Goal: Task Accomplishment & Management: Complete application form

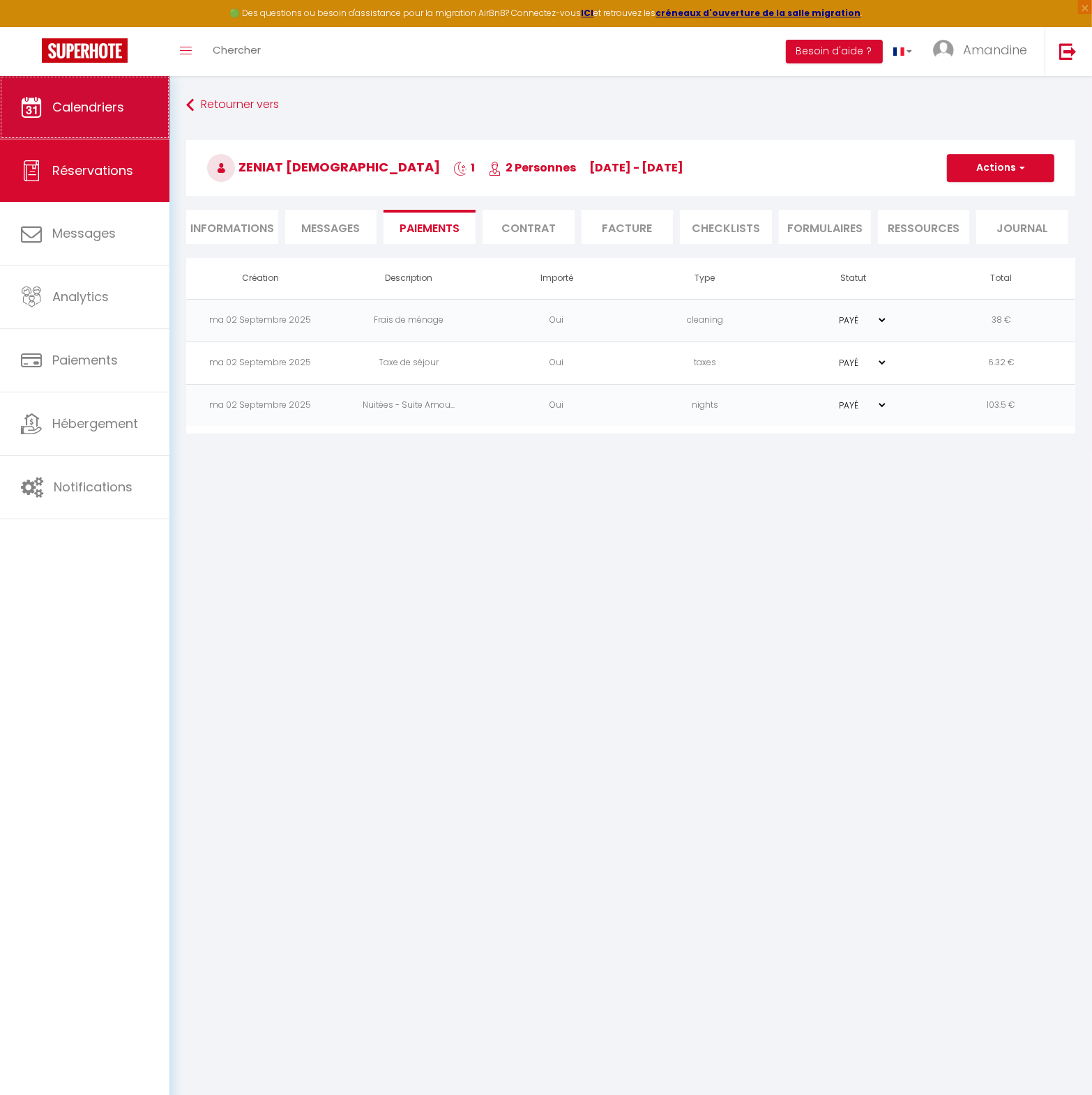
click at [105, 110] on span "Calendriers" at bounding box center [87, 107] width 72 height 17
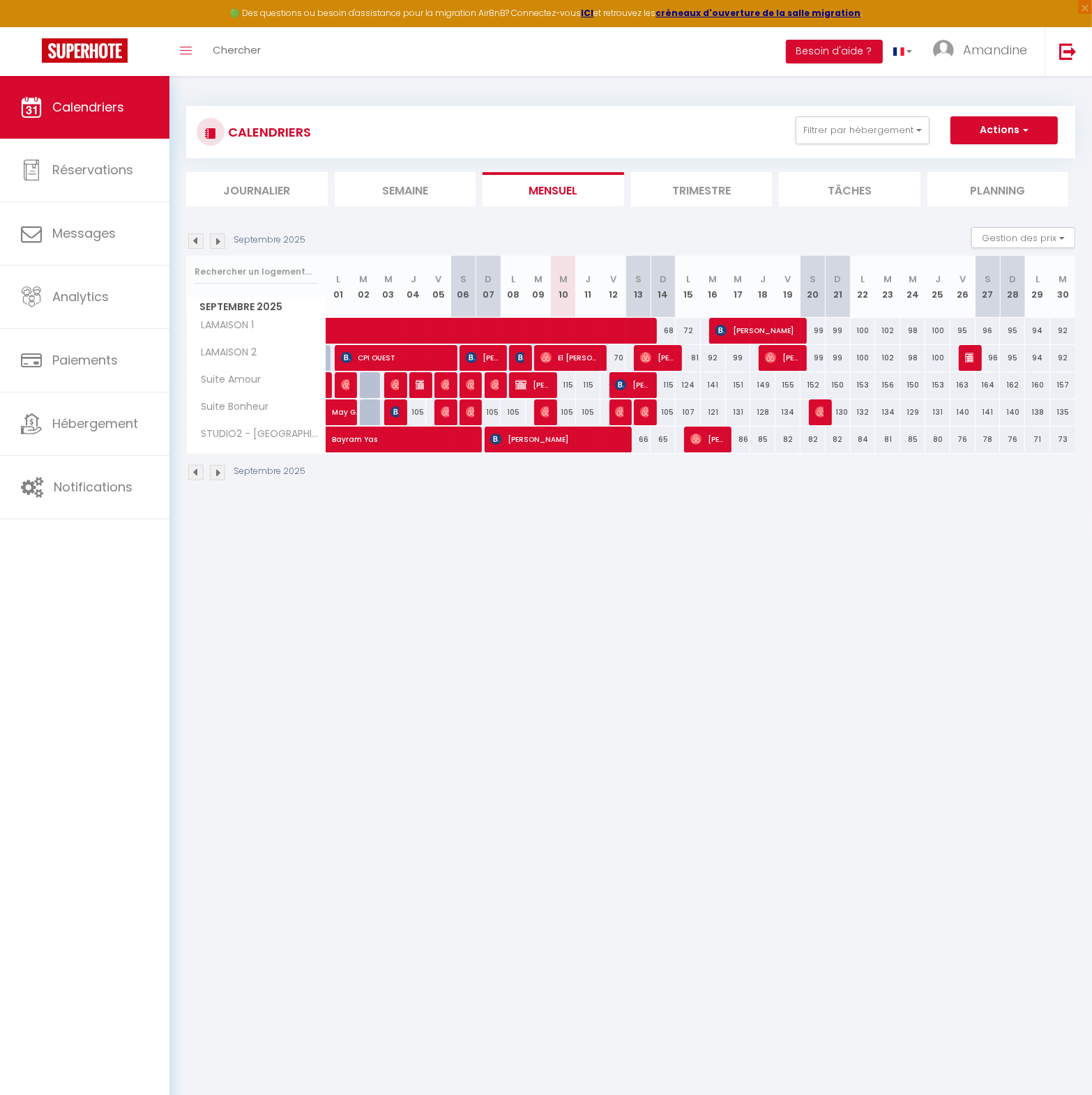
click at [623, 386] on img at bounding box center [621, 384] width 11 height 11
select select "OK"
select select "KO"
select select "0"
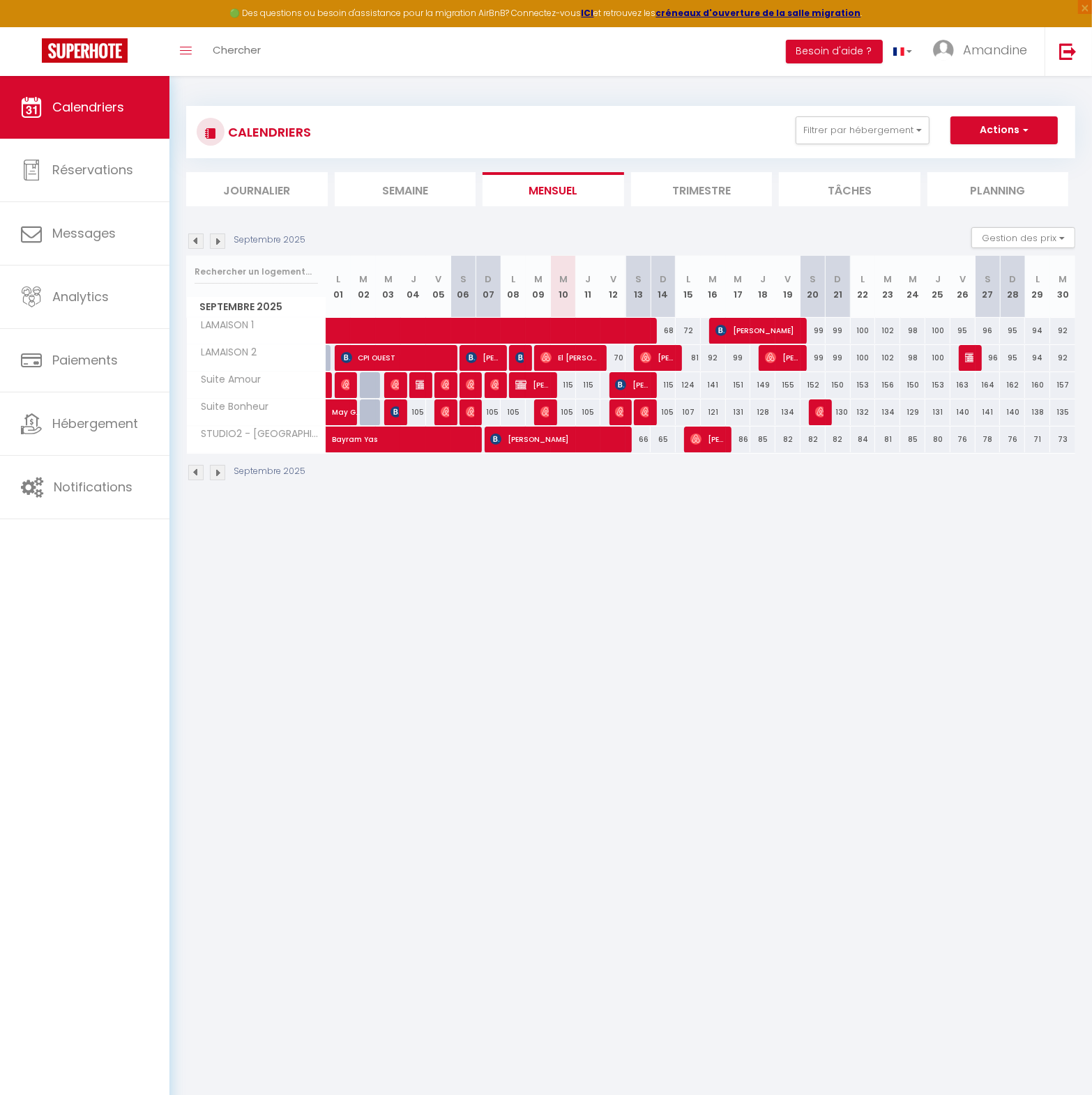
select select "1"
select select
select select "32010"
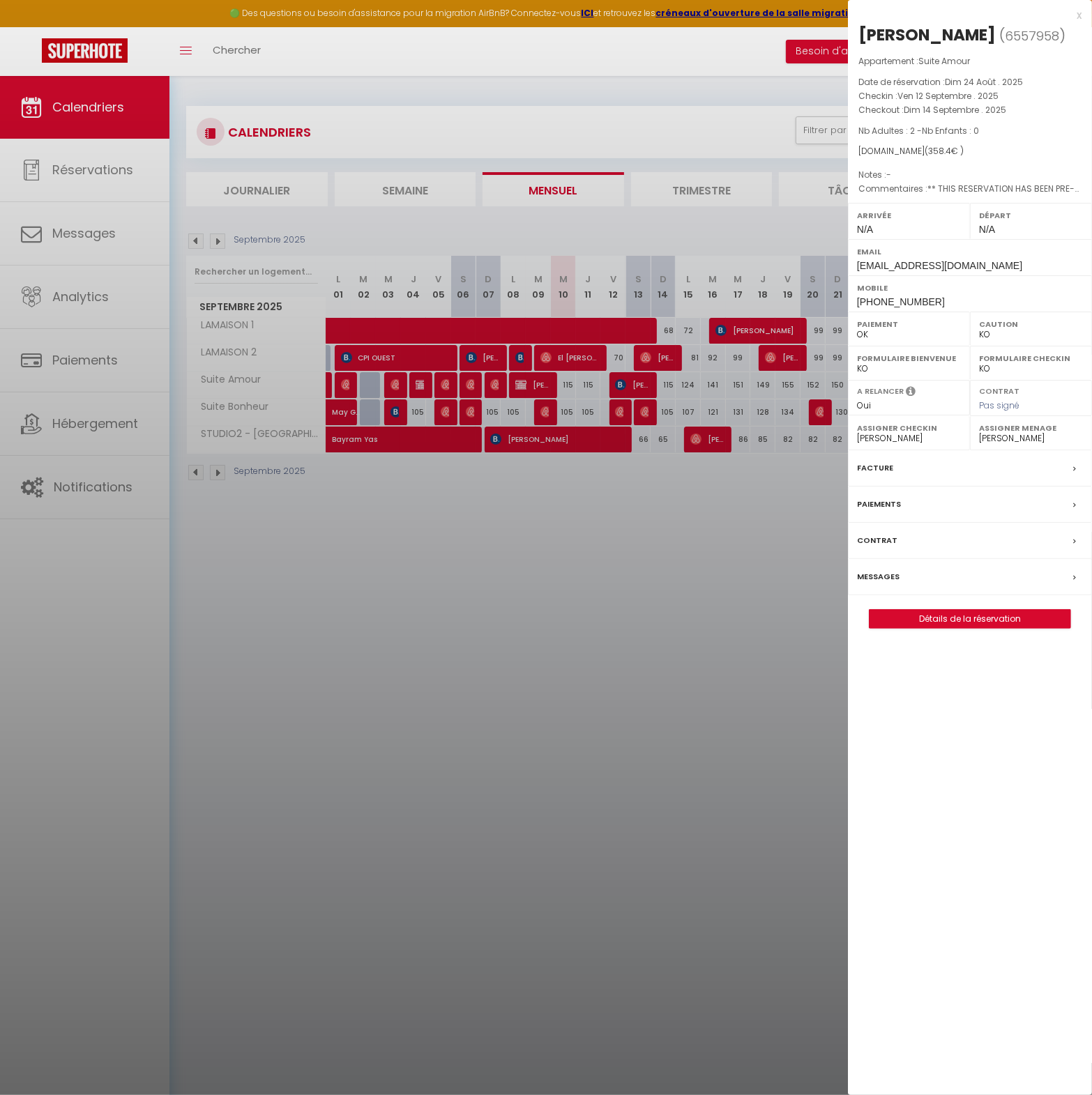
click at [539, 380] on div at bounding box center [546, 548] width 1092 height 1095
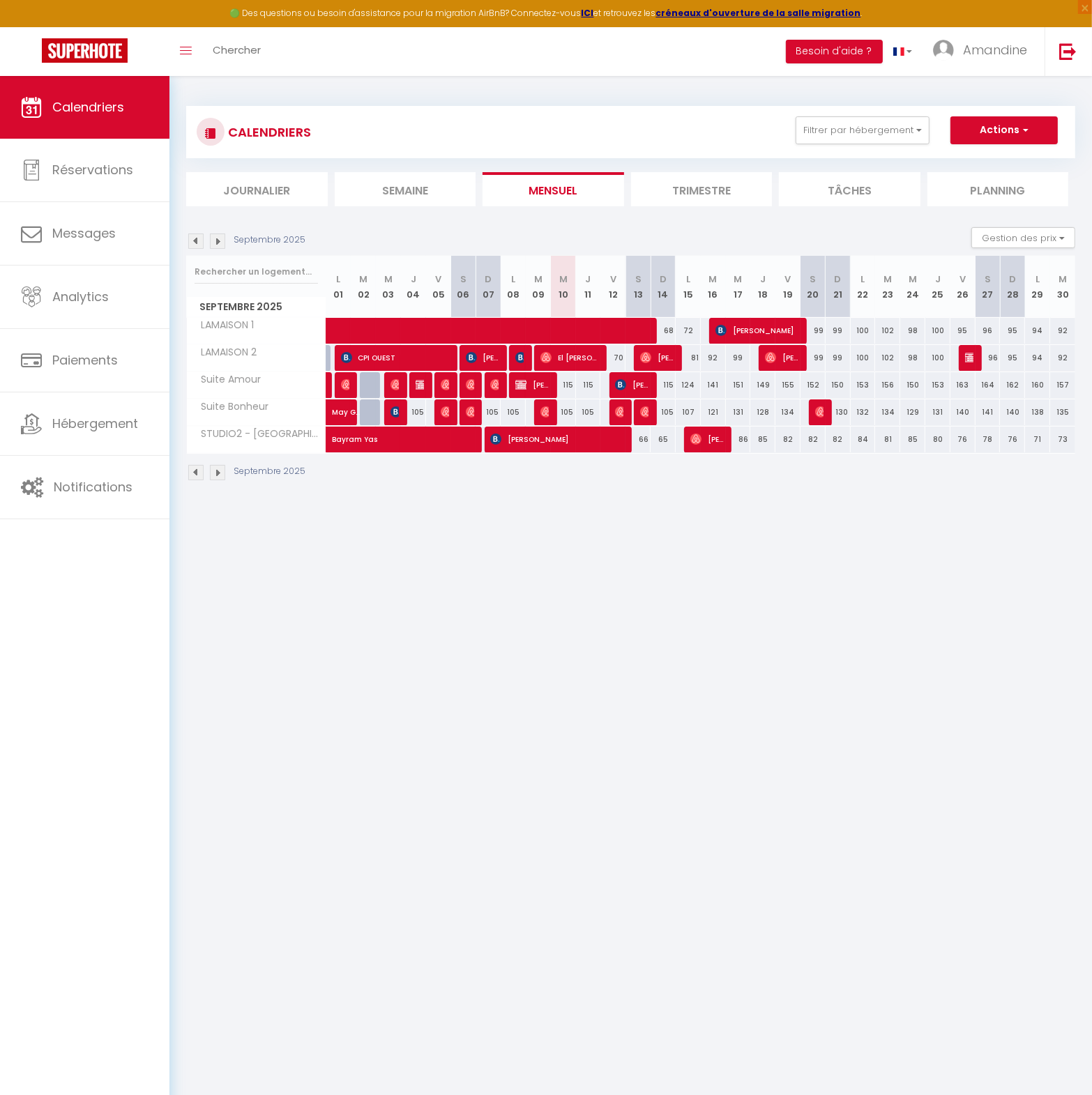
click at [539, 380] on span "[PERSON_NAME]" at bounding box center [532, 385] width 33 height 27
select select "OK"
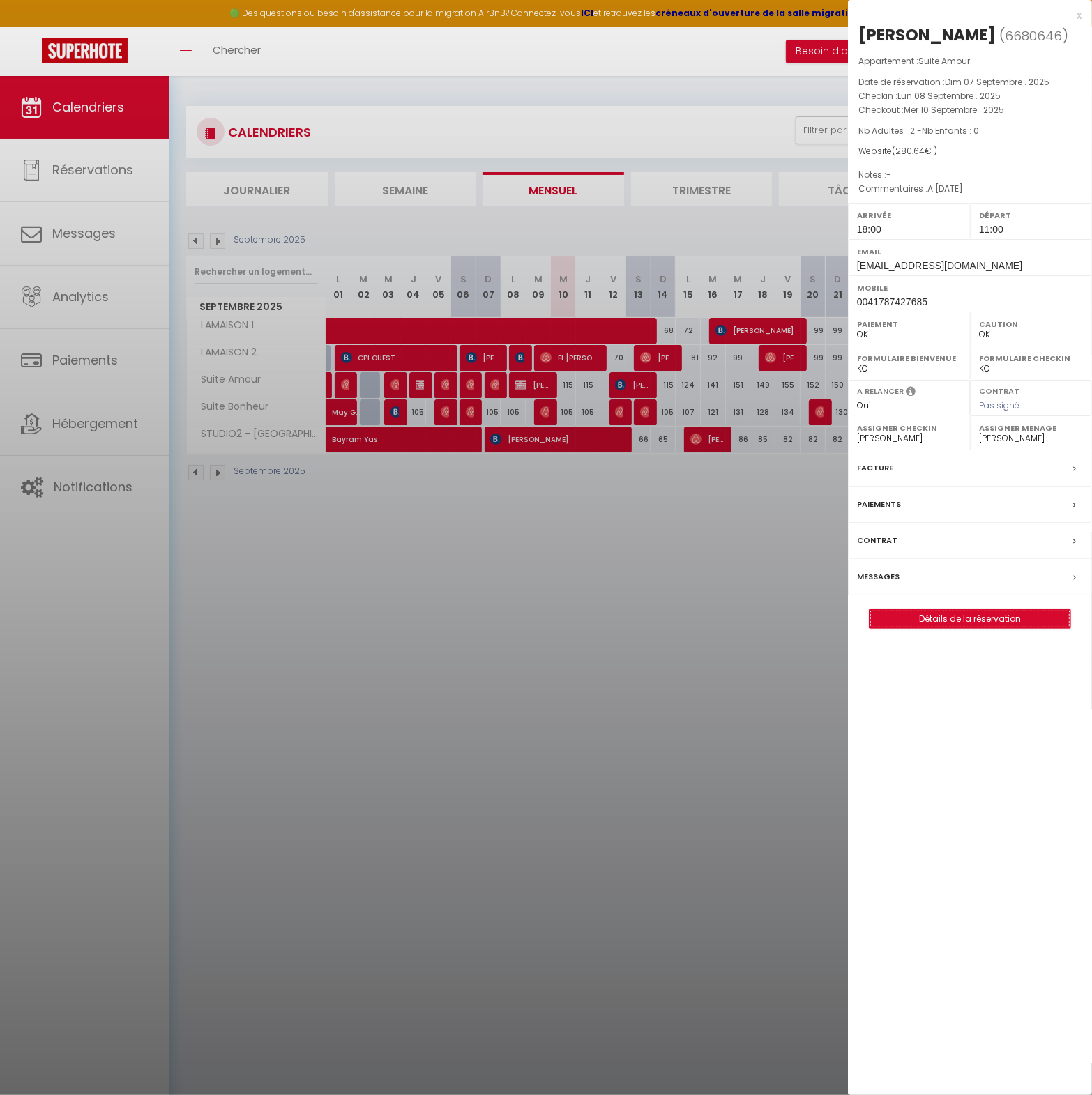
click at [972, 622] on link "Détails de la réservation" at bounding box center [970, 618] width 201 height 18
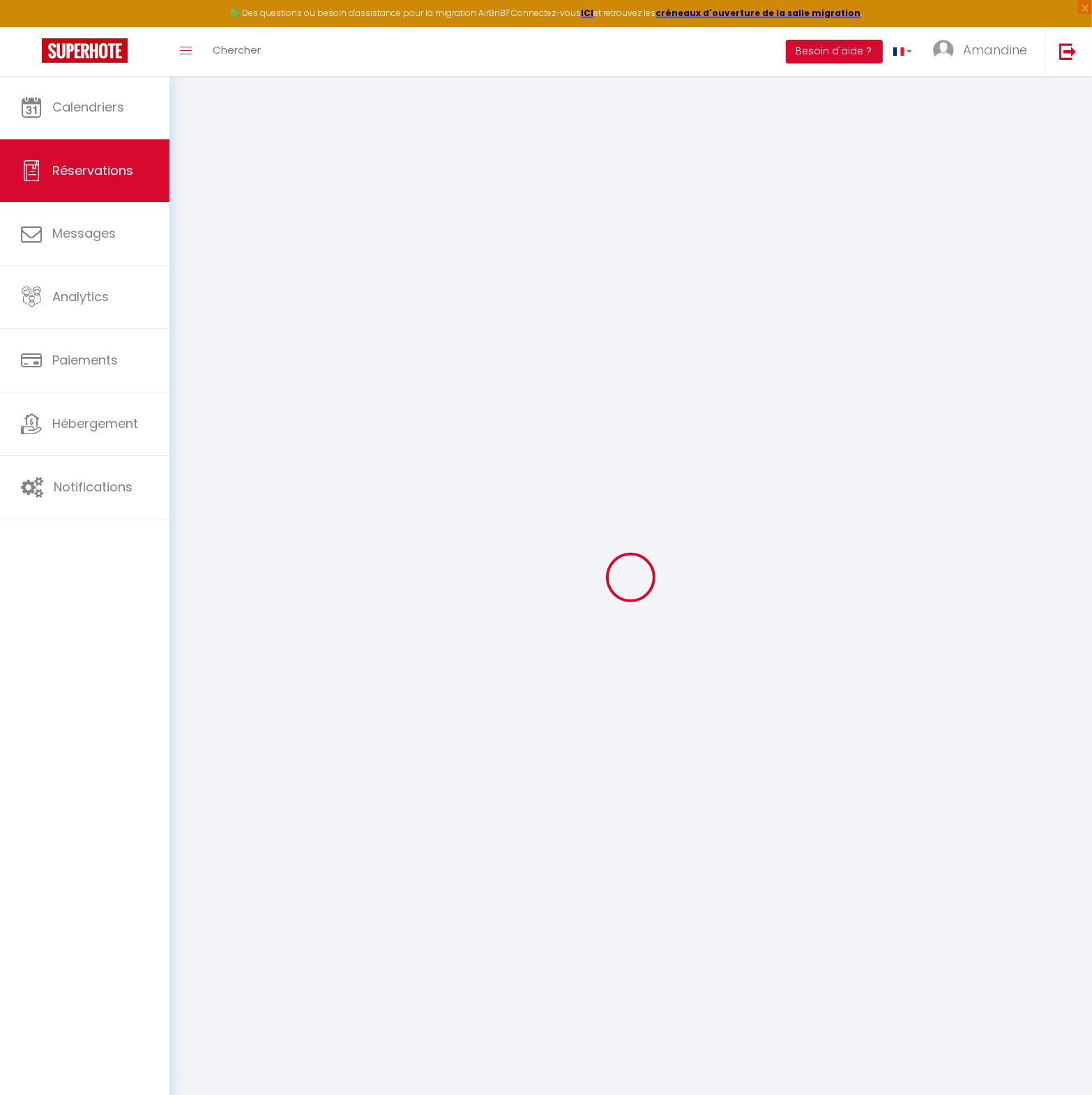
type input "Karin"
type input "Chopard"
type input "phare74@gmail.com"
type input "0041787427685"
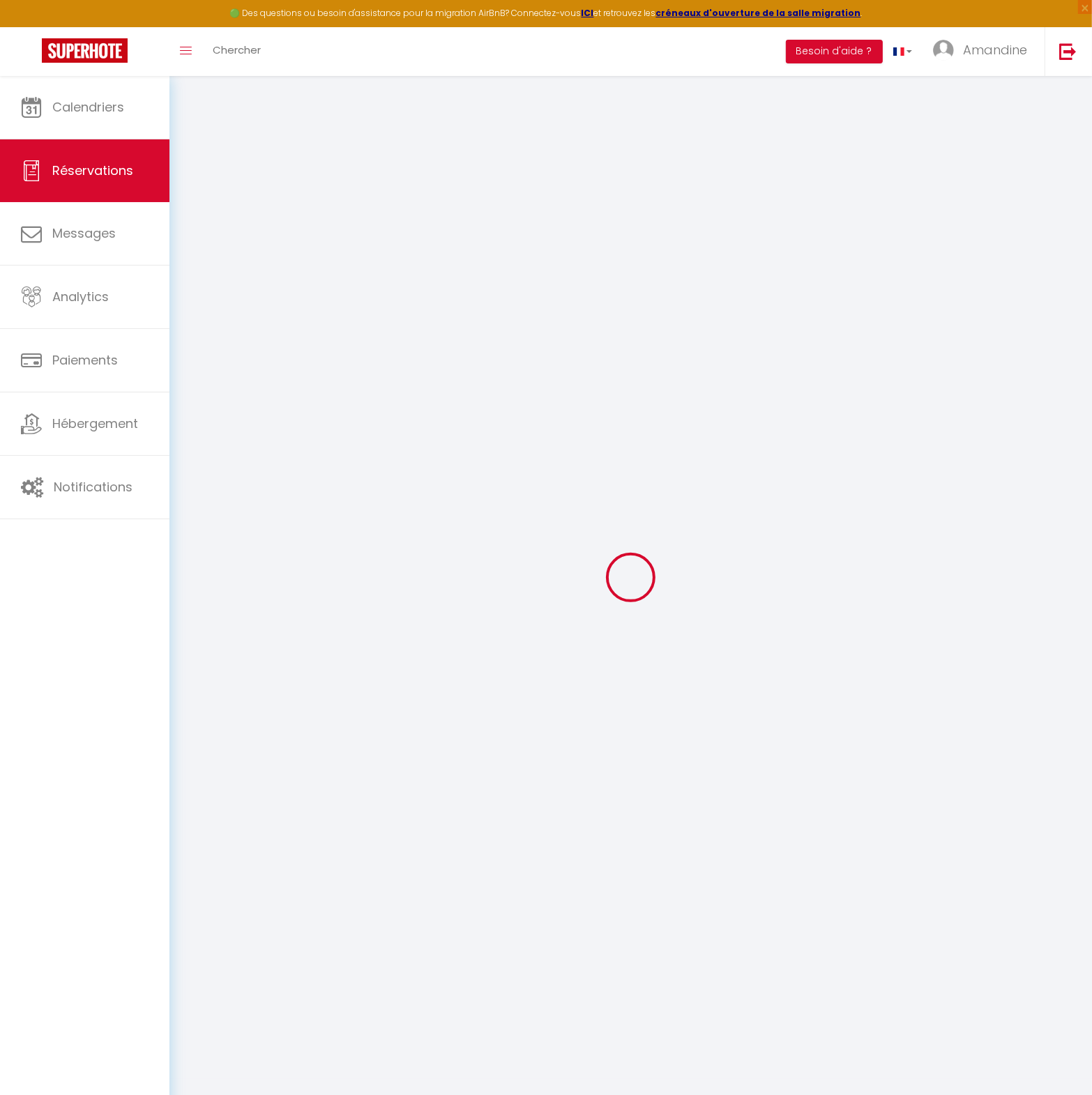
type input "0041787427685"
type input "2074"
type input "Rue des Tertres 4 Marin-Epagnier Suisse"
type input "Marin-Centre"
select select "CH"
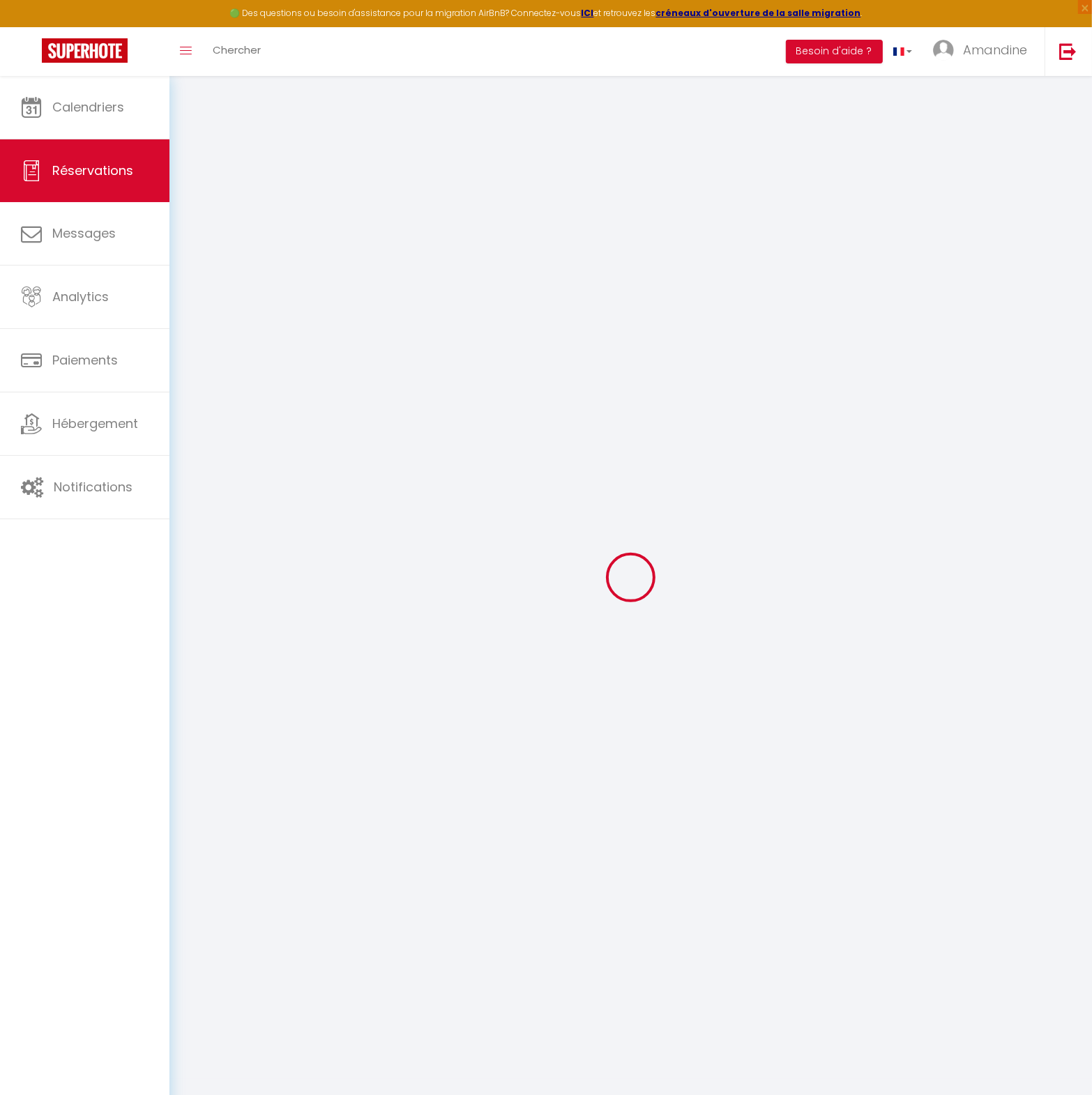
select select "52933"
select select "1"
type input "Lun 08 Septembre 2025"
select select
type input "Mer 10 Septembre 2025"
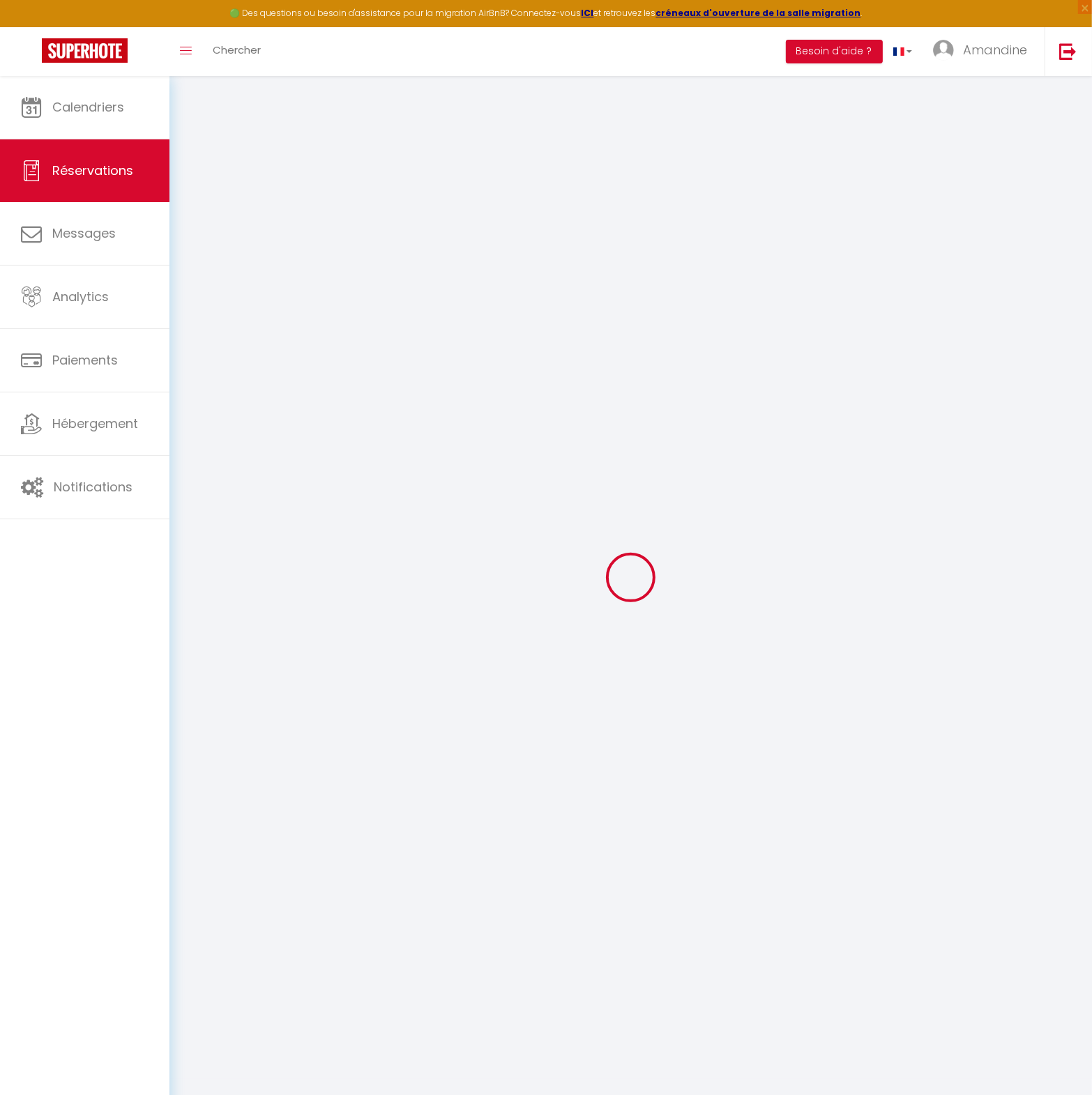
select select
type input "2"
select select "12"
select select "15"
type input "230"
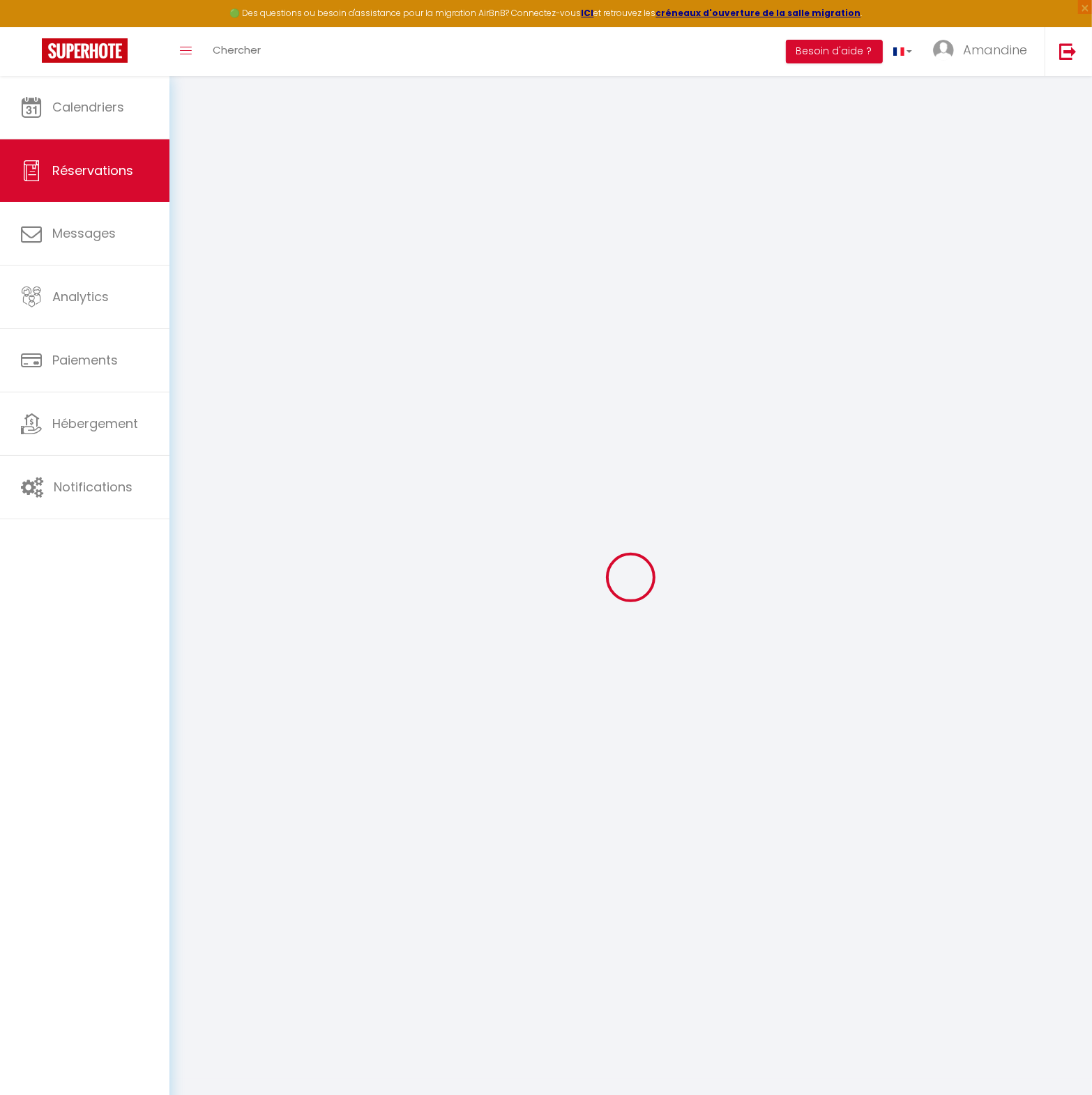
checkbox input "false"
type input "0"
select select "69"
type input "0"
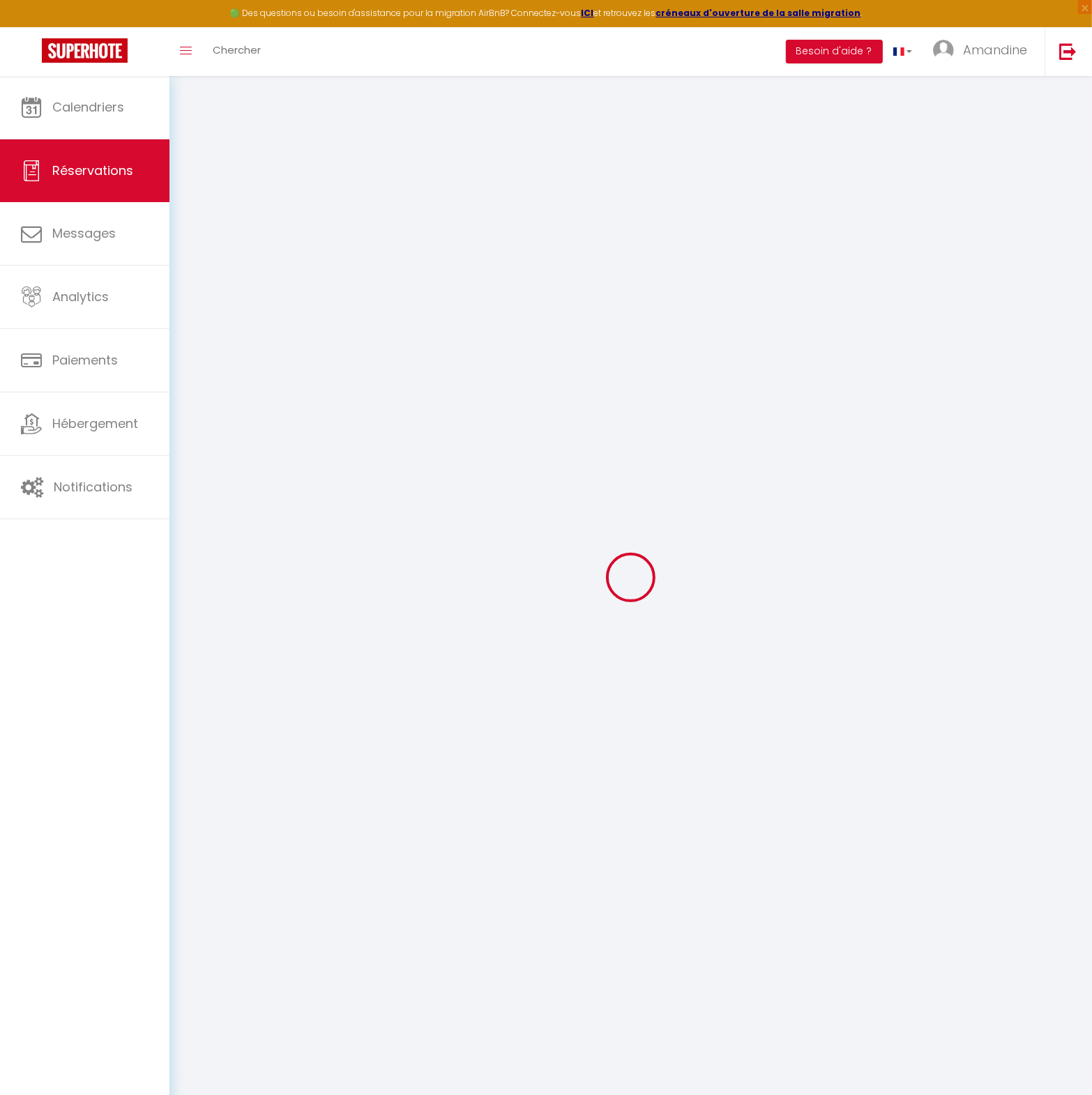
type input "0"
select select
checkbox input "false"
select select
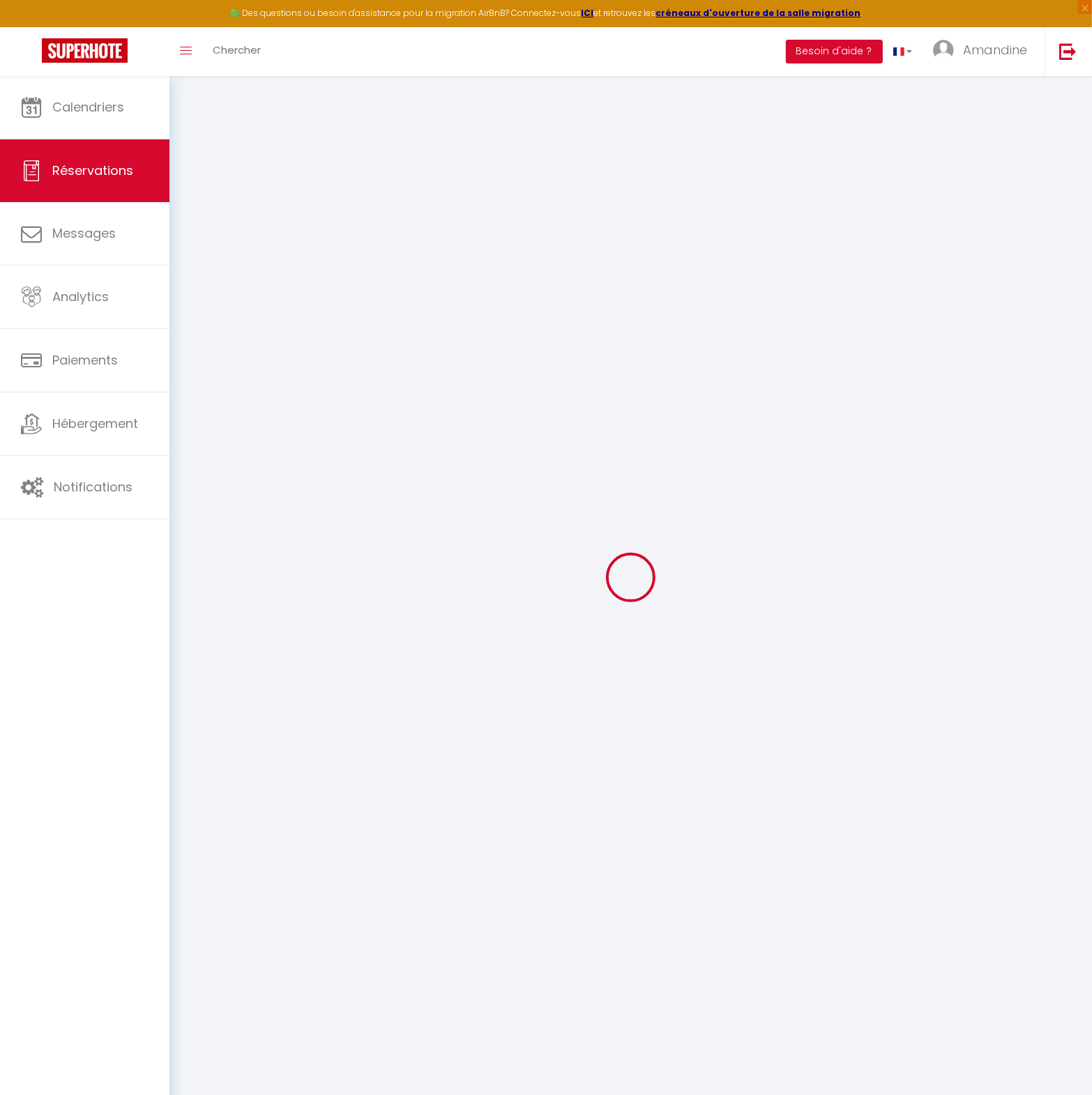
select select
checkbox input "false"
select select
checkbox input "false"
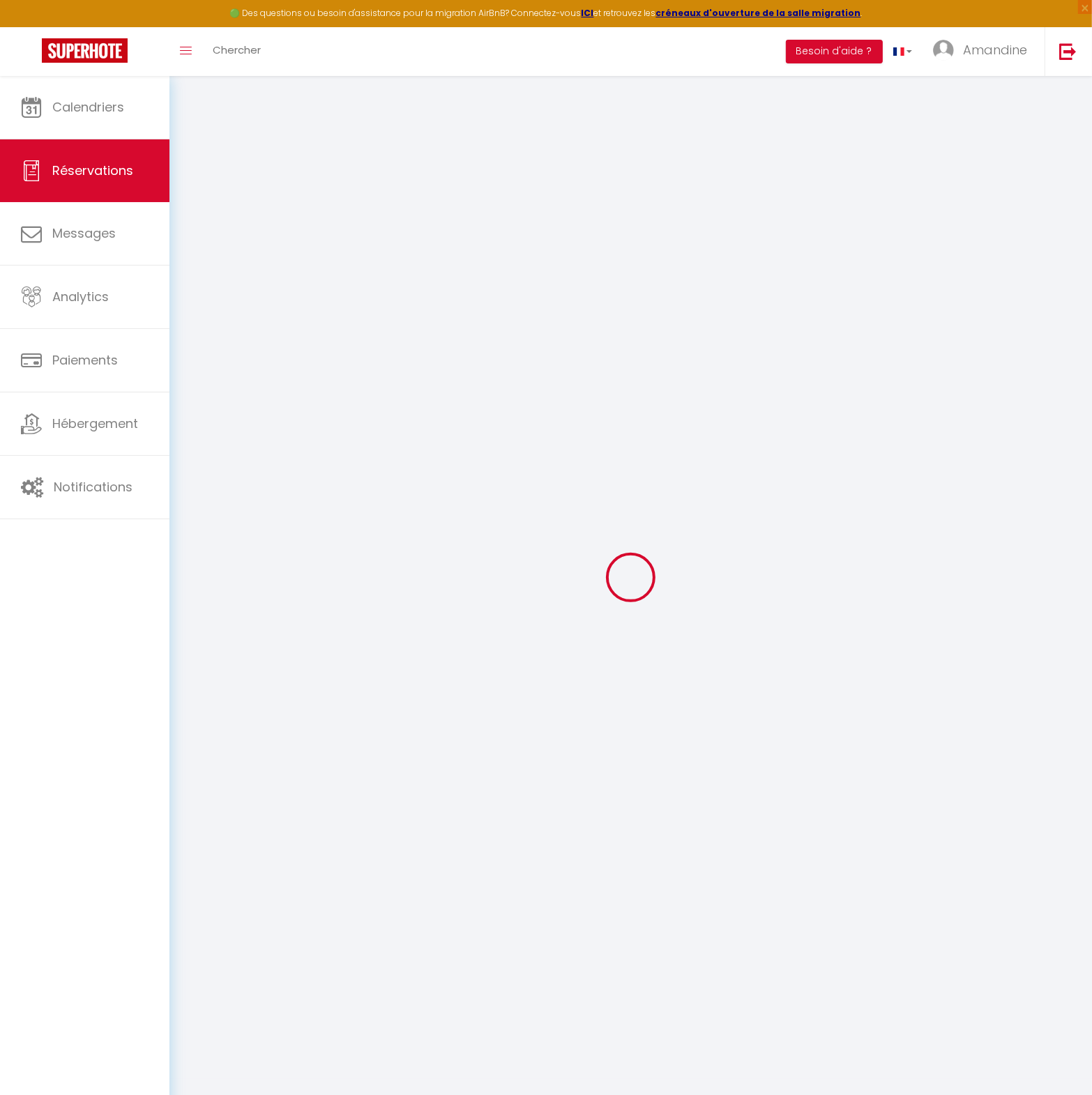
type textarea "A demain"
type input "38"
type input "12.64"
select select
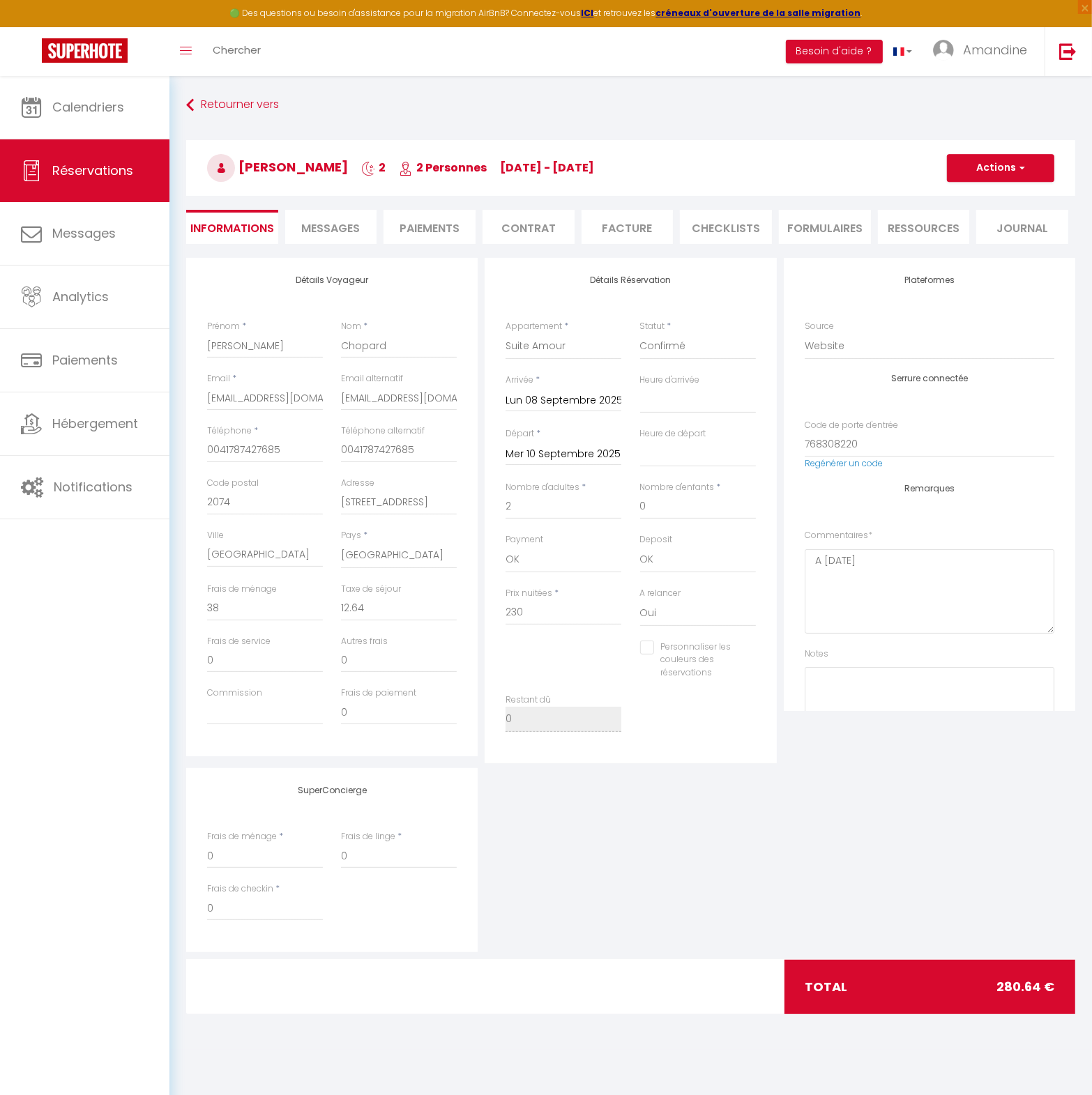
checkbox input "false"
select select "18:00"
select select "11:00"
checkbox input "false"
click at [325, 228] on span "Messages" at bounding box center [331, 228] width 58 height 16
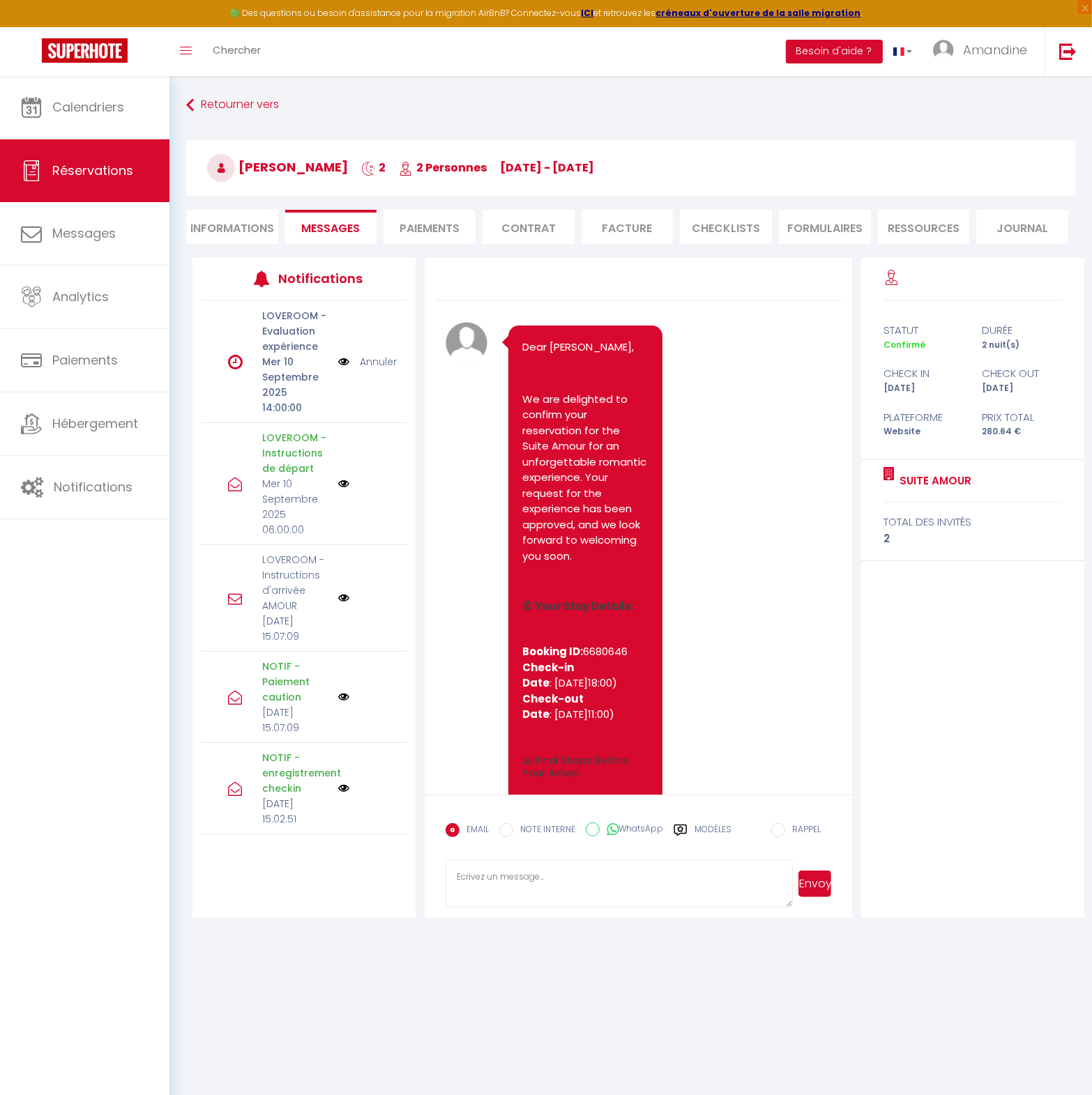
click at [717, 228] on li "CHECKLISTS" at bounding box center [726, 226] width 92 height 34
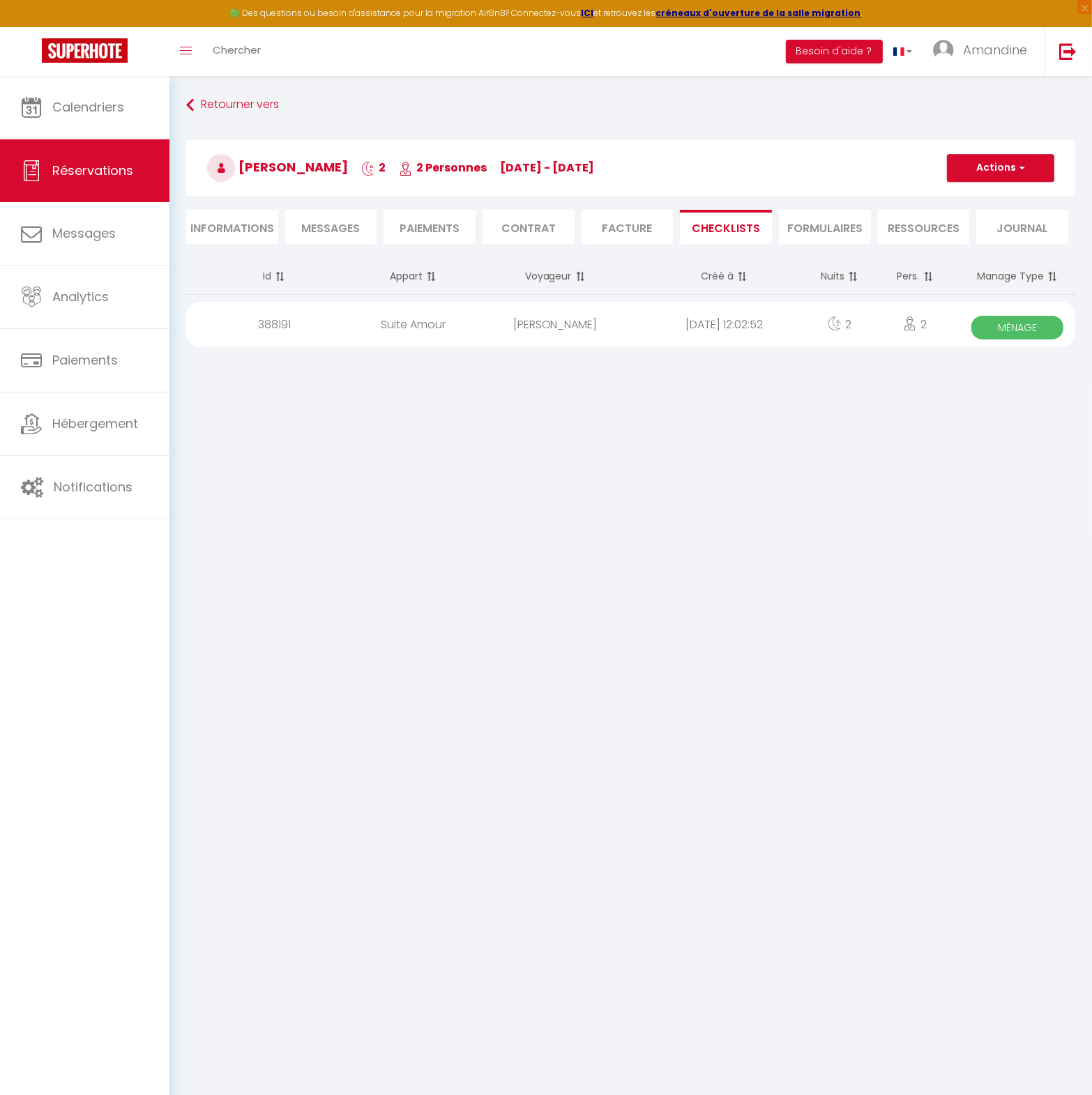
click at [289, 325] on div "388191" at bounding box center [270, 325] width 169 height 46
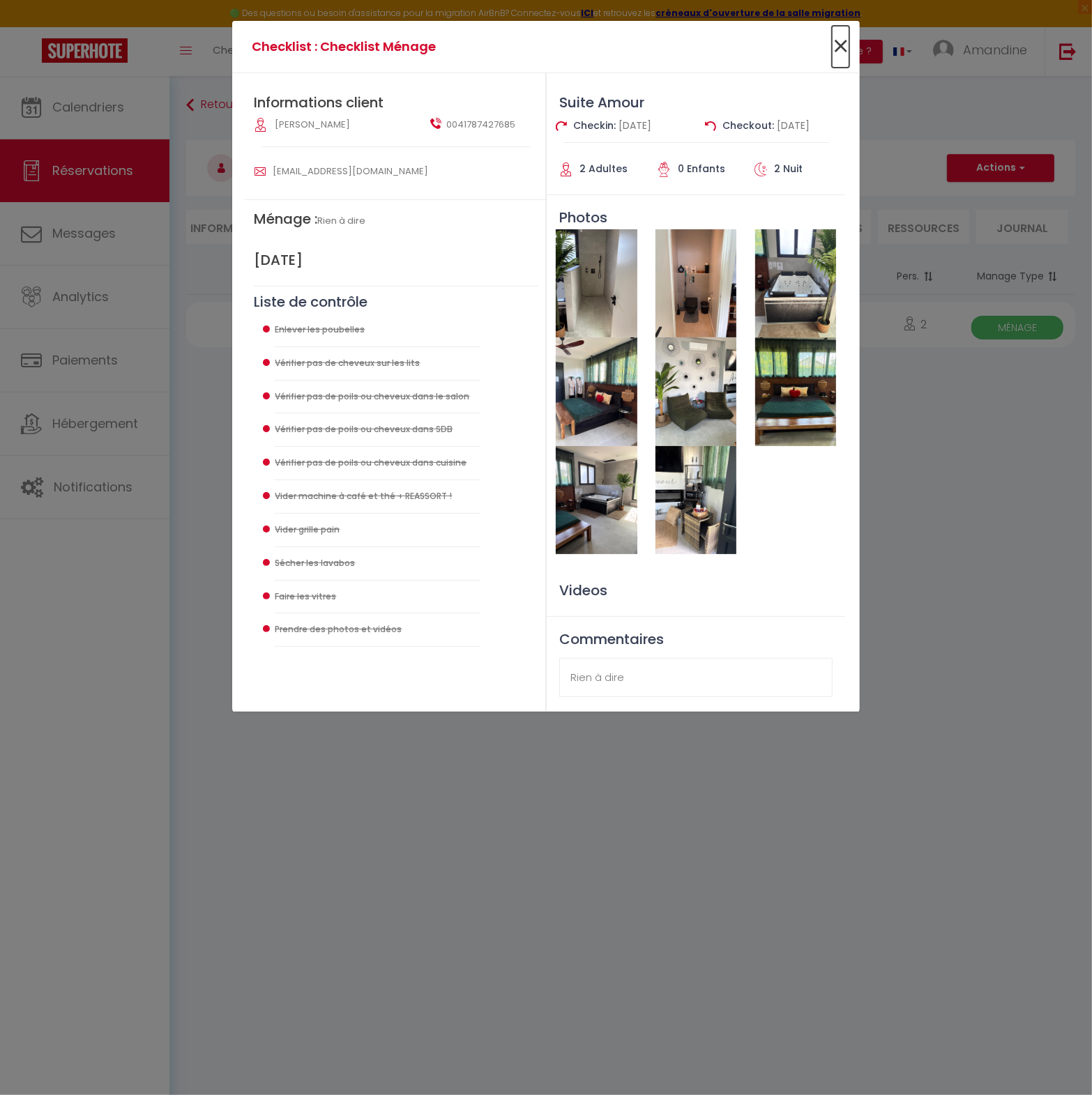
click at [835, 44] on span "×" at bounding box center [841, 46] width 17 height 42
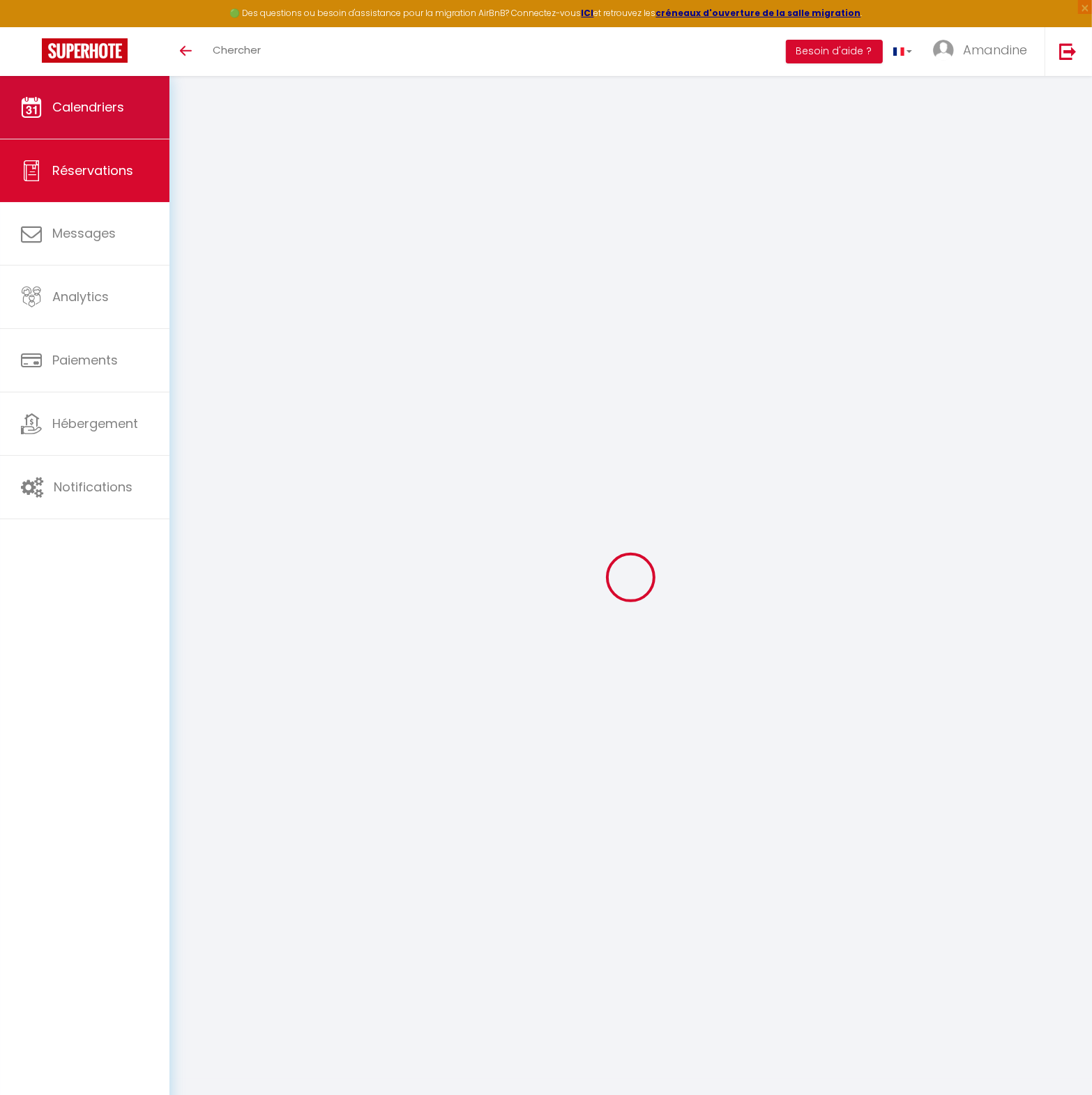
select select
checkbox input "false"
type textarea "A [DATE]"
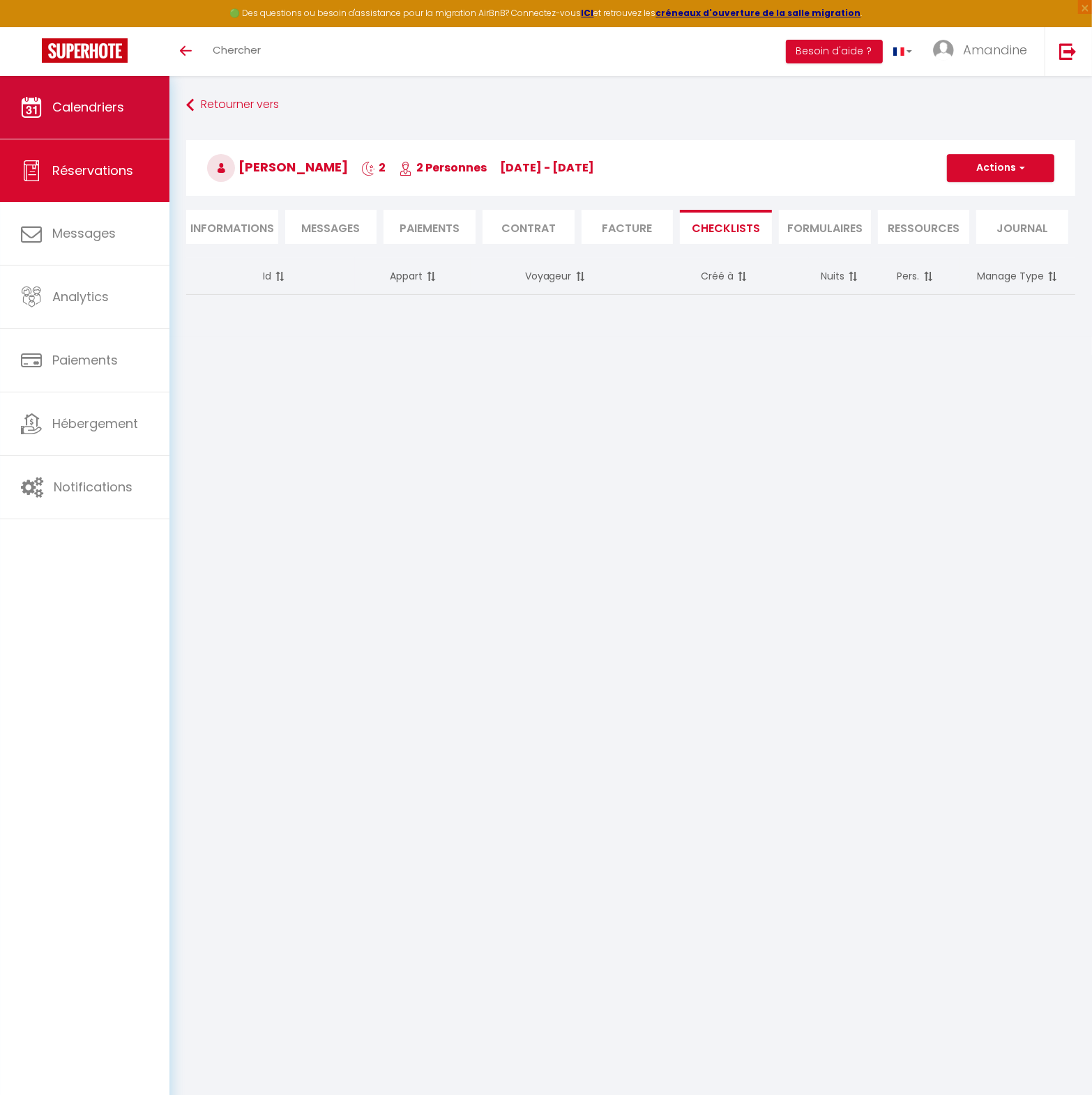
click at [82, 107] on span "Calendriers" at bounding box center [87, 107] width 72 height 17
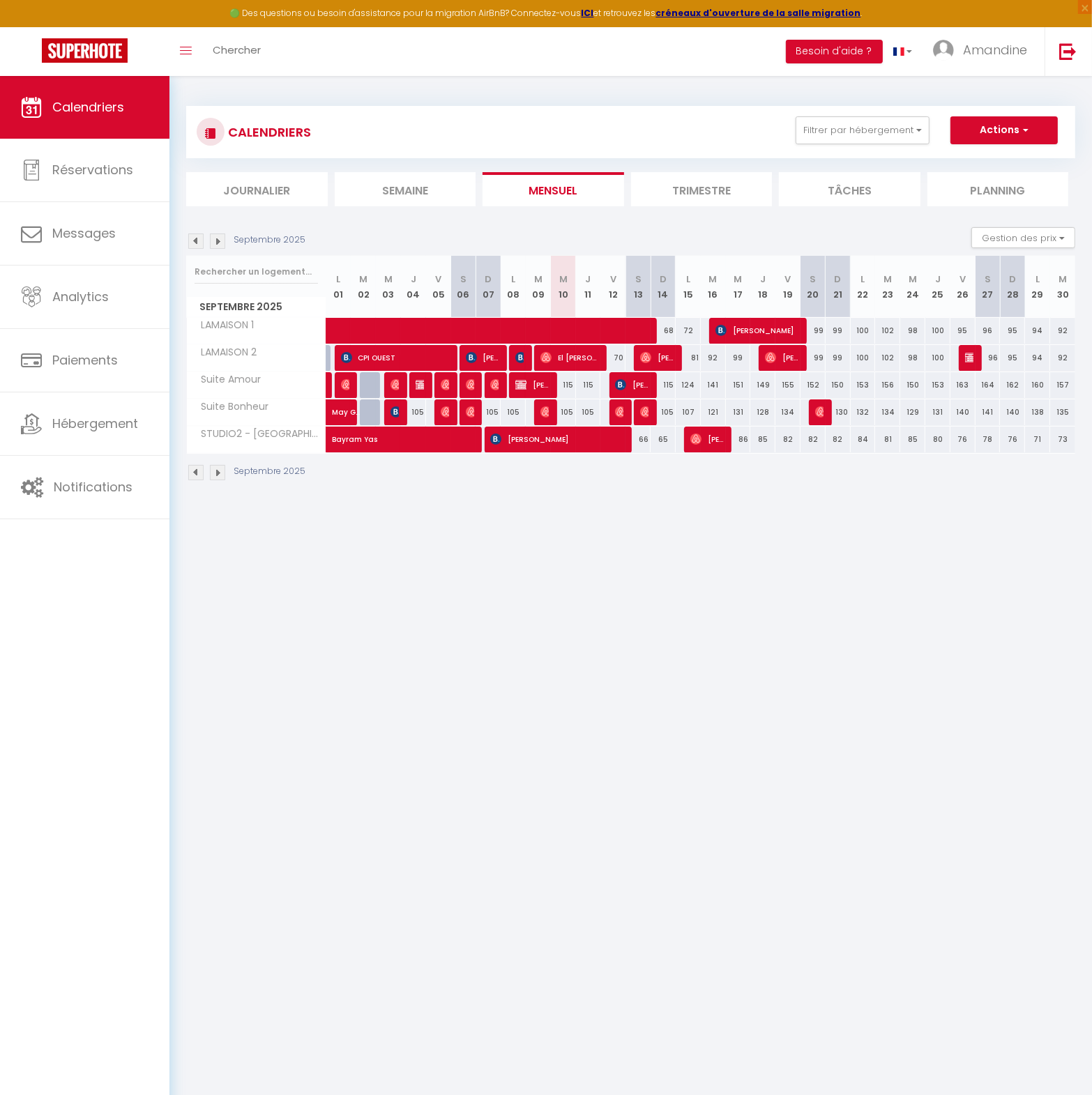
click at [625, 382] on img at bounding box center [621, 384] width 11 height 11
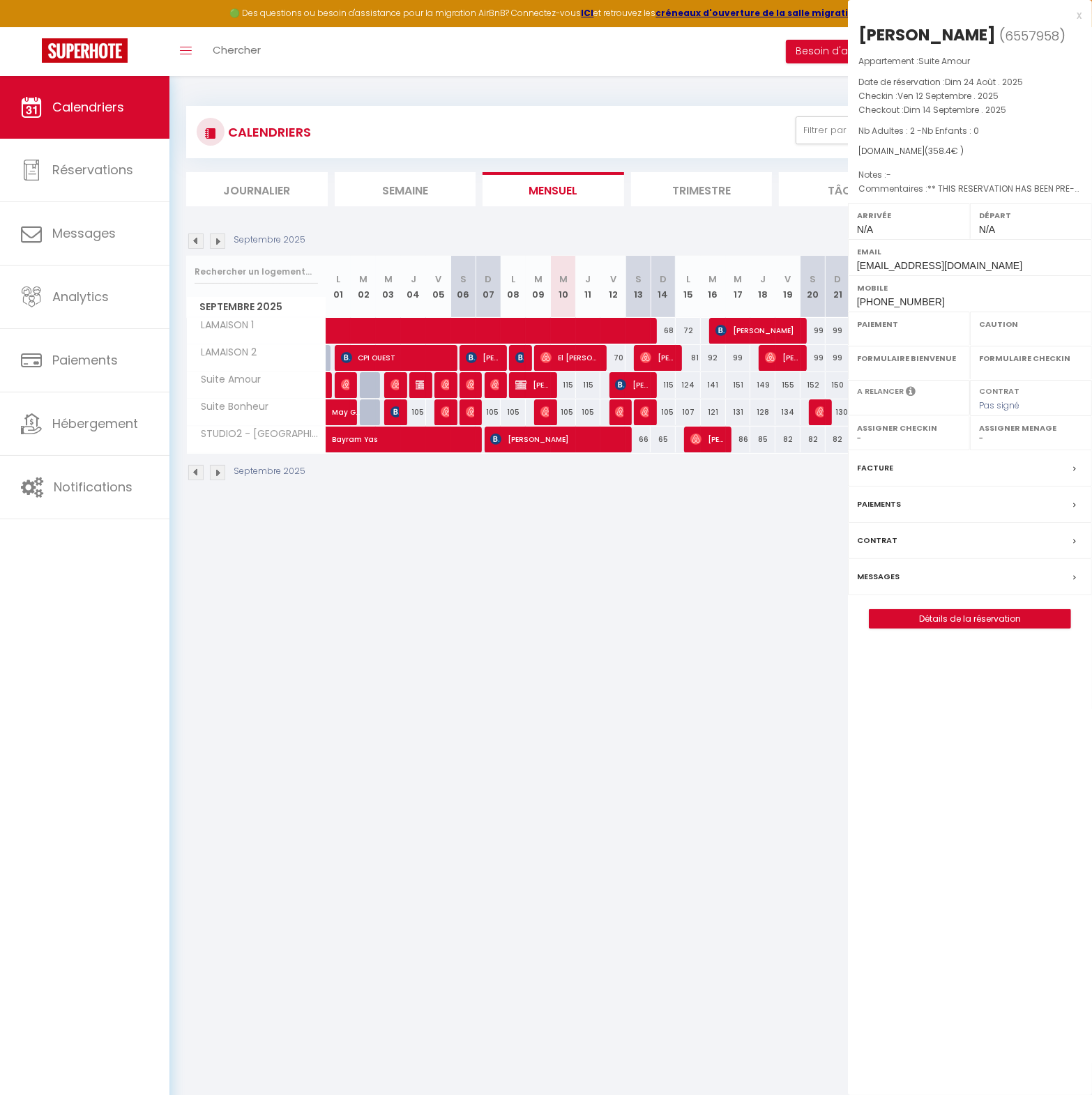
select select "OK"
select select "KO"
select select "0"
select select "1"
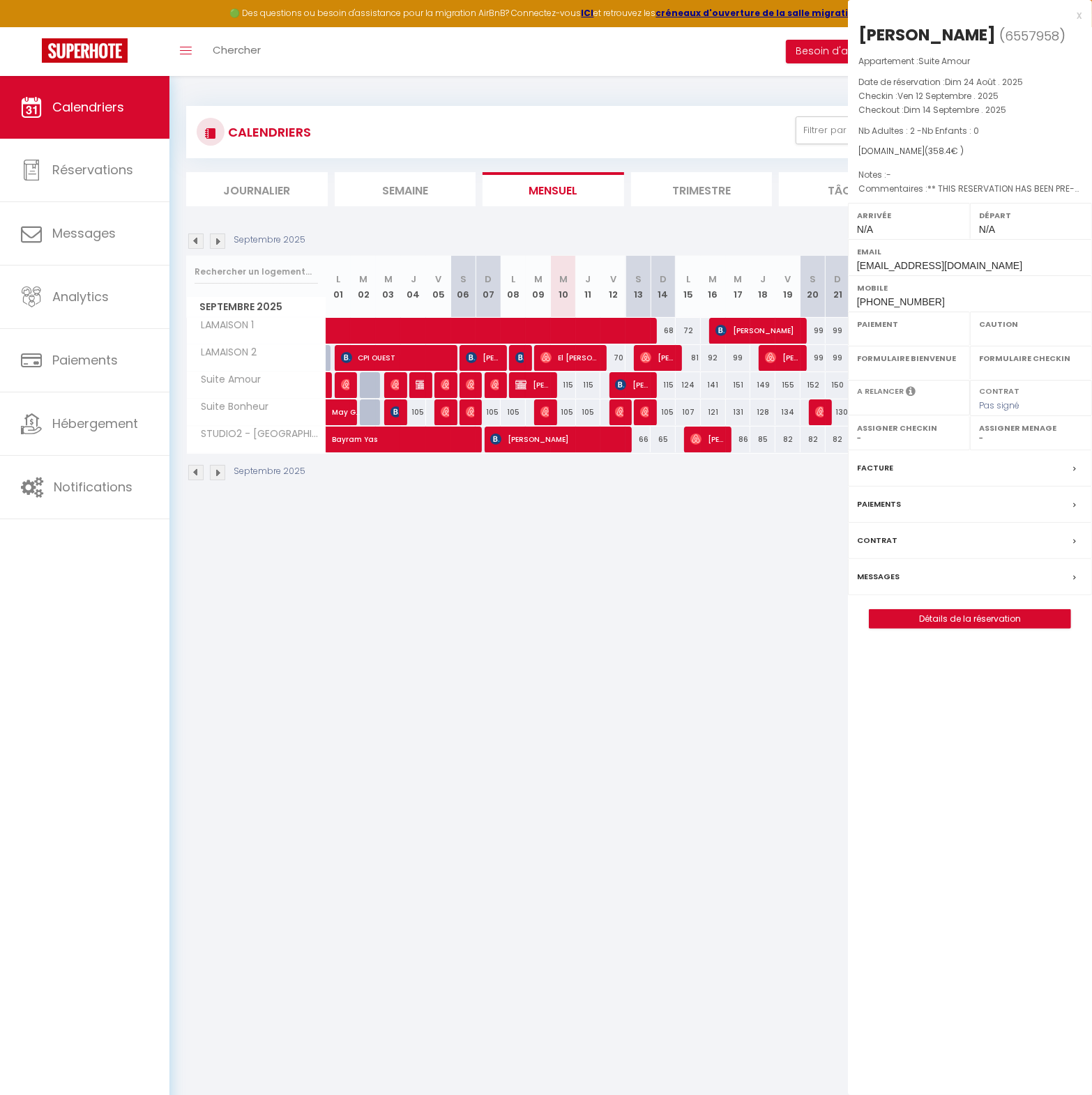
select select
select select "32010"
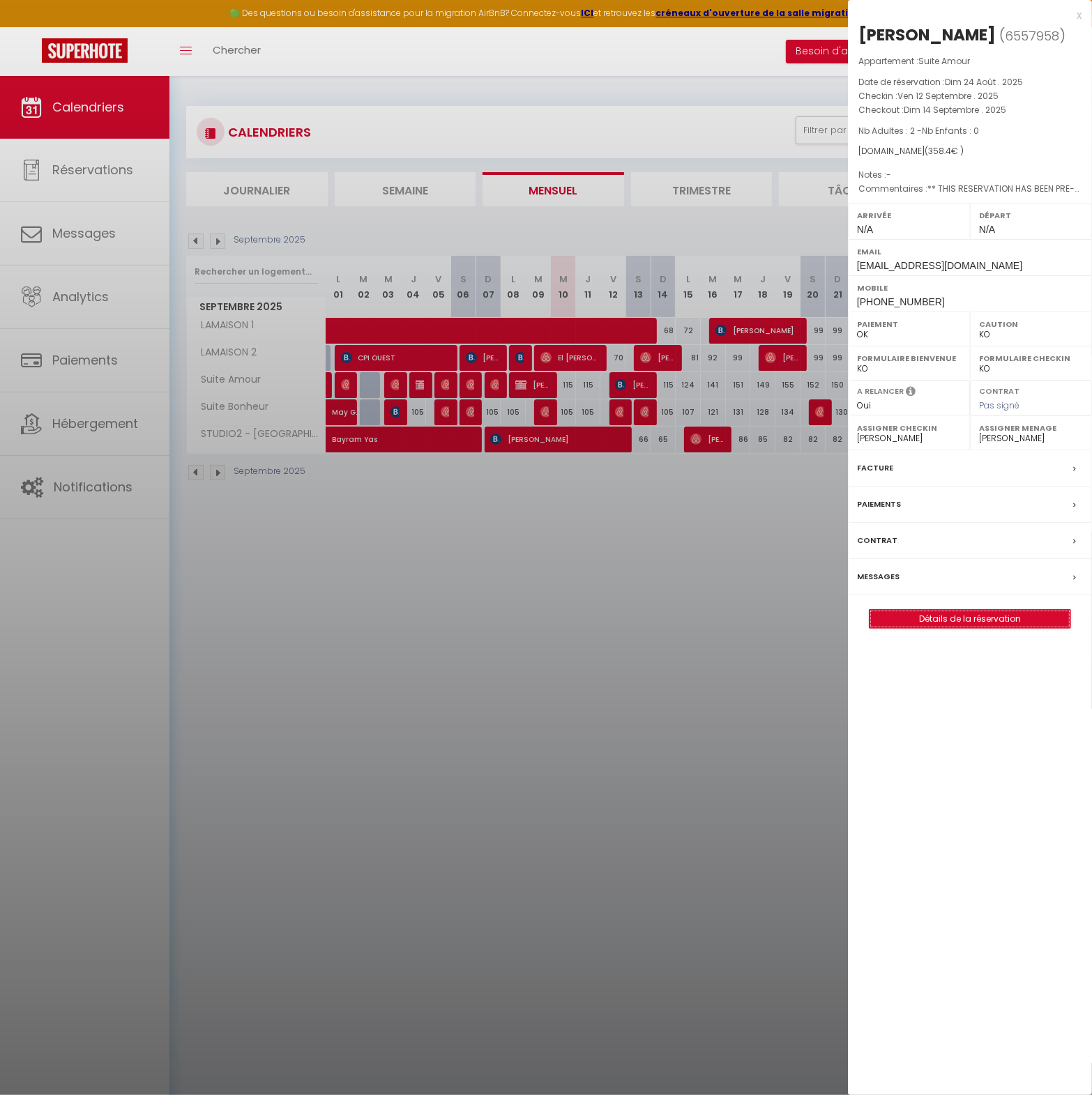
click at [949, 622] on link "Détails de la réservation" at bounding box center [970, 618] width 201 height 18
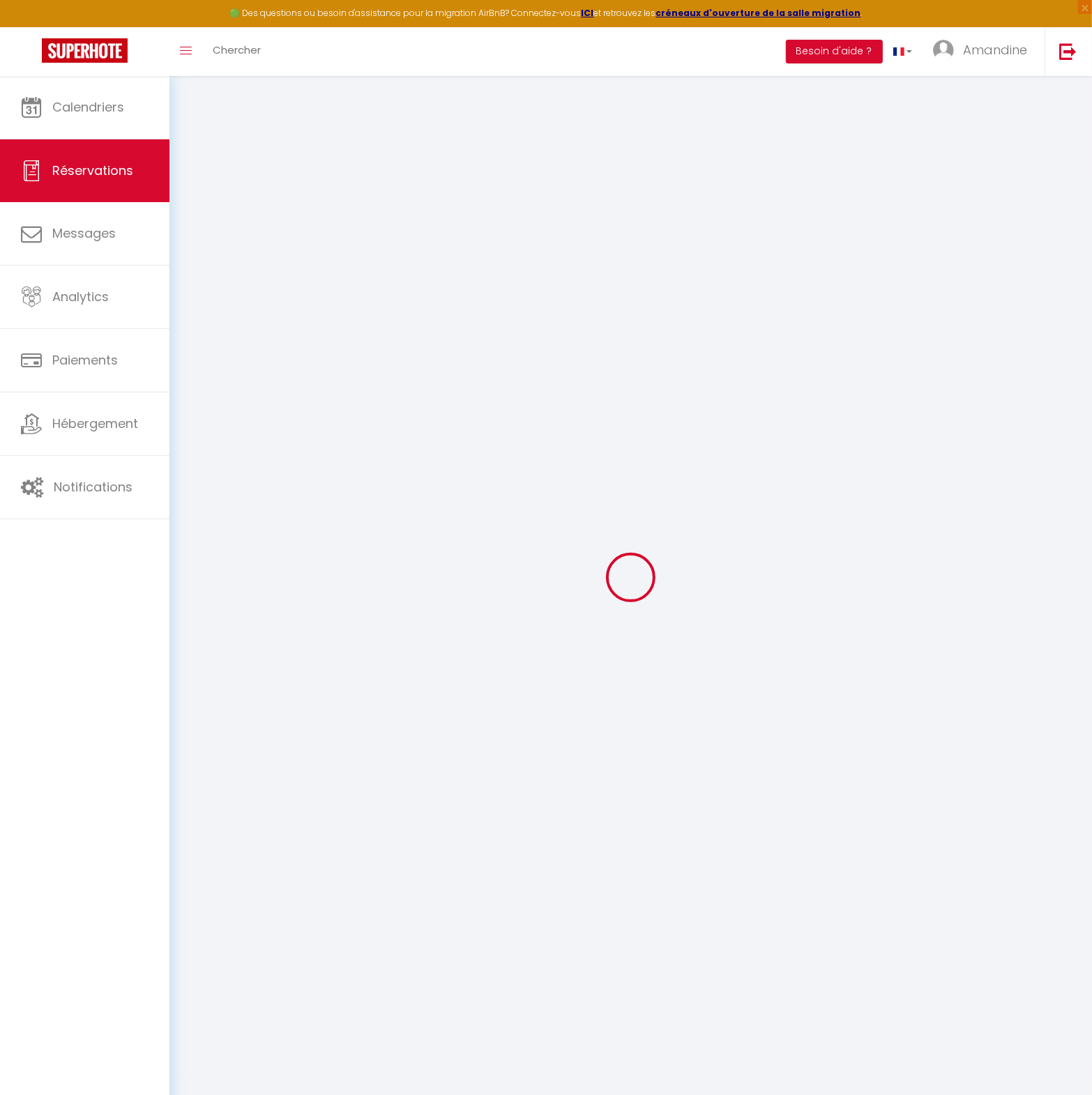
type input "[PERSON_NAME]"
type input "Charlet"
type input "[EMAIL_ADDRESS][DOMAIN_NAME]"
type input "[PHONE_NUMBER]"
type input "."
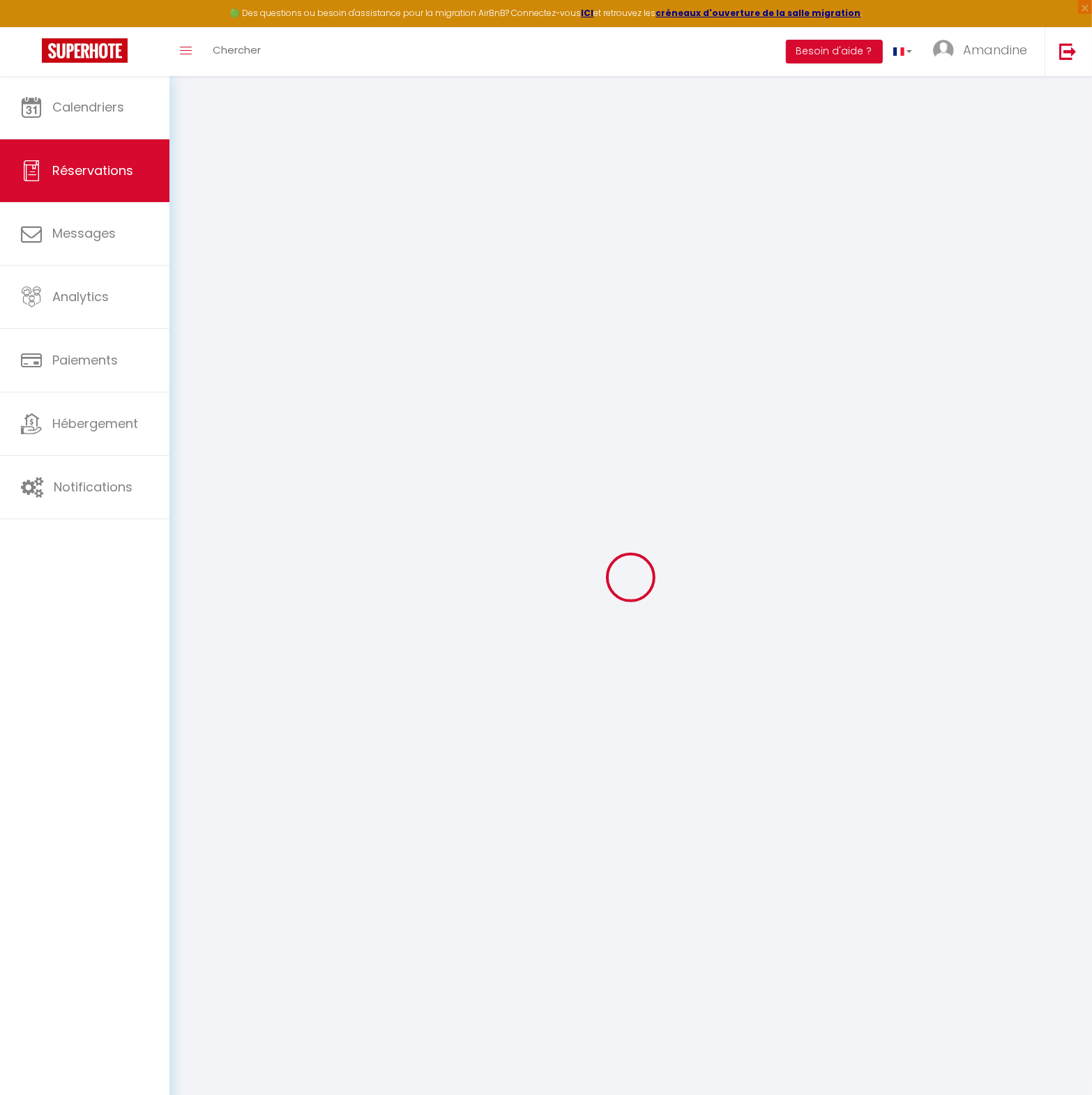
select select "FR"
type input "51.45"
type input "5.02"
select select "52933"
select select "1"
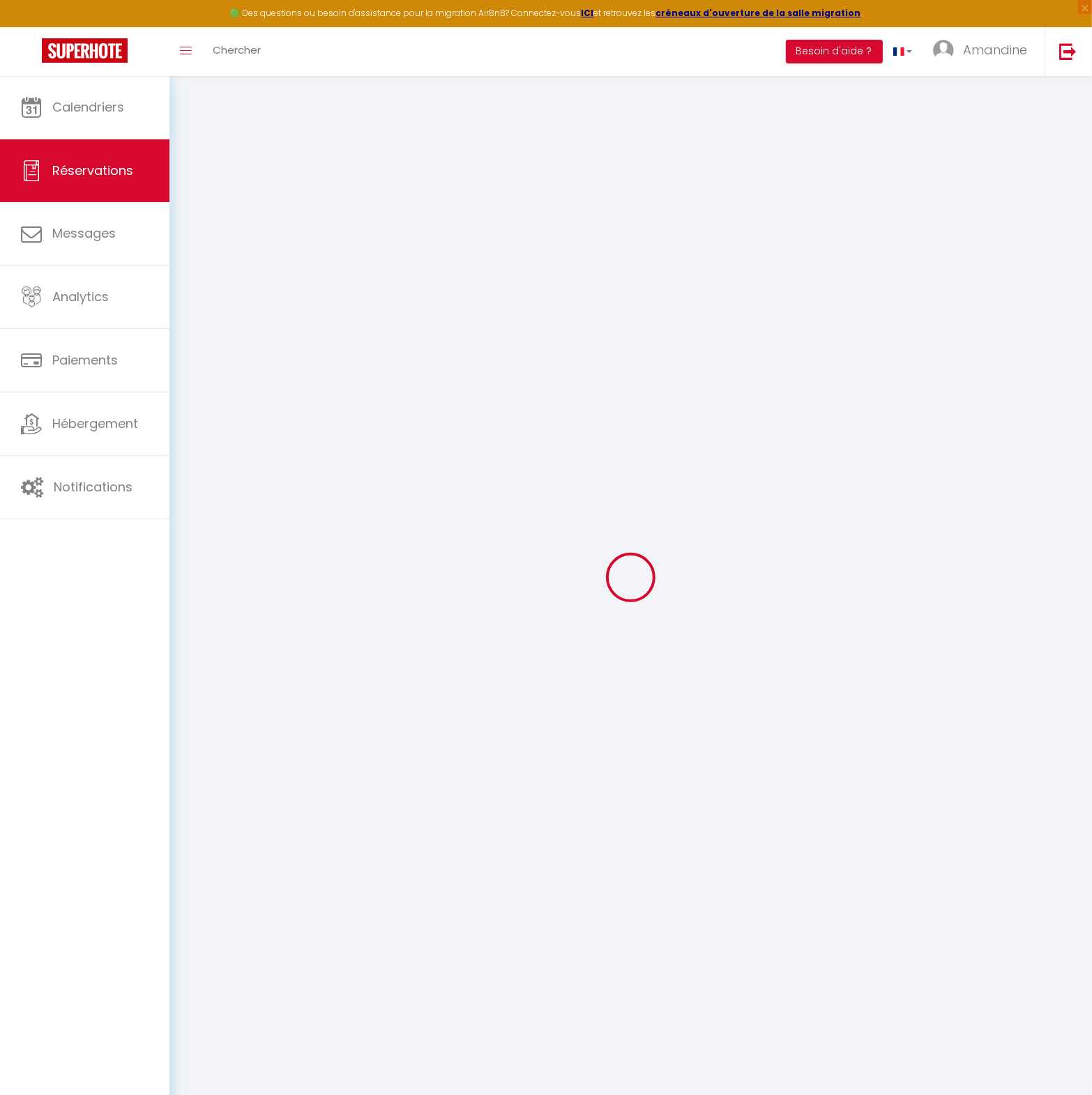
select select
type input "2"
select select "12"
select select
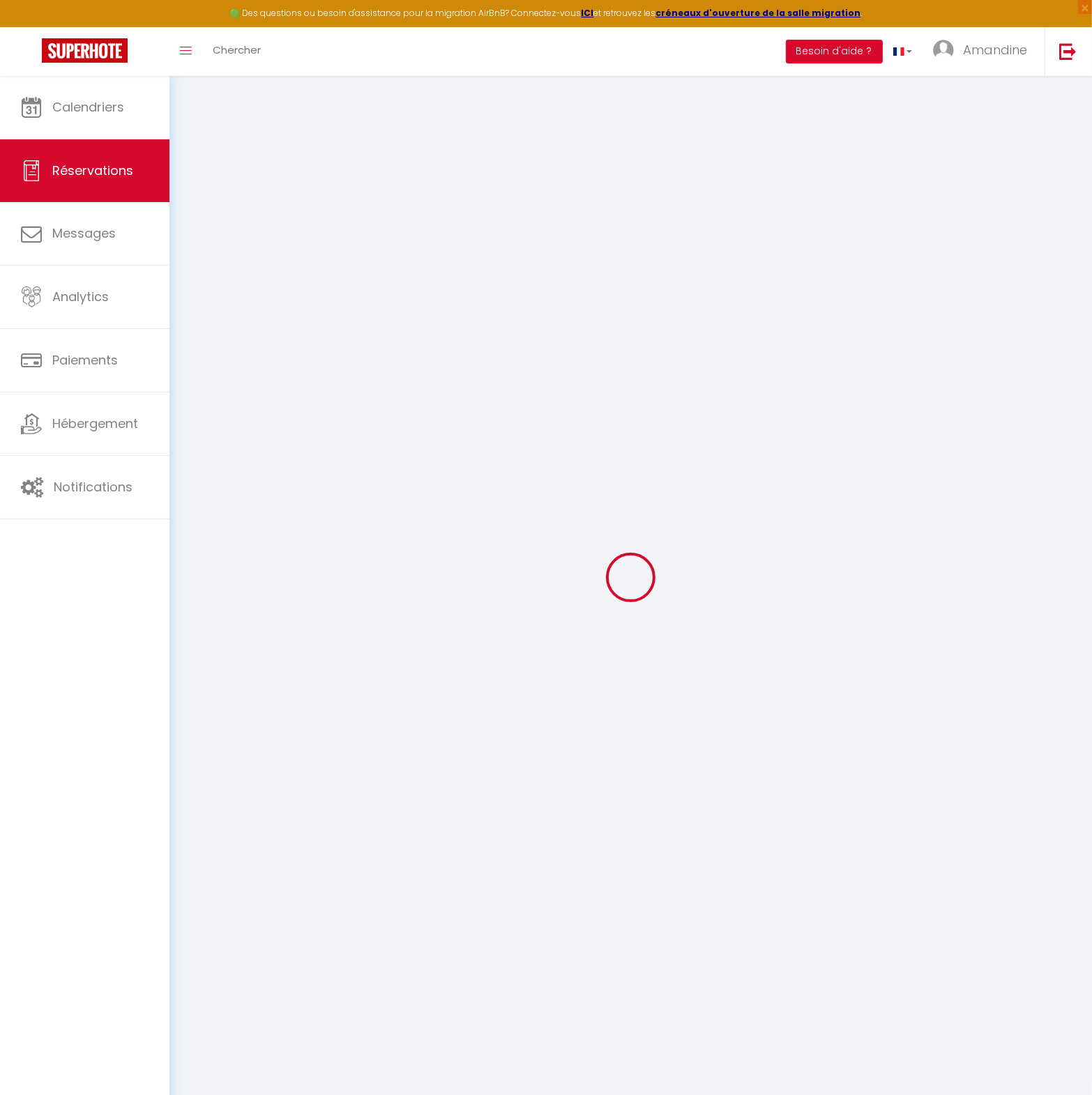
type input "308"
checkbox input "false"
type input "0"
select select "2"
type input "0"
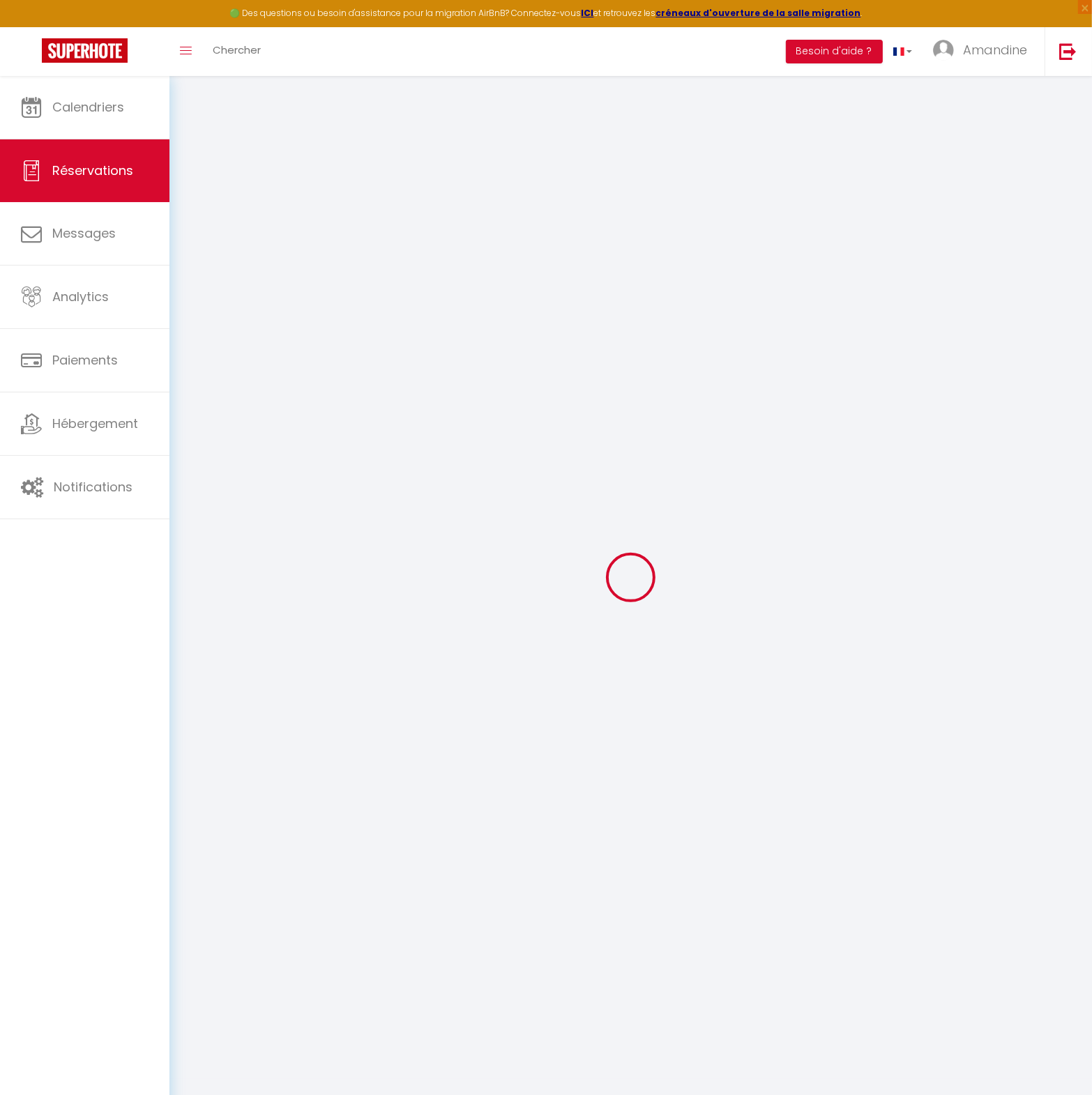
type input "0"
select select
select select "14"
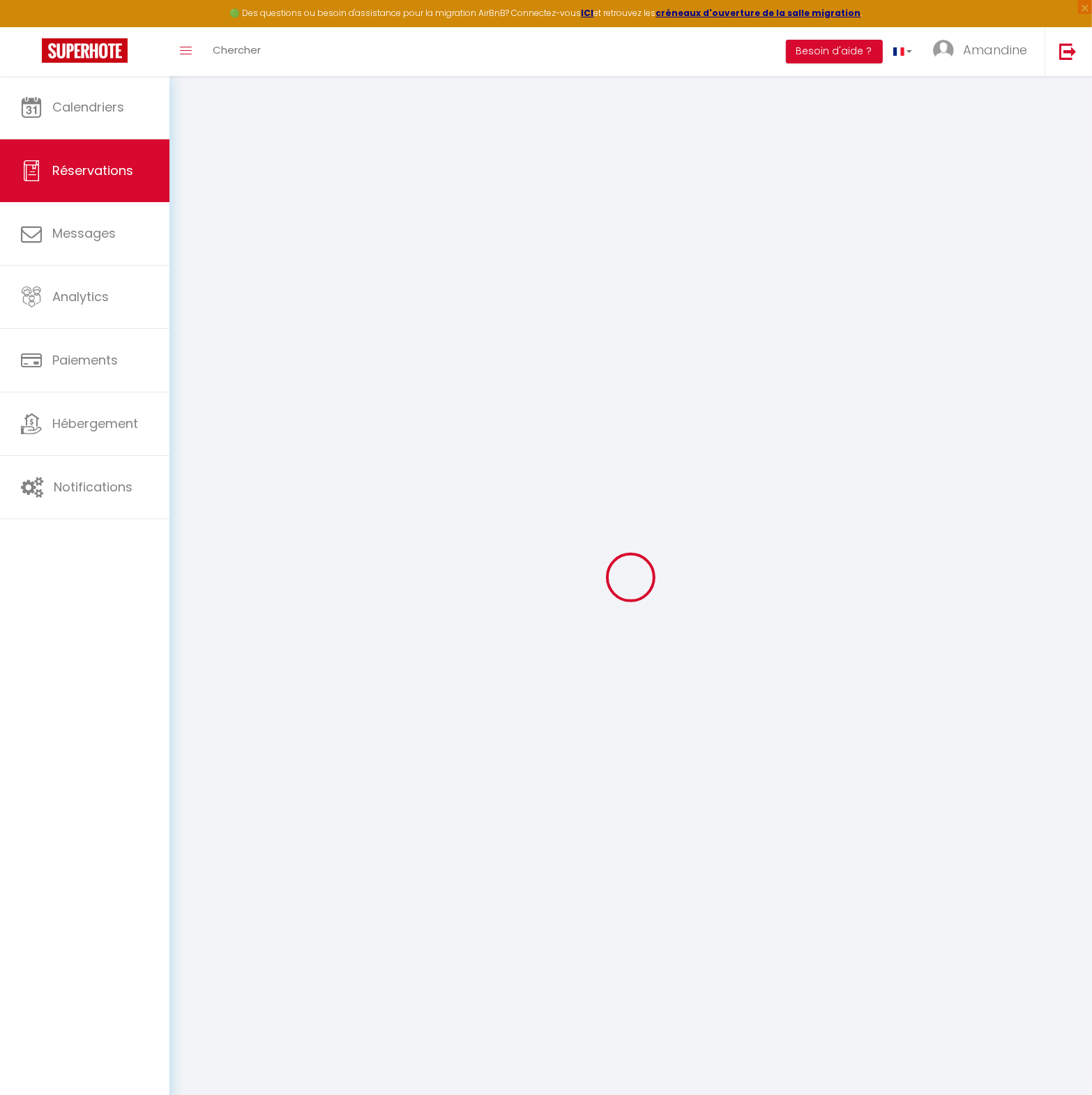
checkbox input "false"
select select
checkbox input "false"
select select
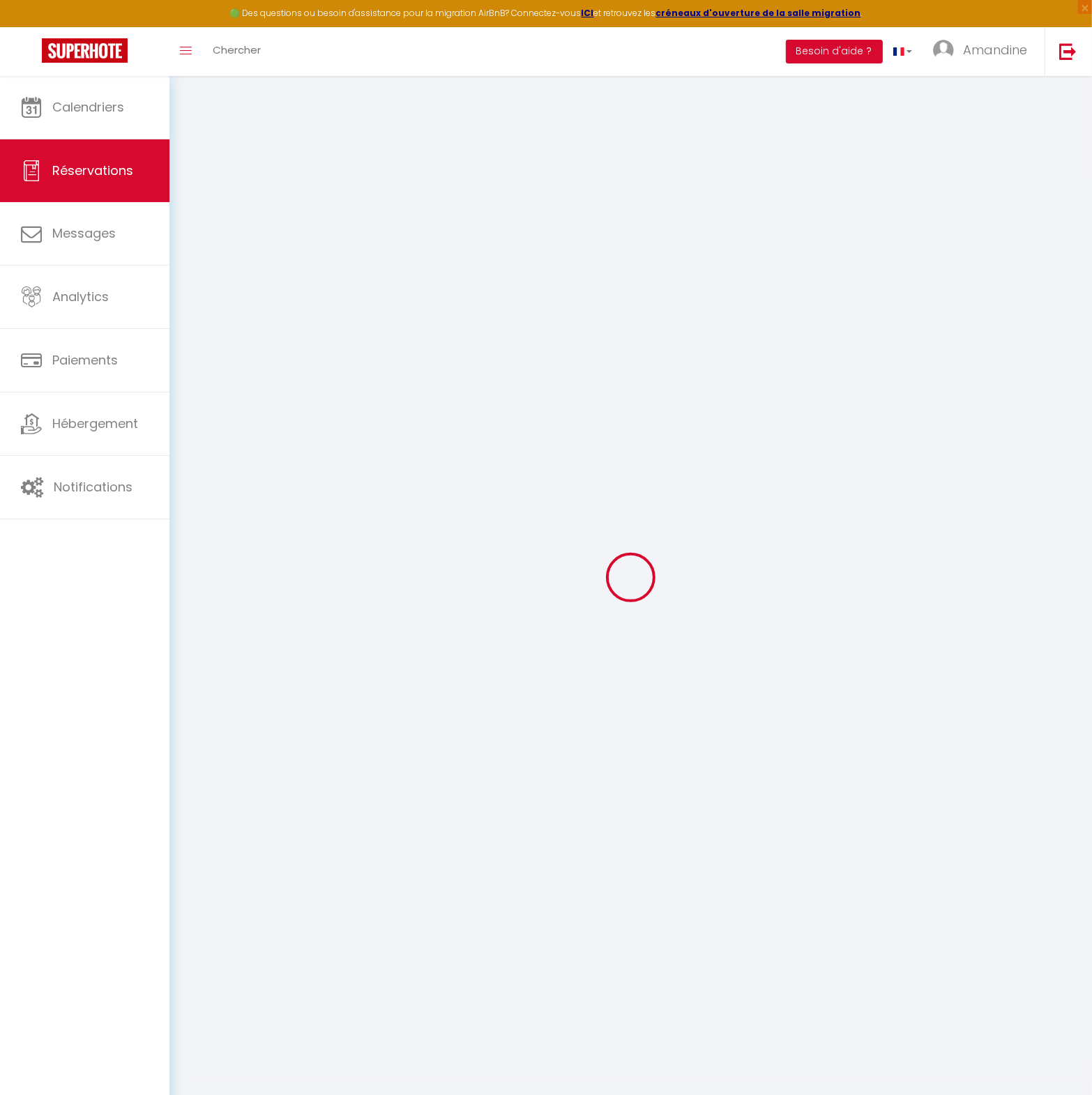
select select
checkbox input "false"
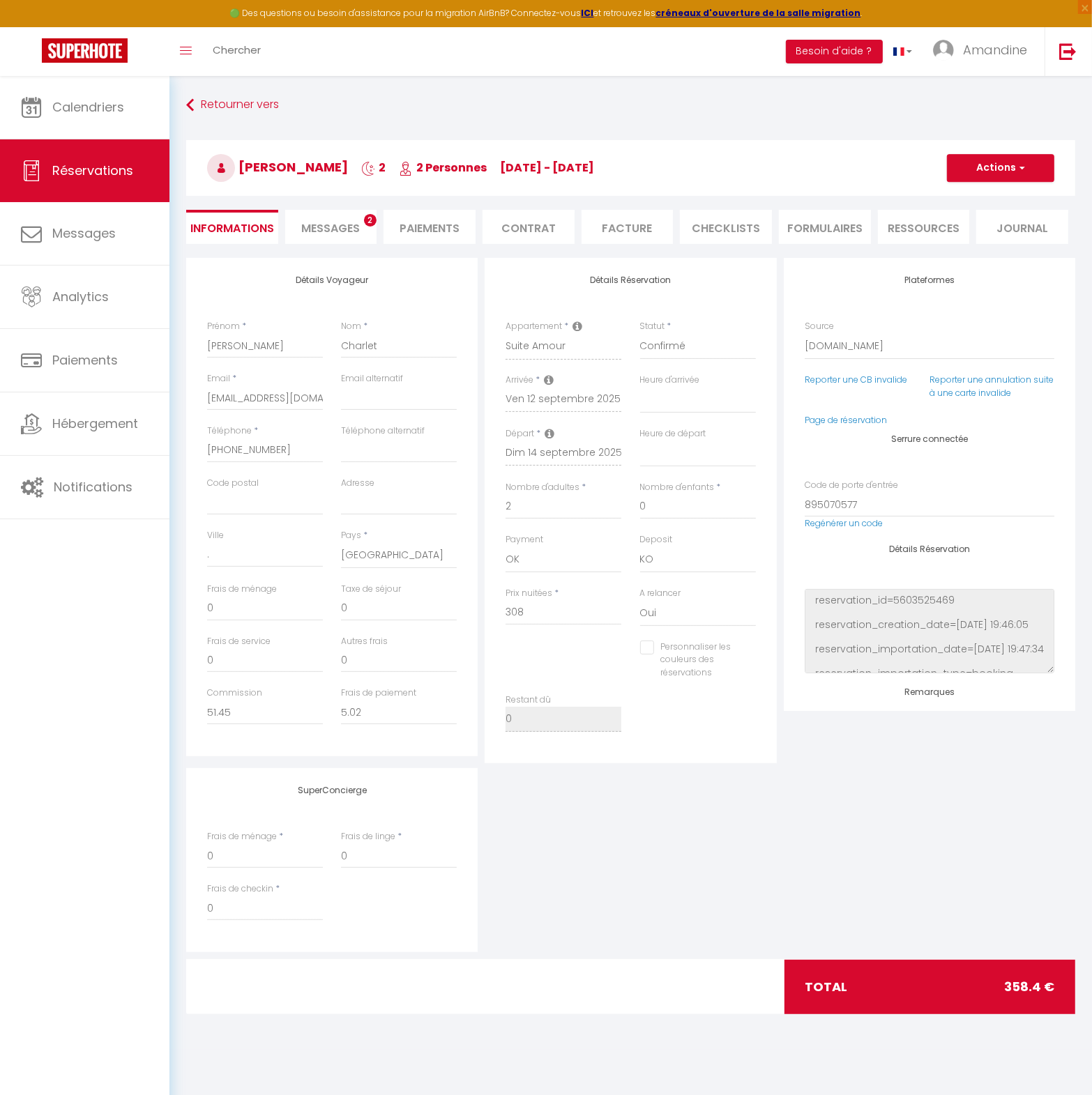
select select
checkbox input "false"
type textarea "** THIS RESERVATION HAS BEEN PRE-PAID ** BOOKING NOTE : Payment charge is EUR 5…"
type input "35"
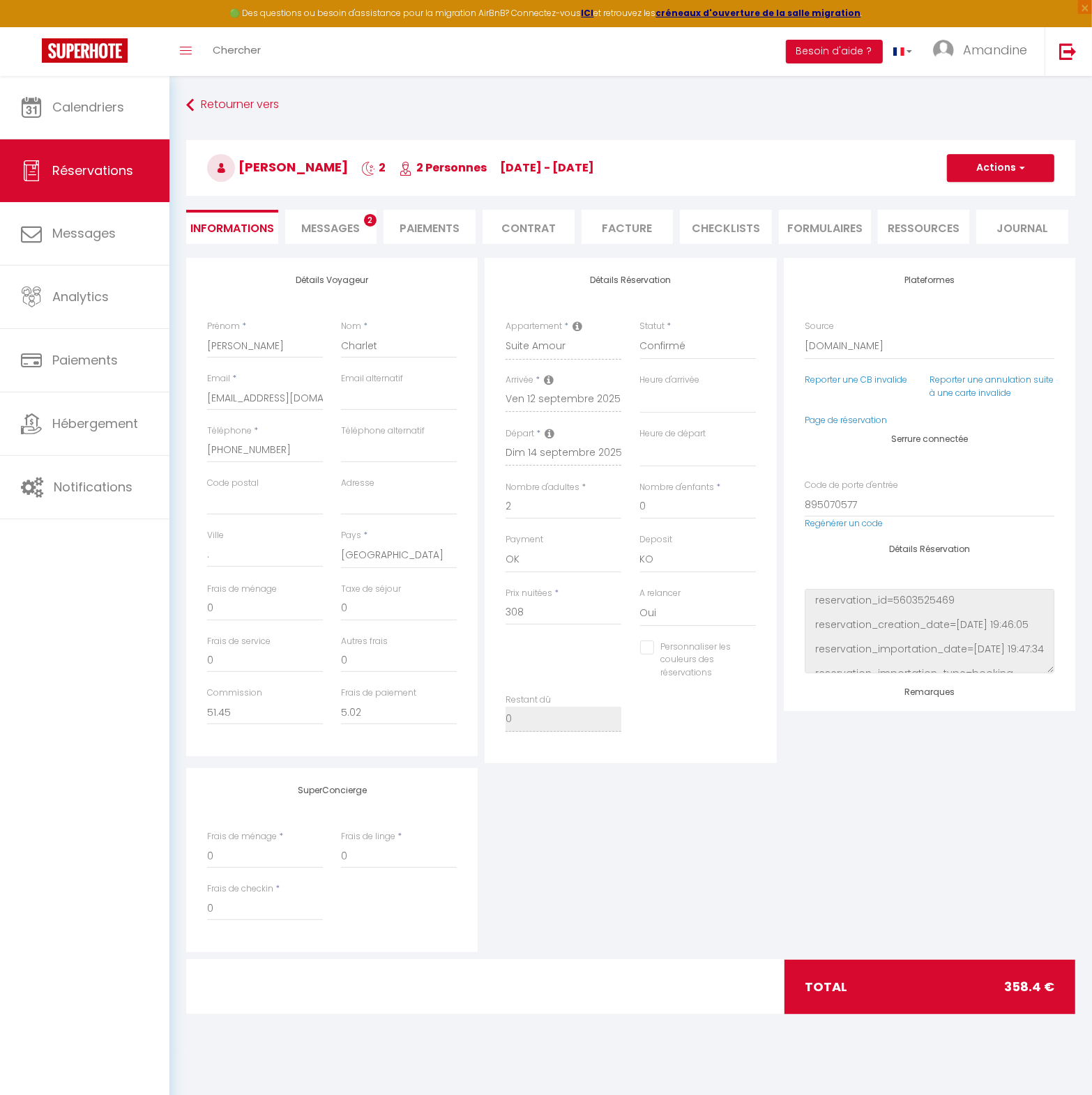
type input "15.4"
select select
checkbox input "false"
select select
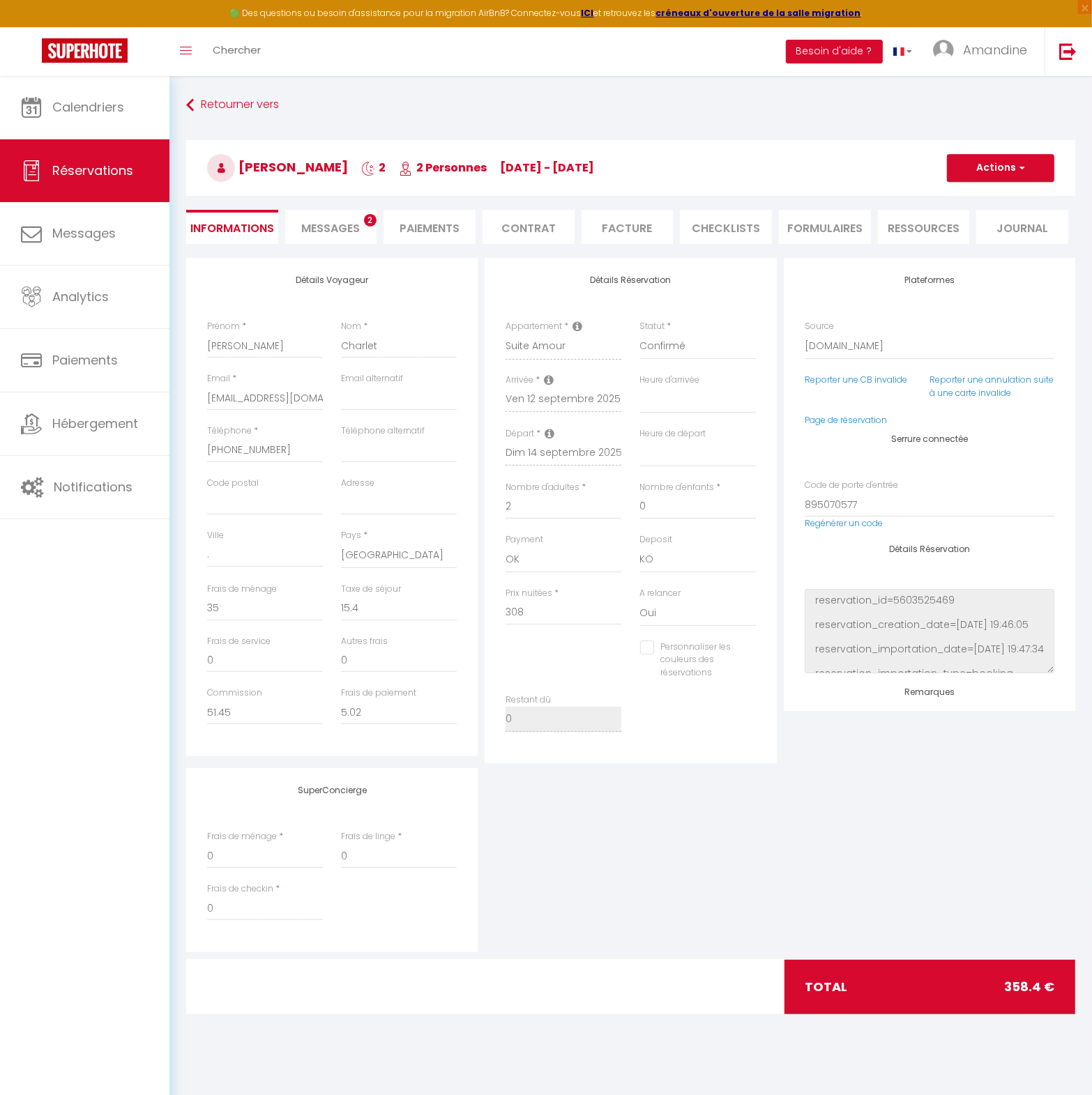
select select
click at [337, 222] on span "Messages" at bounding box center [331, 228] width 58 height 16
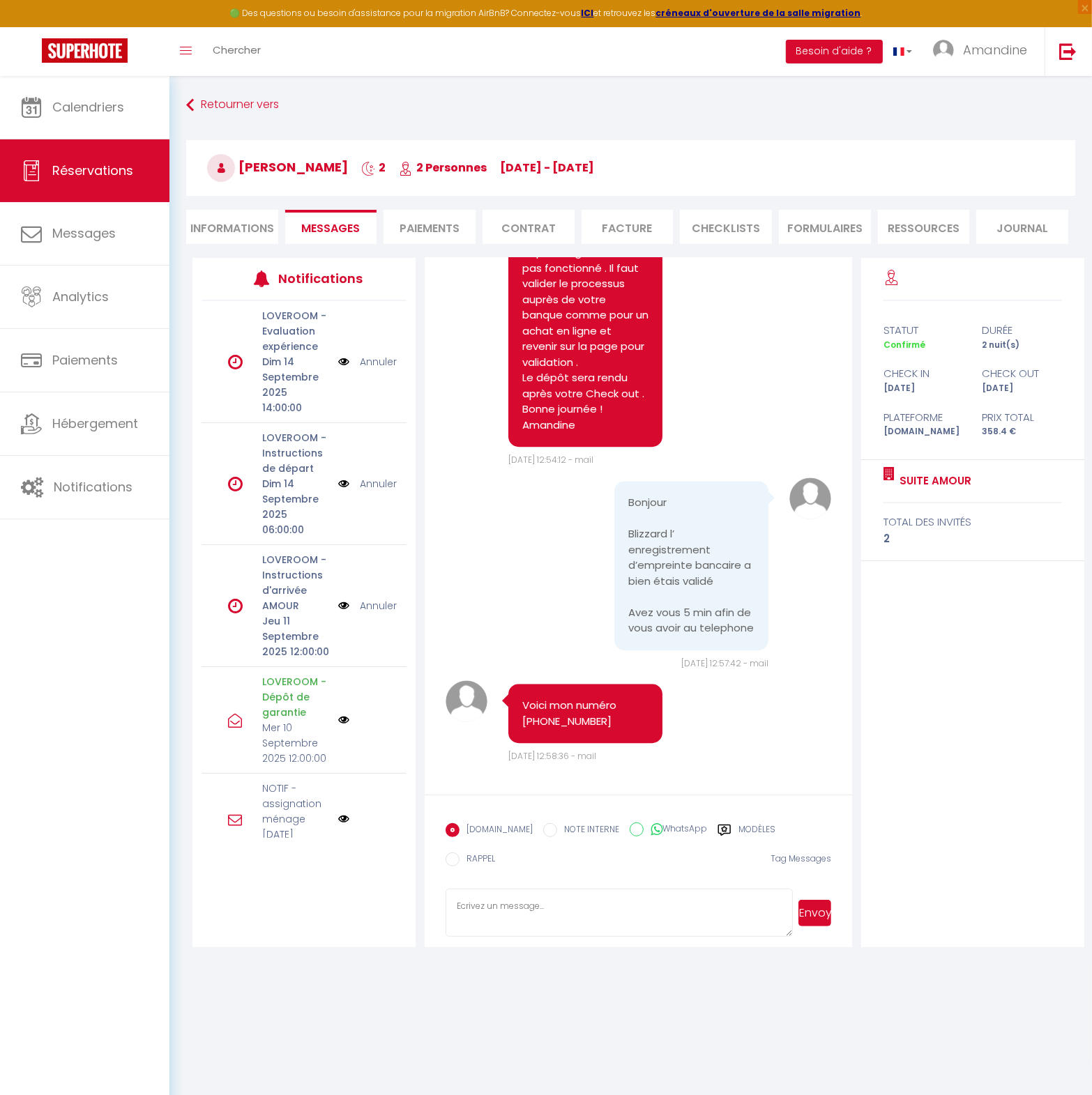
scroll to position [3378, 0]
click at [234, 233] on li "Informations" at bounding box center [232, 226] width 92 height 34
select select
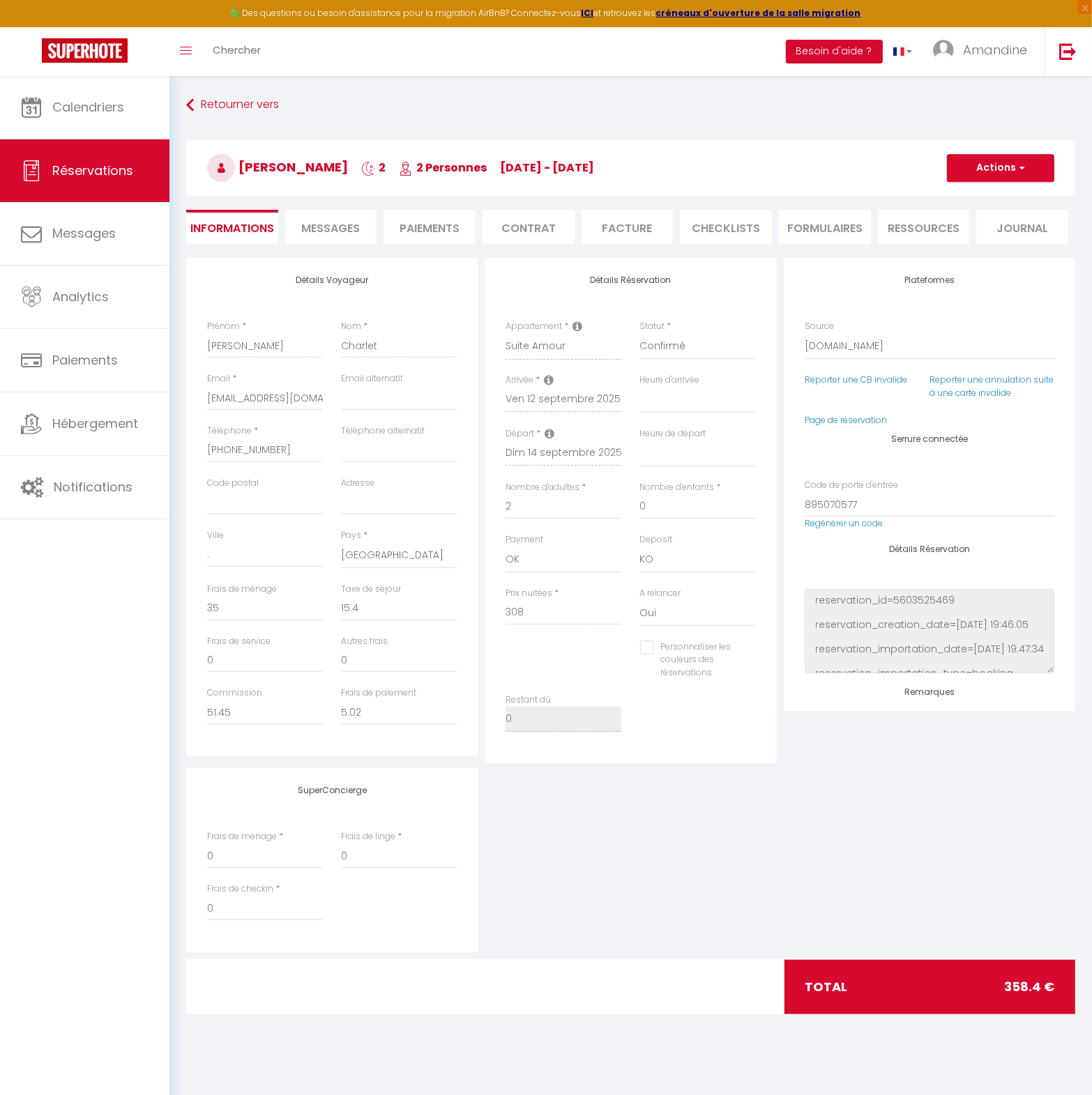
select select
checkbox input "false"
select select
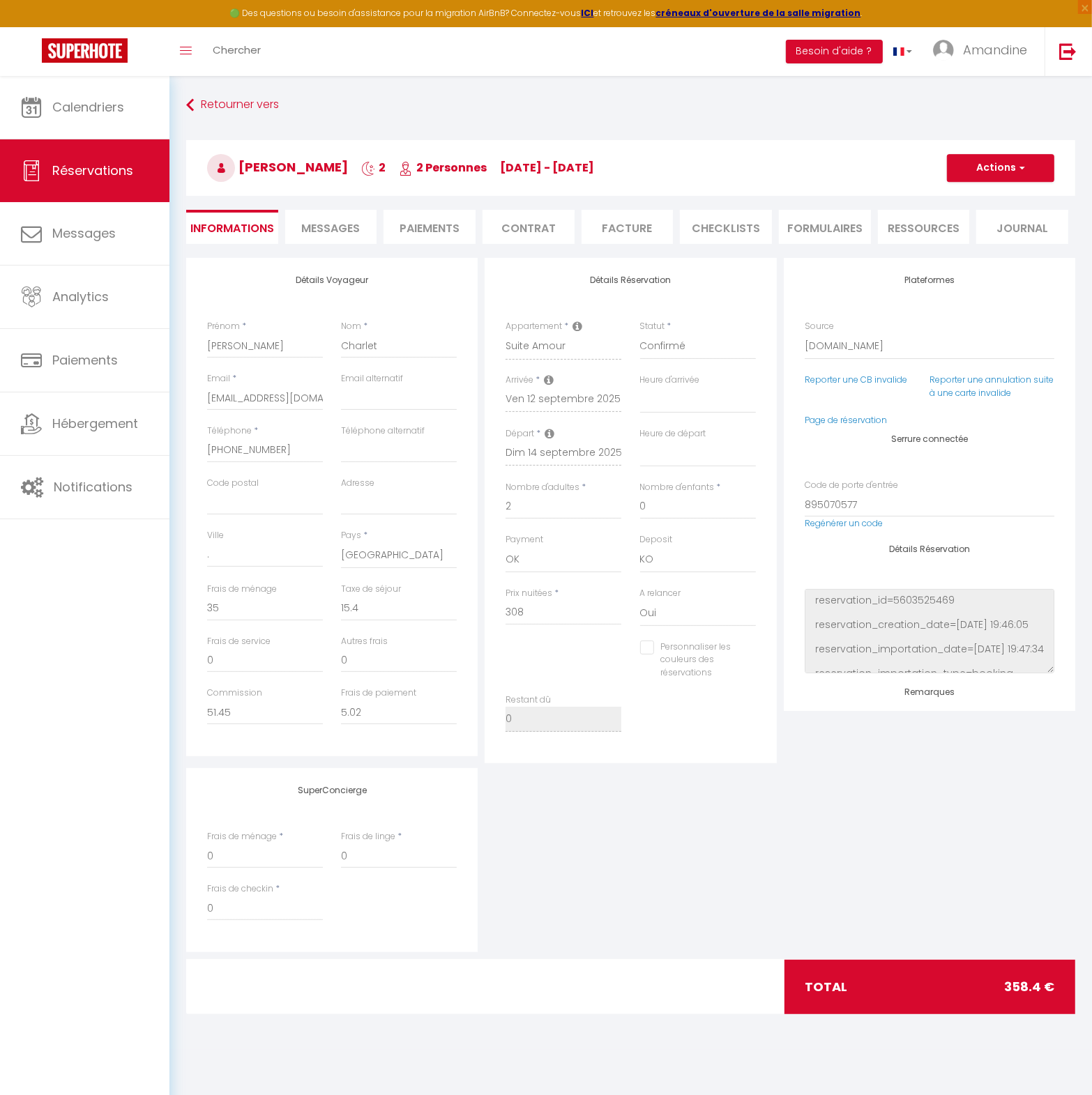
checkbox input "false"
click at [329, 224] on span "Messages" at bounding box center [331, 228] width 58 height 16
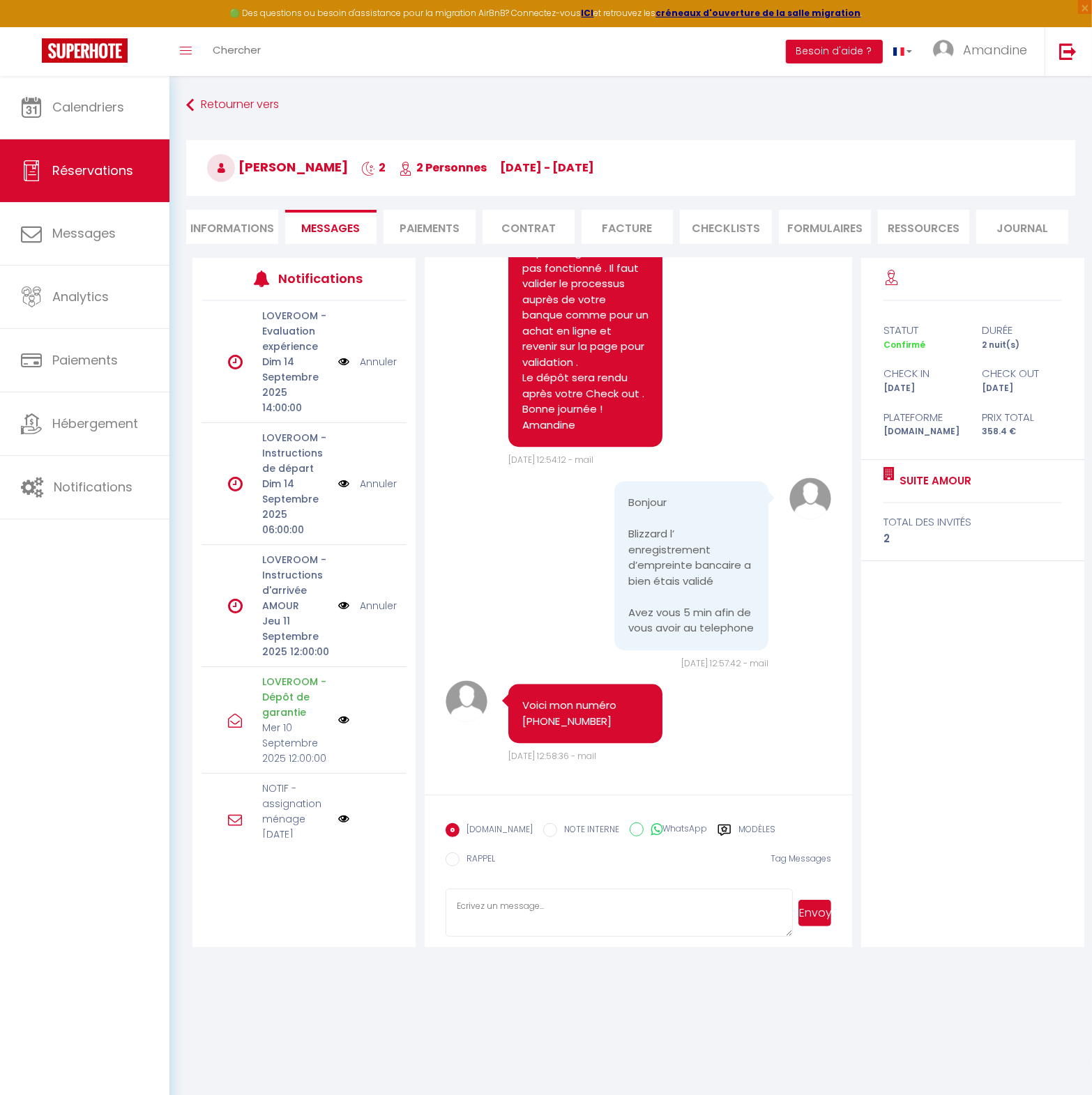
click at [673, 893] on textarea at bounding box center [618, 913] width 347 height 49
type textarea "Bonjour, votre numéro n'est pas le bon . Voici ce que j'ai : 0631449776."
click at [823, 907] on button "Envoyer" at bounding box center [815, 914] width 33 height 27
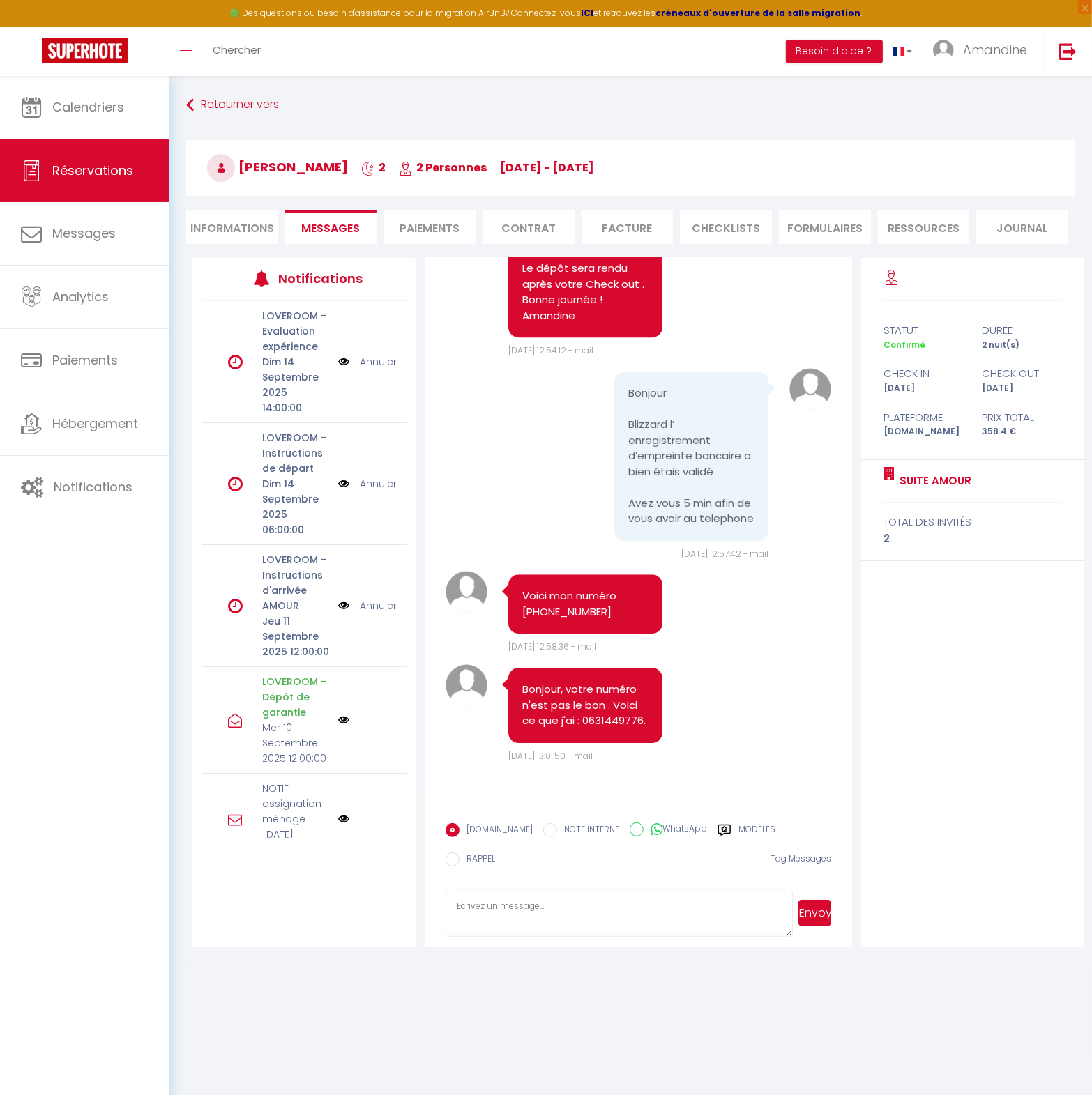
scroll to position [3487, 0]
click at [674, 919] on textarea at bounding box center [618, 913] width 347 height 49
drag, startPoint x: 663, startPoint y: 923, endPoint x: 714, endPoint y: 899, distance: 56.4
click at [664, 923] on textarea "Je vous laisse refaire l'enregistrement de l'empreinte bancaire en prenant le t…" at bounding box center [618, 913] width 347 height 49
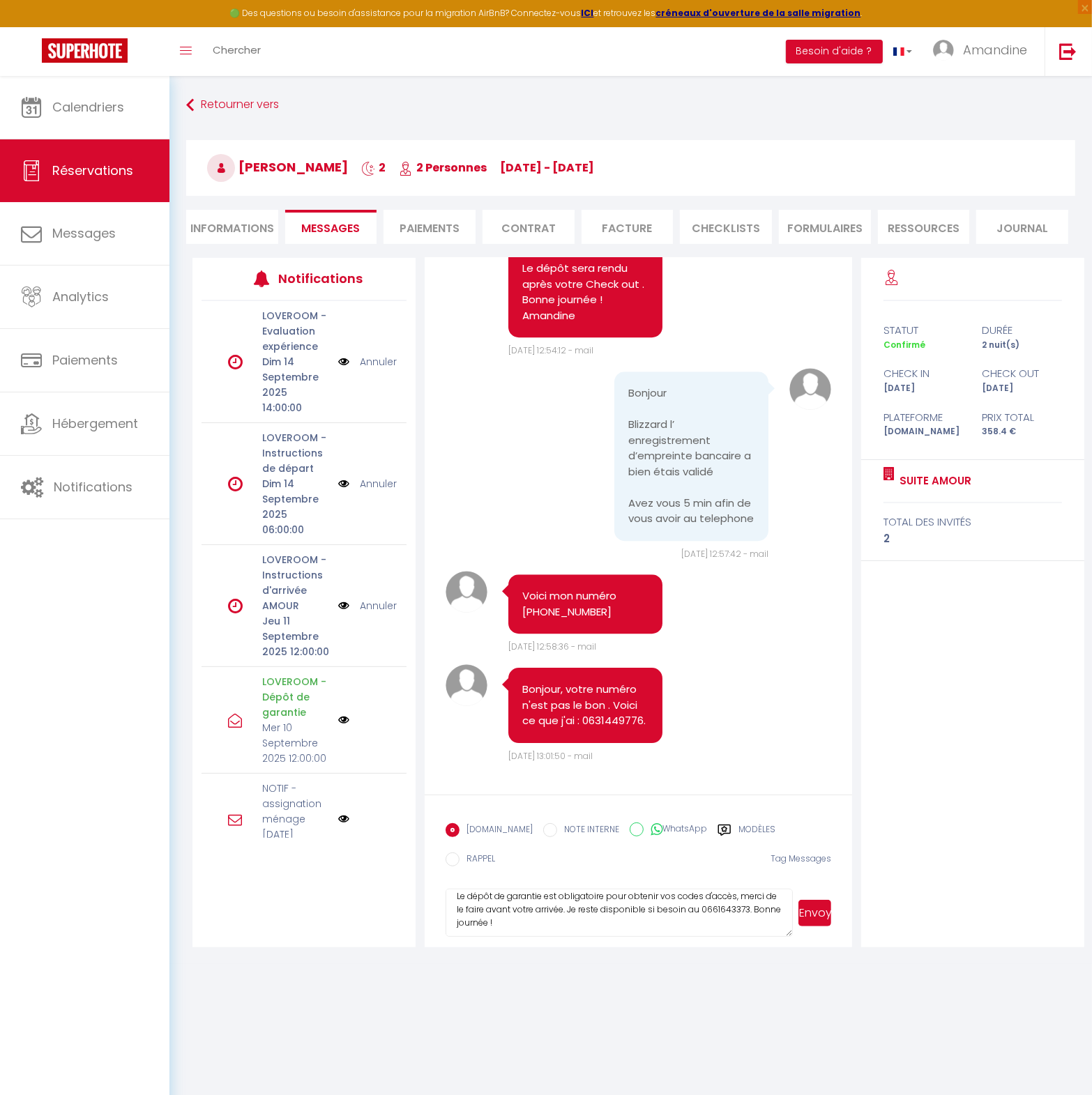
scroll to position [52, 0]
click at [678, 913] on textarea "Je vous laisse refaire l'enregistrement de l'empreinte bancaire en prenant le t…" at bounding box center [618, 913] width 347 height 49
type textarea "Je vous laisse refaire l'enregistrement de l'empreinte bancaire en prenant le t…"
click at [811, 904] on button "Envoyer" at bounding box center [815, 914] width 33 height 27
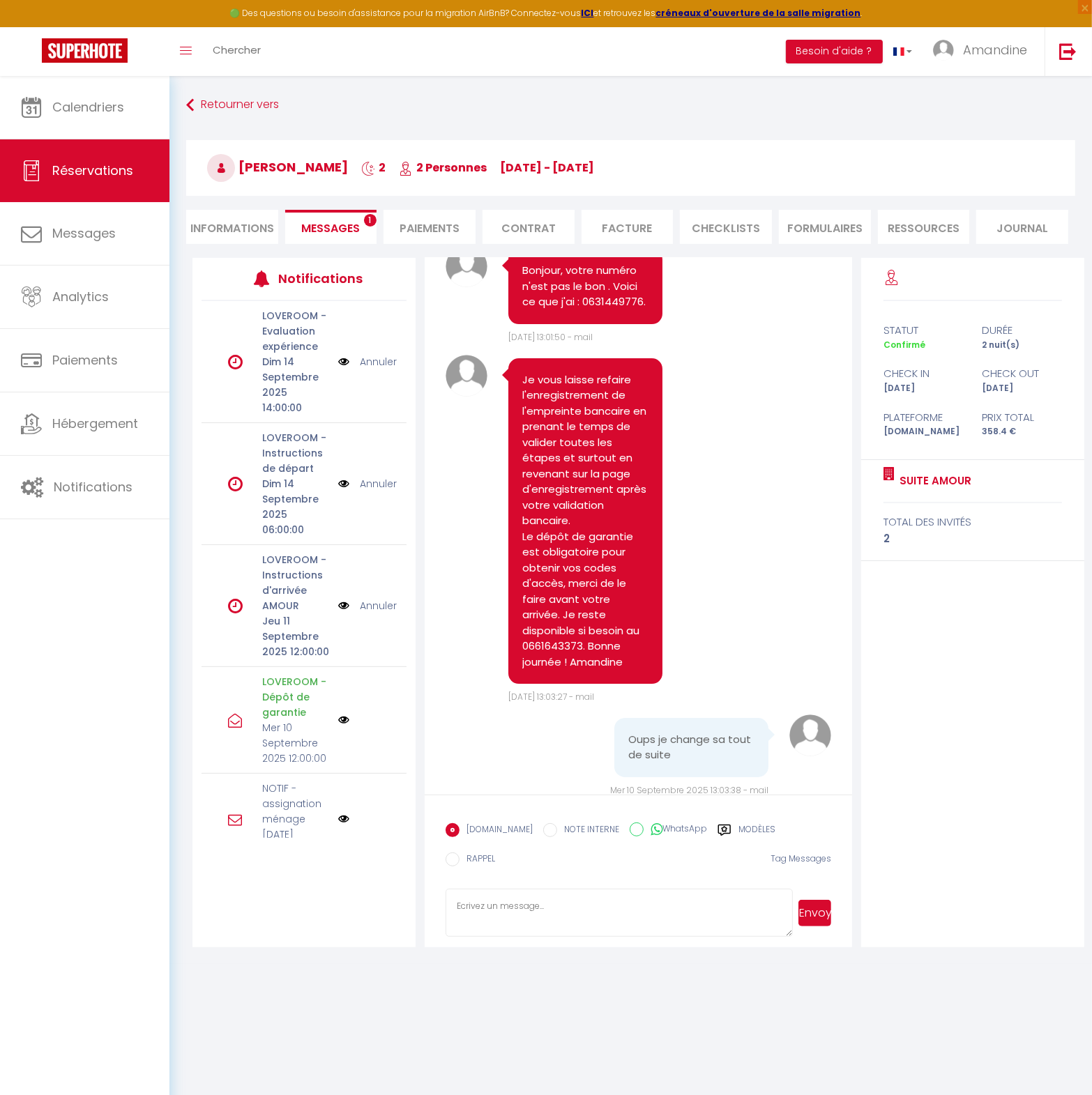
scroll to position [3848, 0]
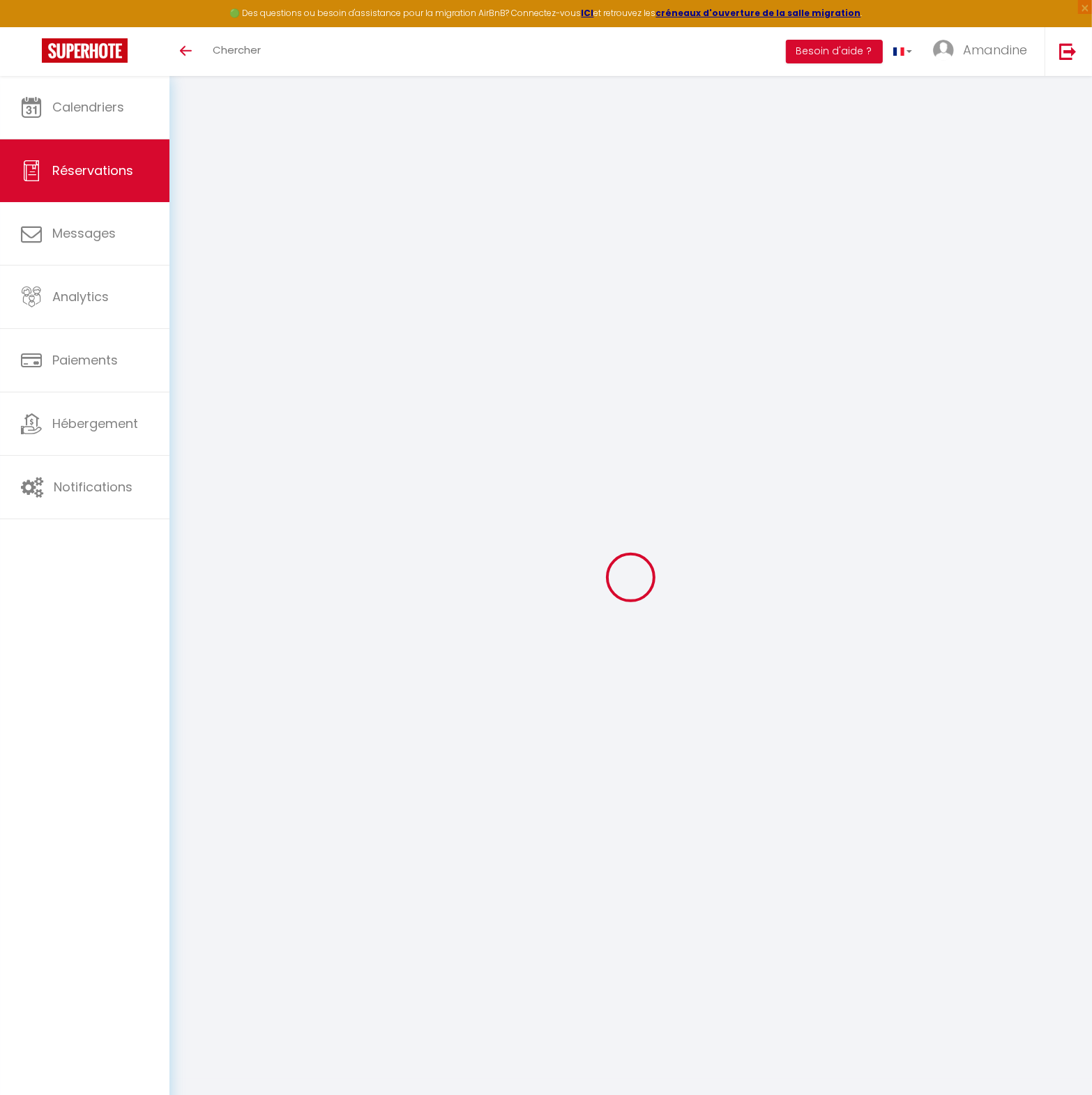
select select
checkbox input "false"
select select
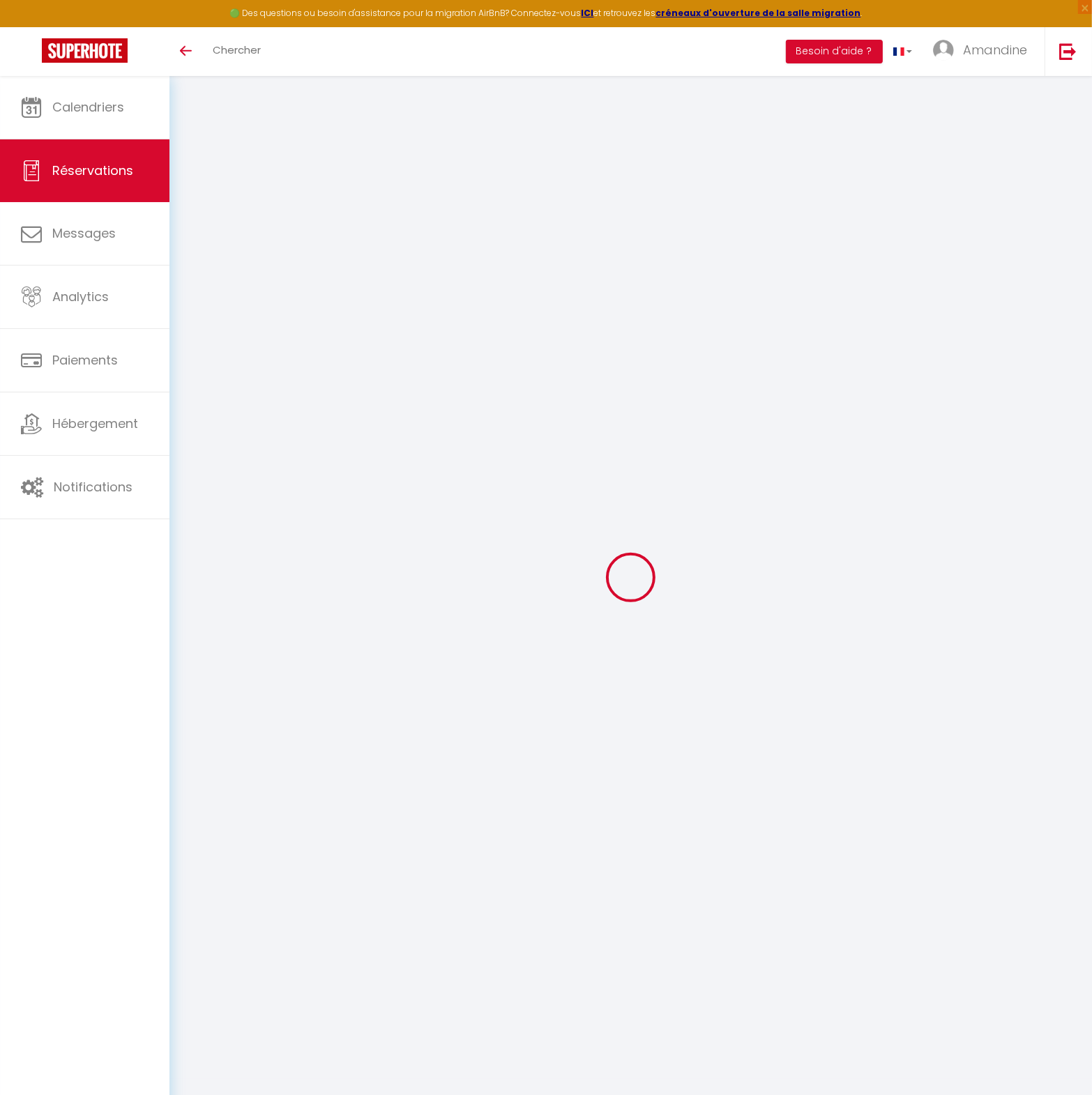
checkbox input "false"
type textarea "** THIS RESERVATION HAS BEEN PRE-PAID ** BOOKING NOTE : Payment charge is EUR 5…"
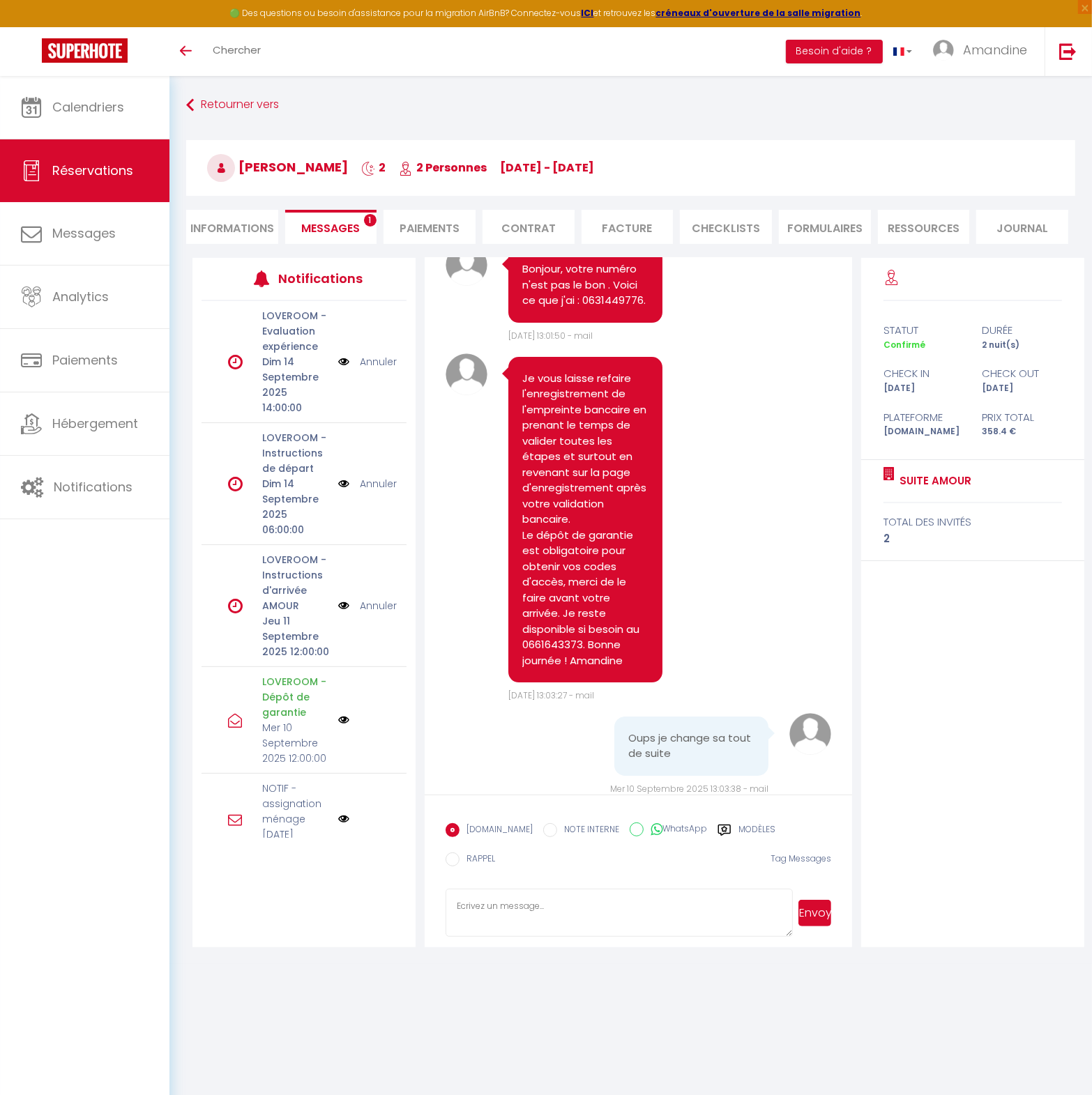
scroll to position [3940, 0]
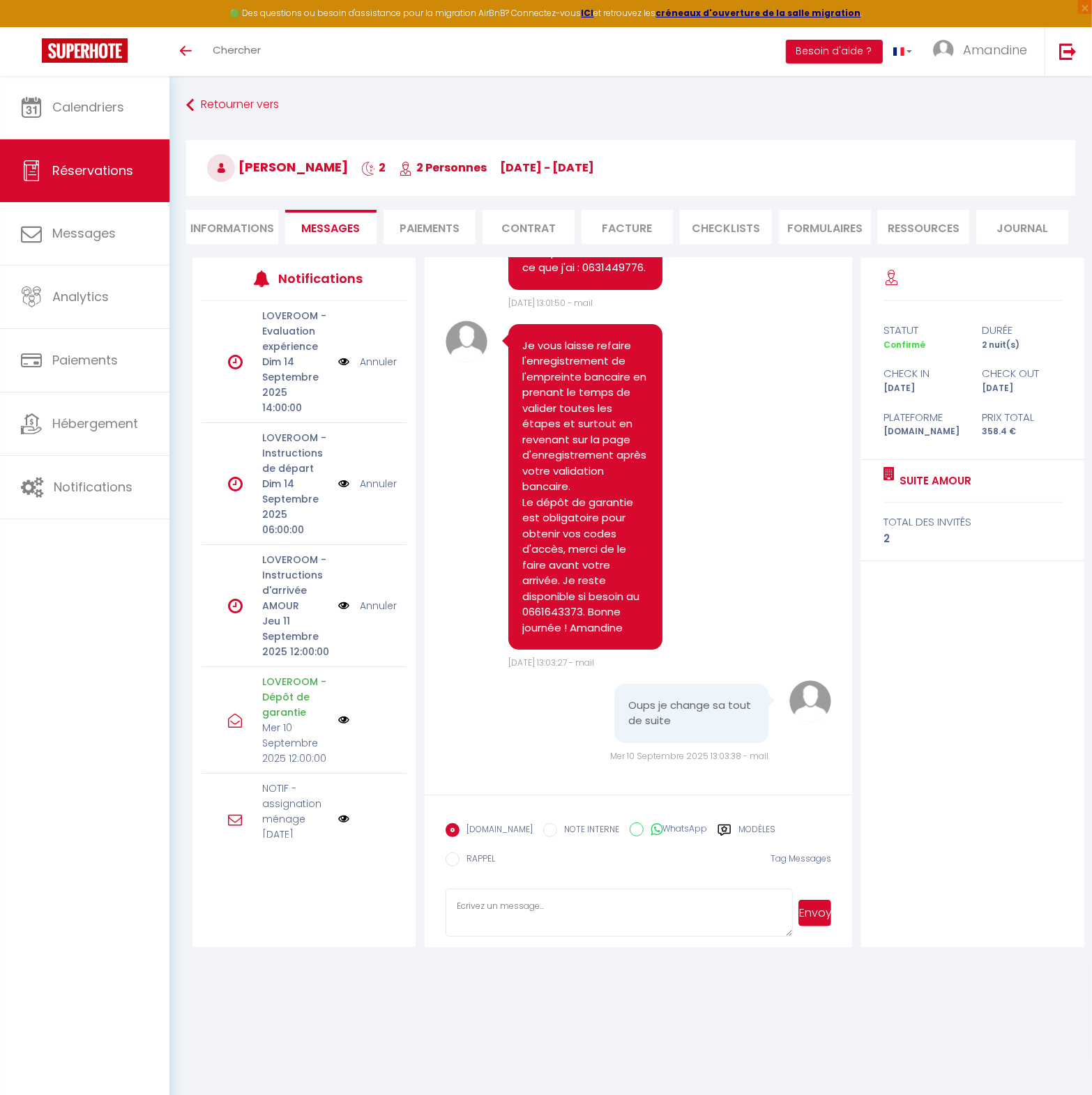
click at [243, 233] on li "Informations" at bounding box center [232, 226] width 92 height 34
select select
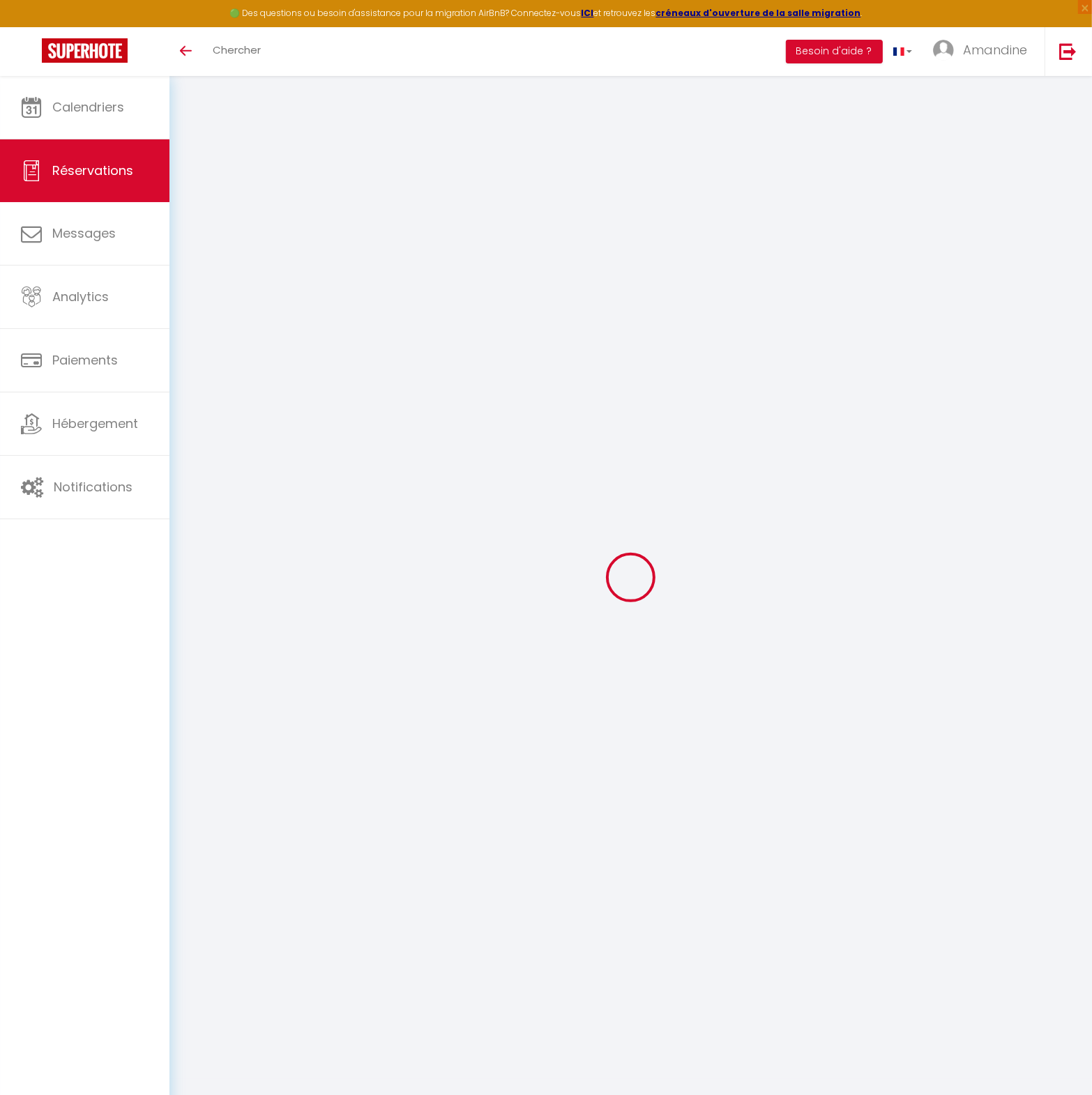
select select
checkbox input "false"
type textarea "** THIS RESERVATION HAS BEEN PRE-PAID ** BOOKING NOTE : Payment charge is EUR 5…"
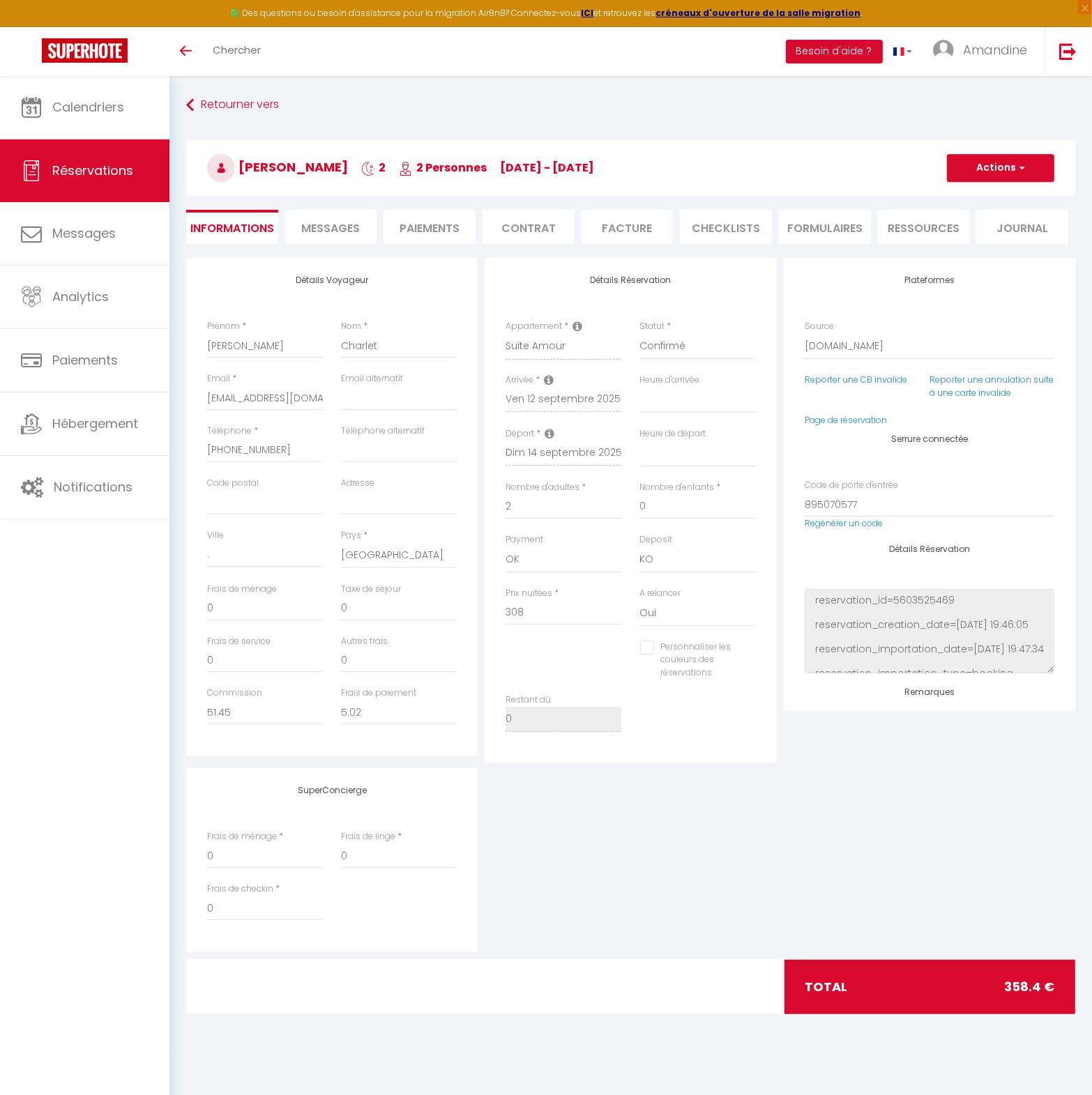
type input "35"
type input "15.4"
select select
checkbox input "false"
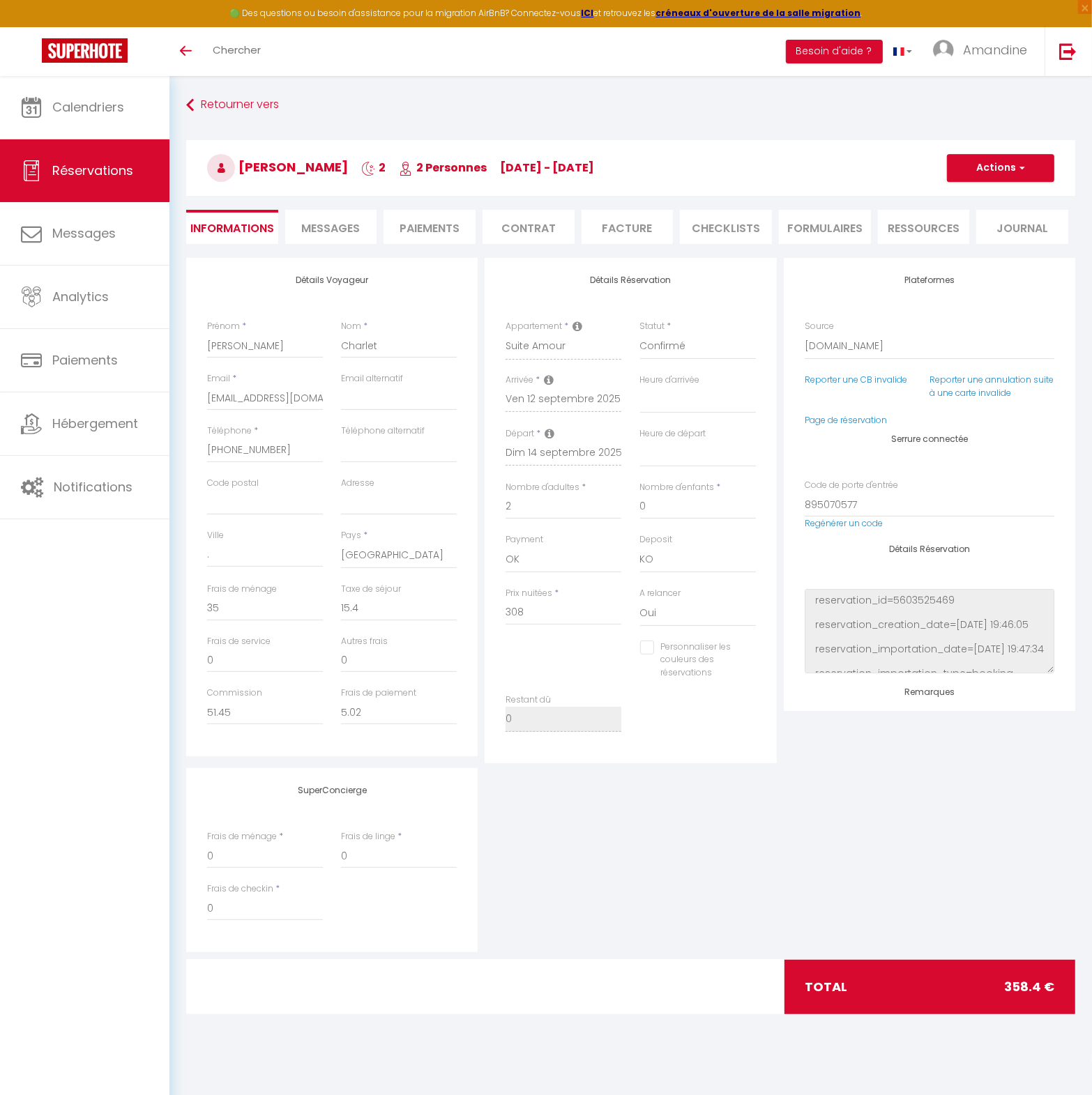
select select
click at [321, 227] on span "Messages" at bounding box center [331, 228] width 58 height 16
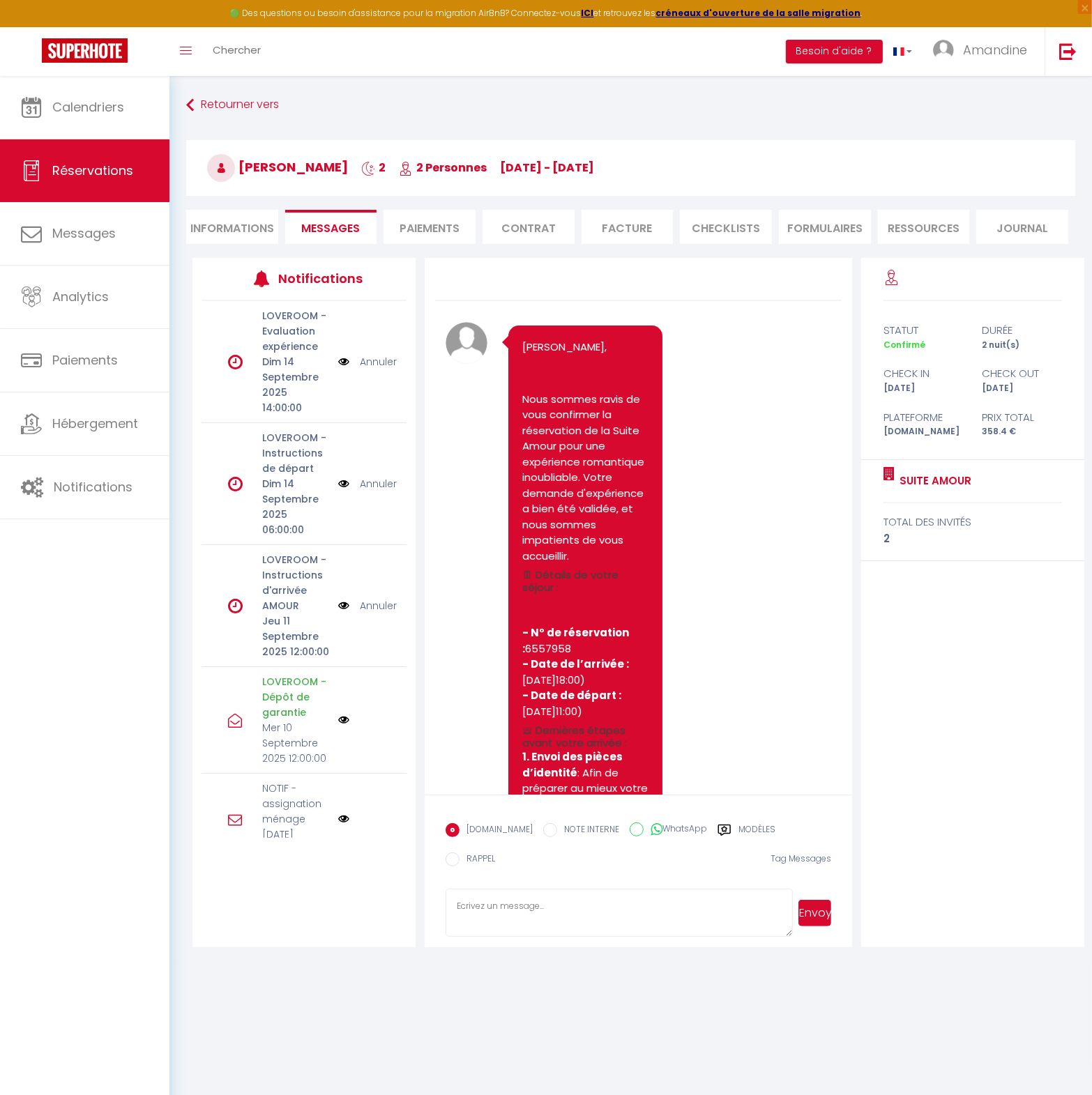
scroll to position [3940, 0]
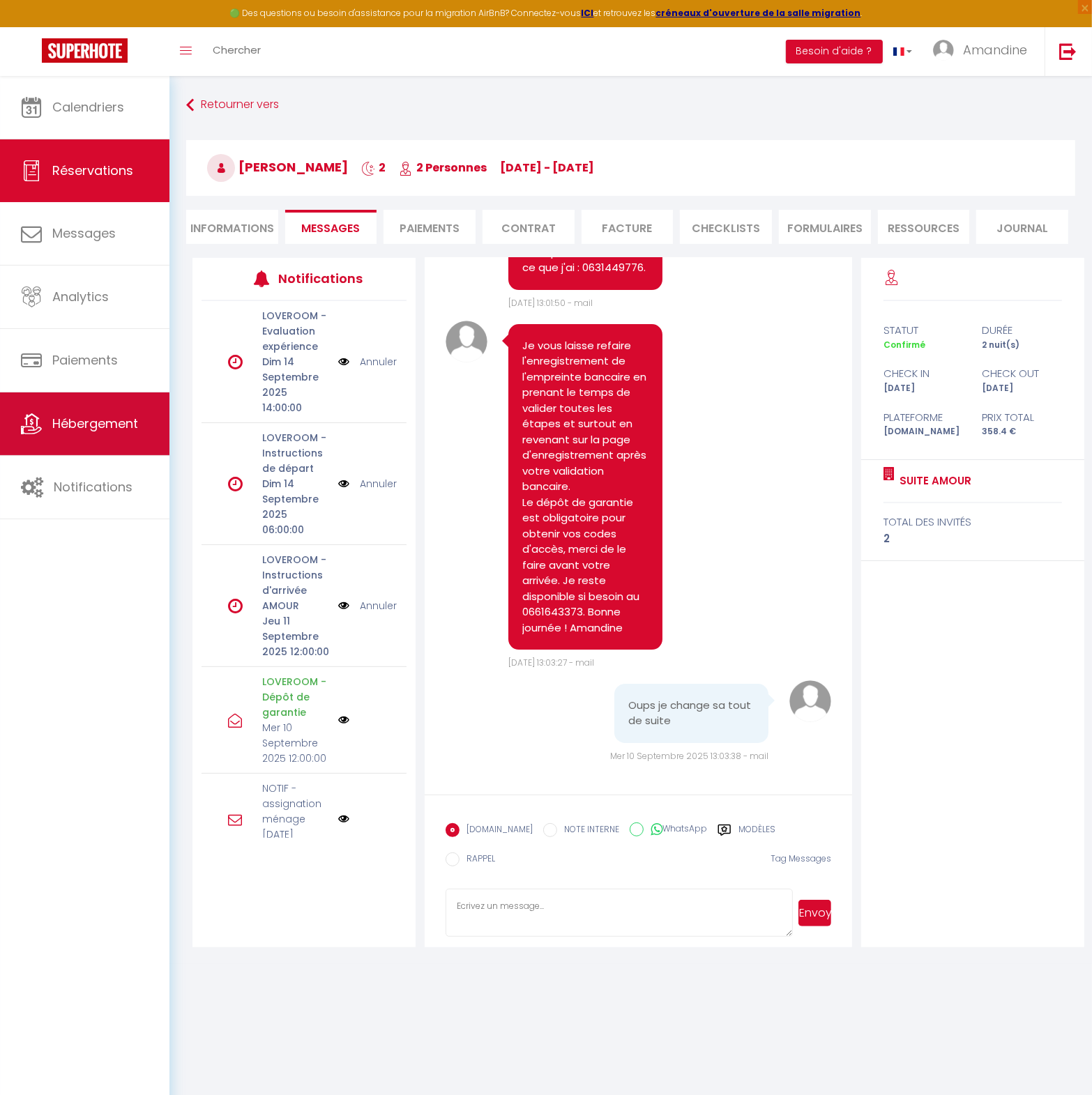
click at [81, 421] on span "Hébergement" at bounding box center [95, 424] width 86 height 17
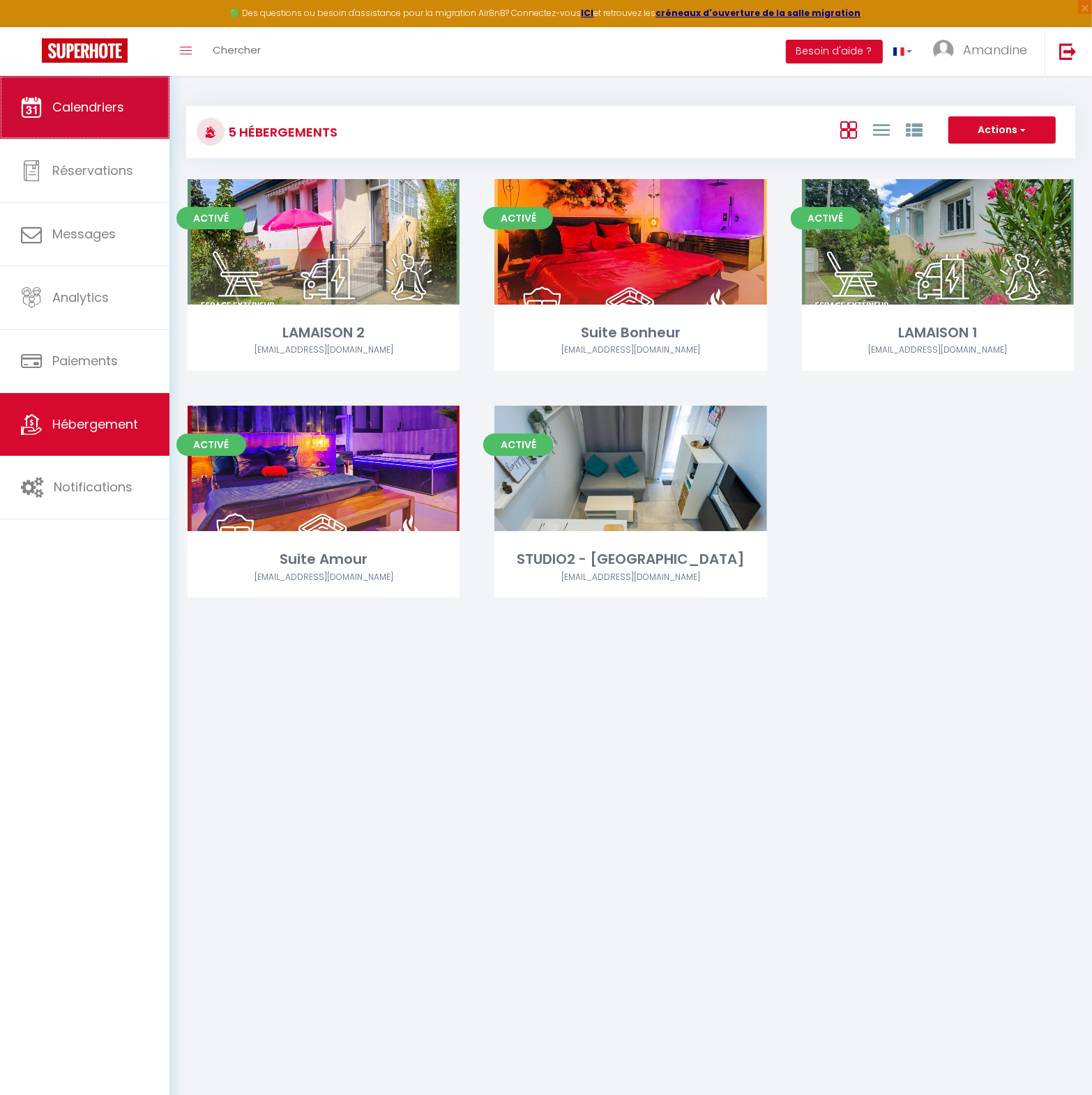
click at [91, 110] on span "Calendriers" at bounding box center [87, 107] width 72 height 17
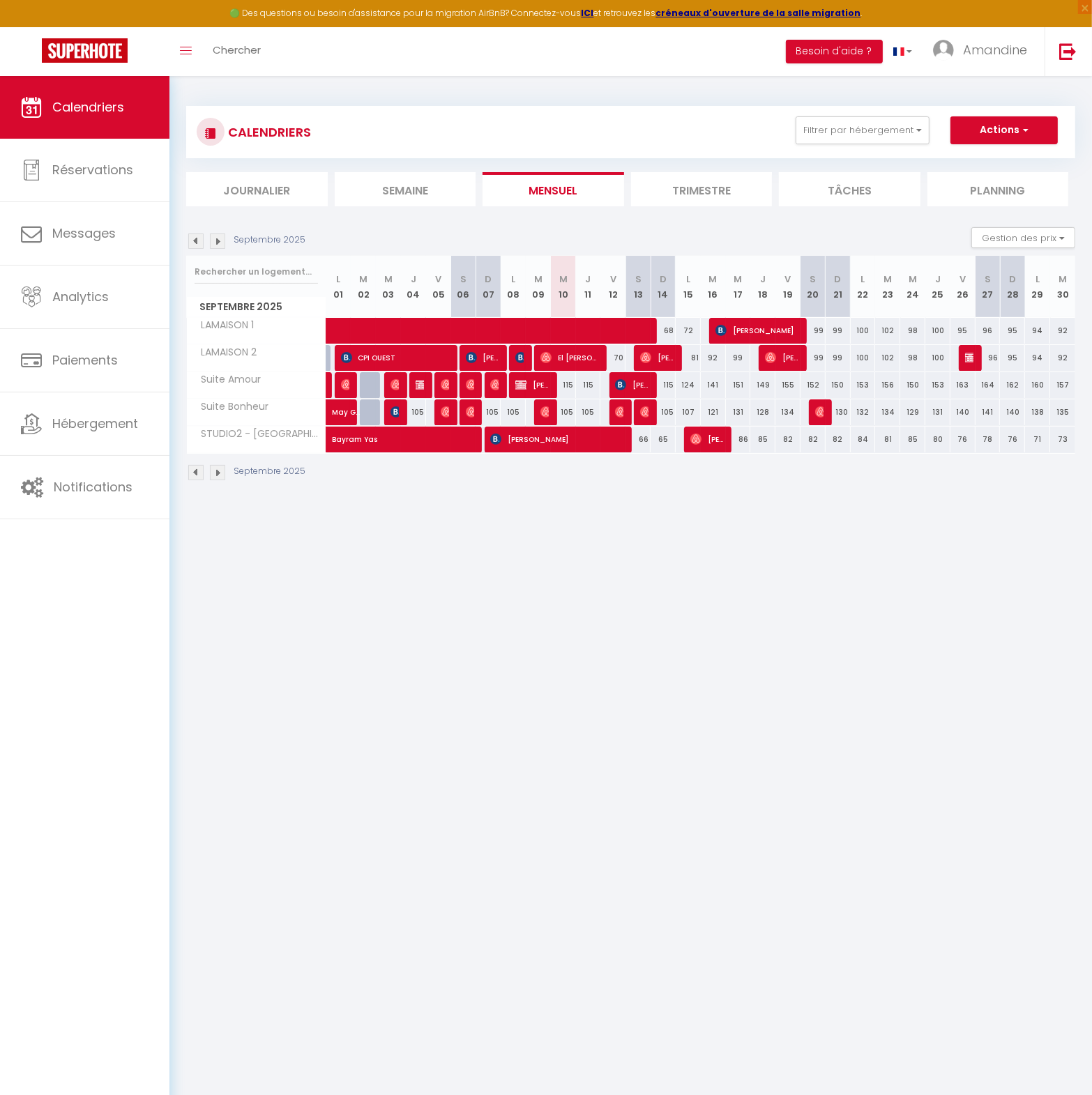
click at [631, 384] on span "[PERSON_NAME]" at bounding box center [632, 385] width 33 height 27
select select "OK"
select select "KO"
select select "0"
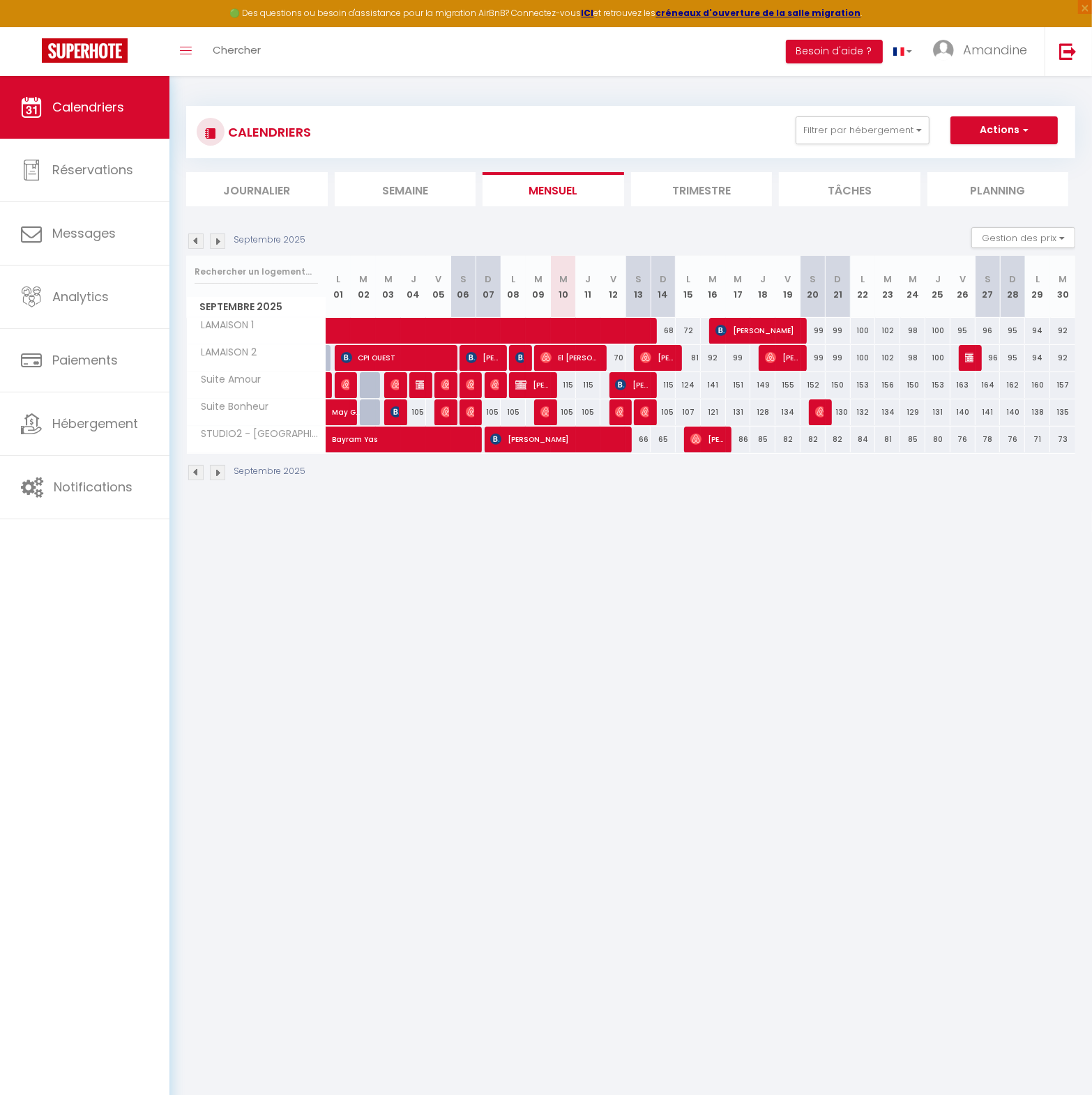
select select "1"
select select
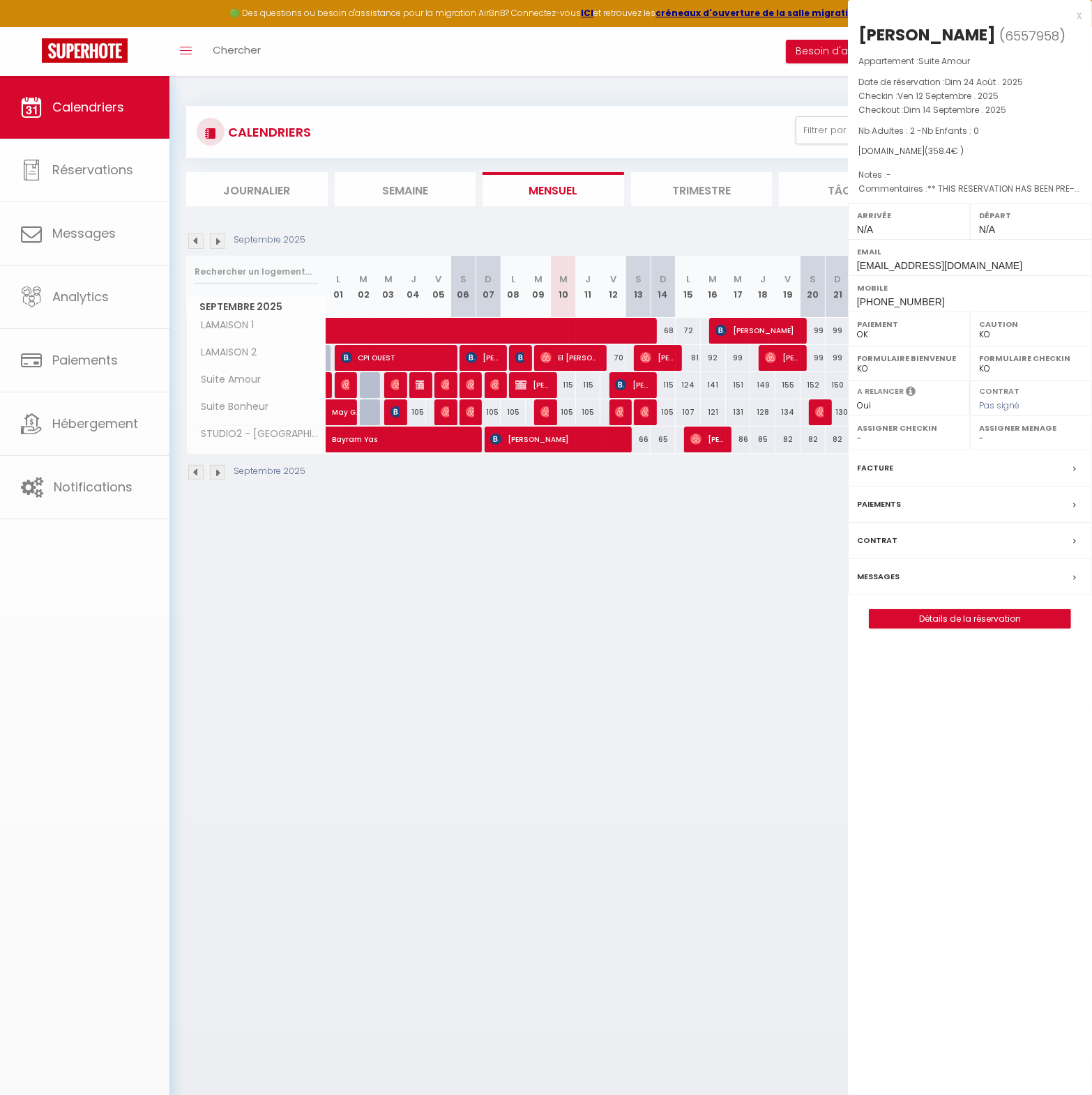
select select "32010"
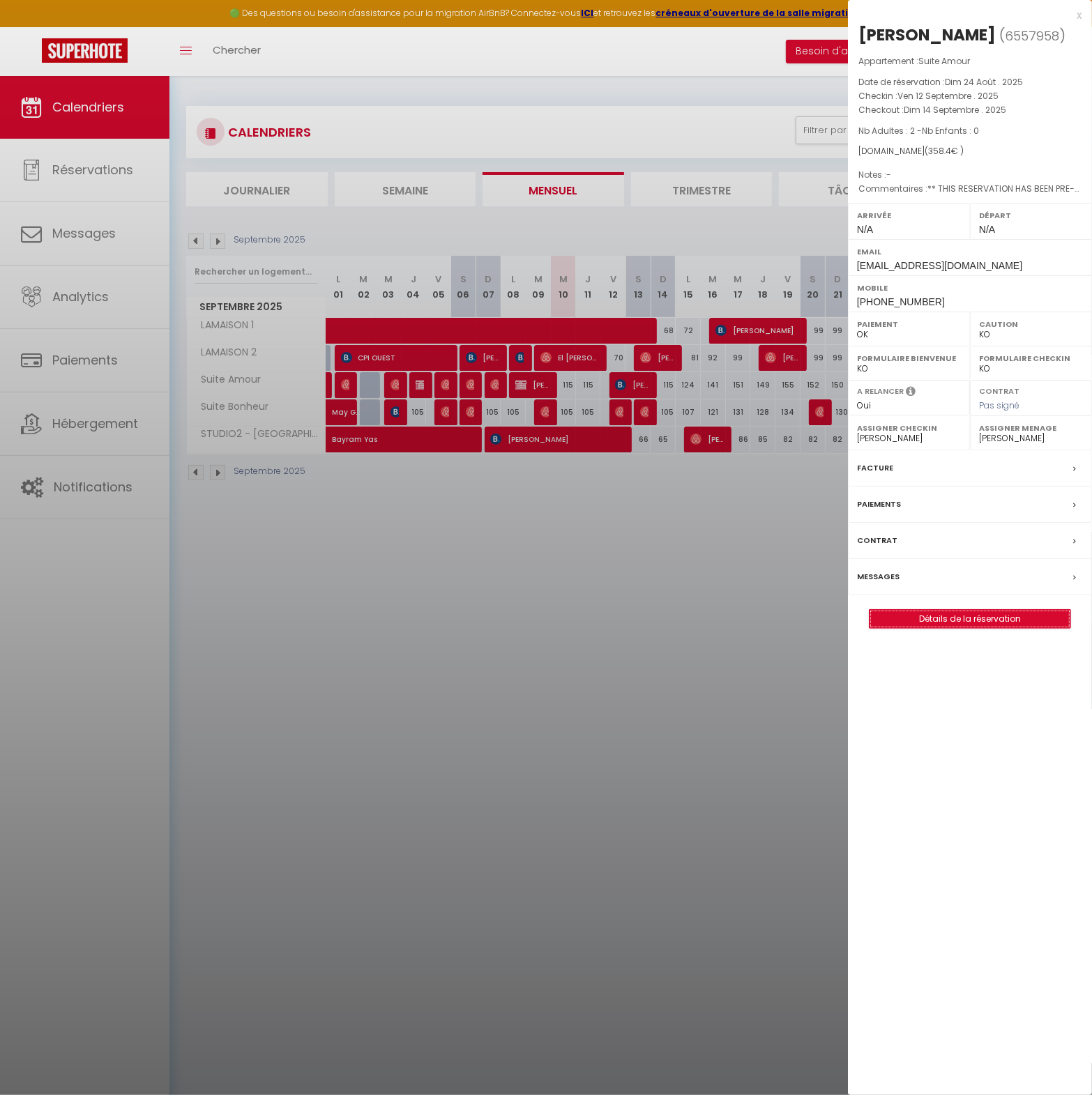
click at [993, 623] on link "Détails de la réservation" at bounding box center [970, 618] width 201 height 18
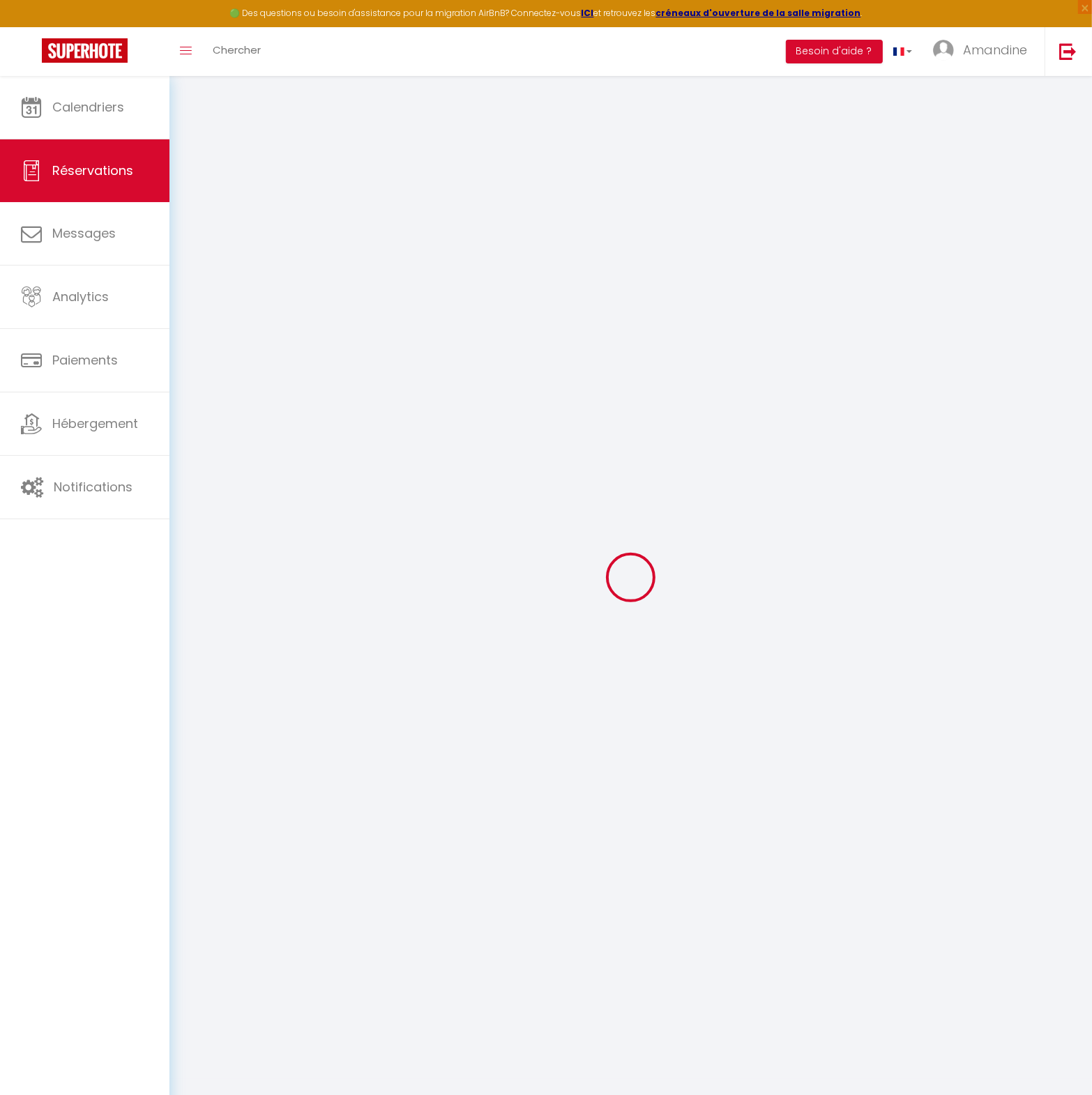
type input "[PERSON_NAME]"
type input "Charlet"
type input "[EMAIL_ADDRESS][DOMAIN_NAME]"
type input "[PHONE_NUMBER]"
type input "."
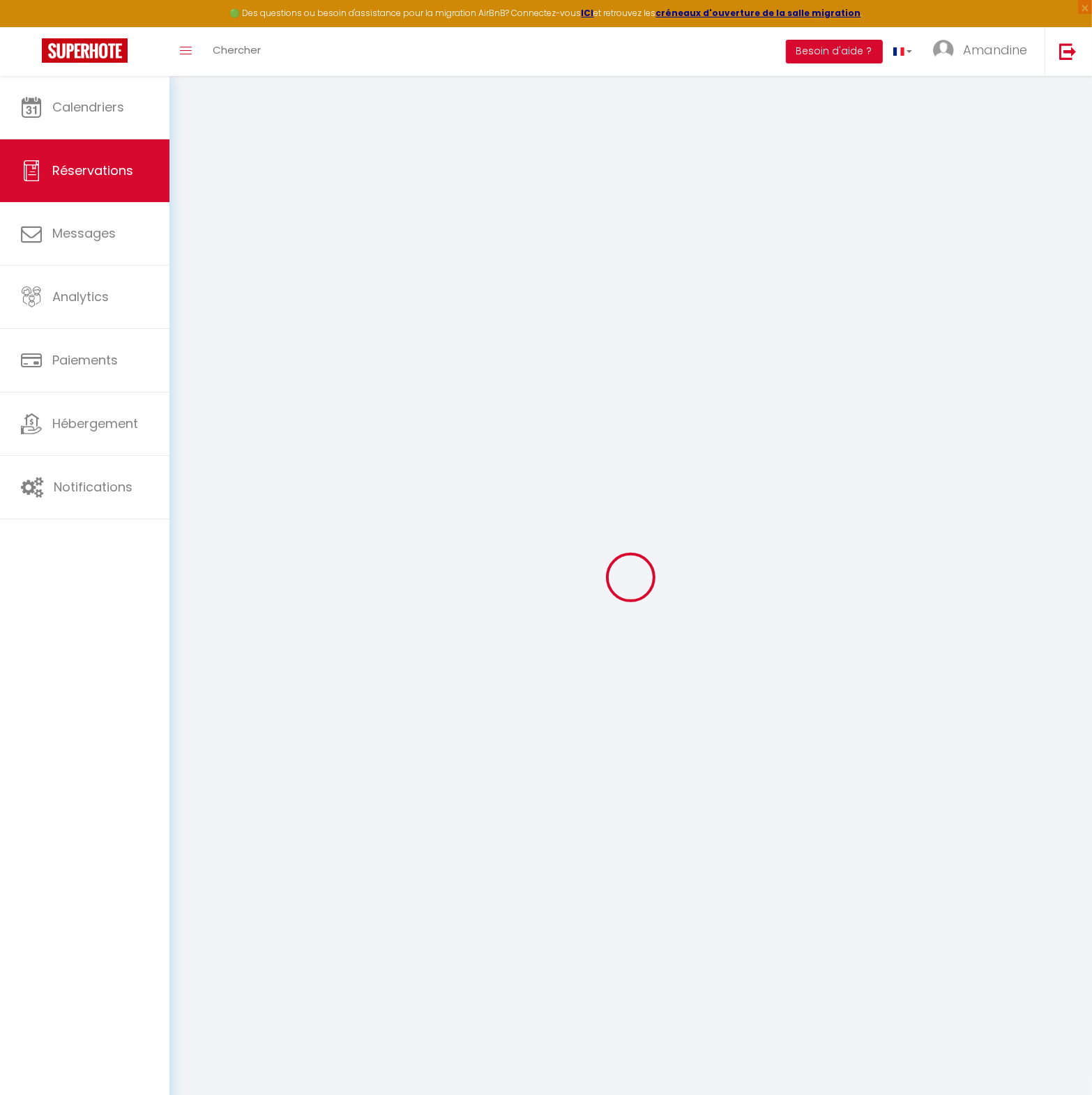
select select "FR"
type input "51.45"
type input "5.02"
select select "52933"
select select "1"
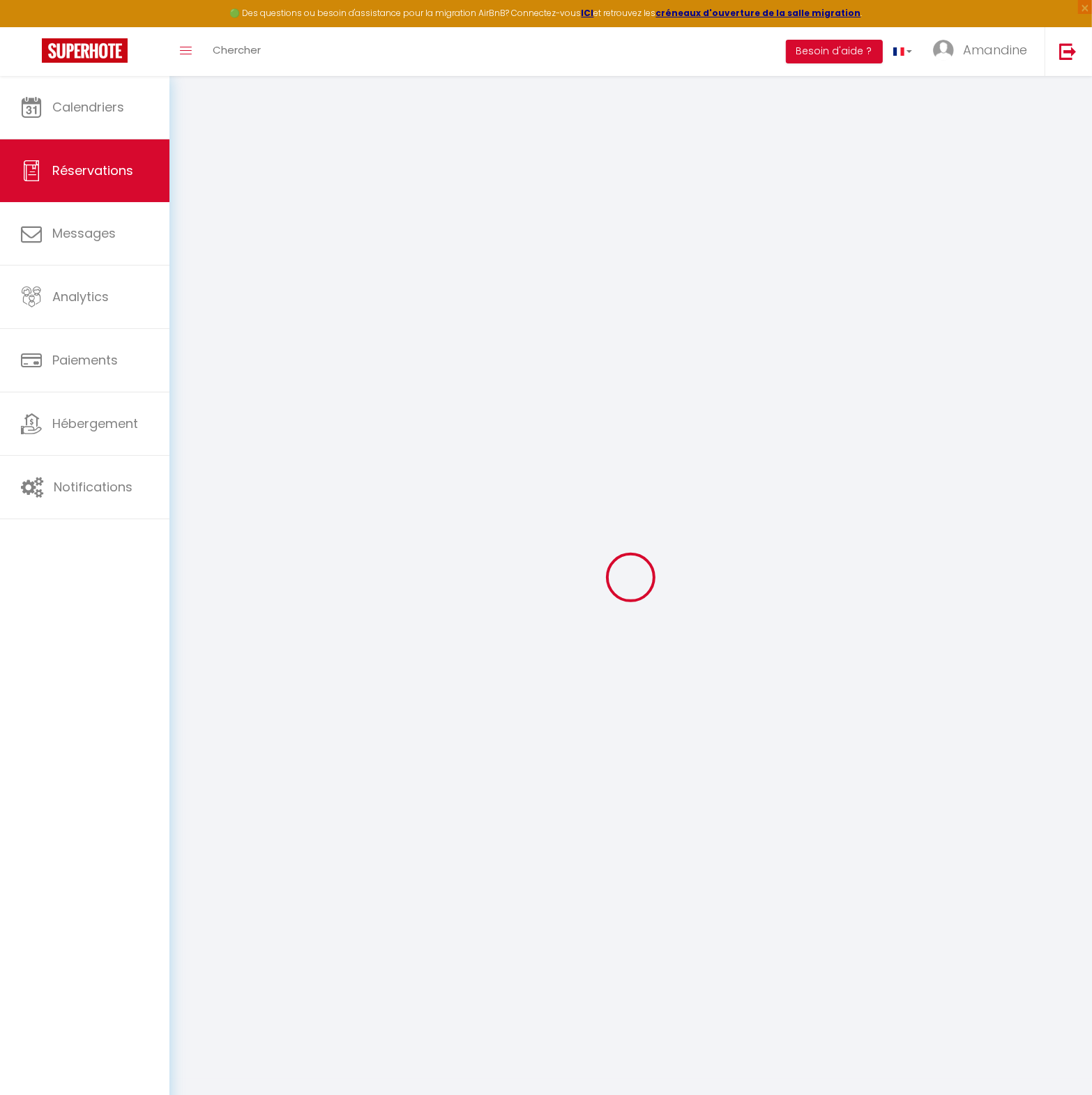
select select
type input "2"
select select "12"
select select
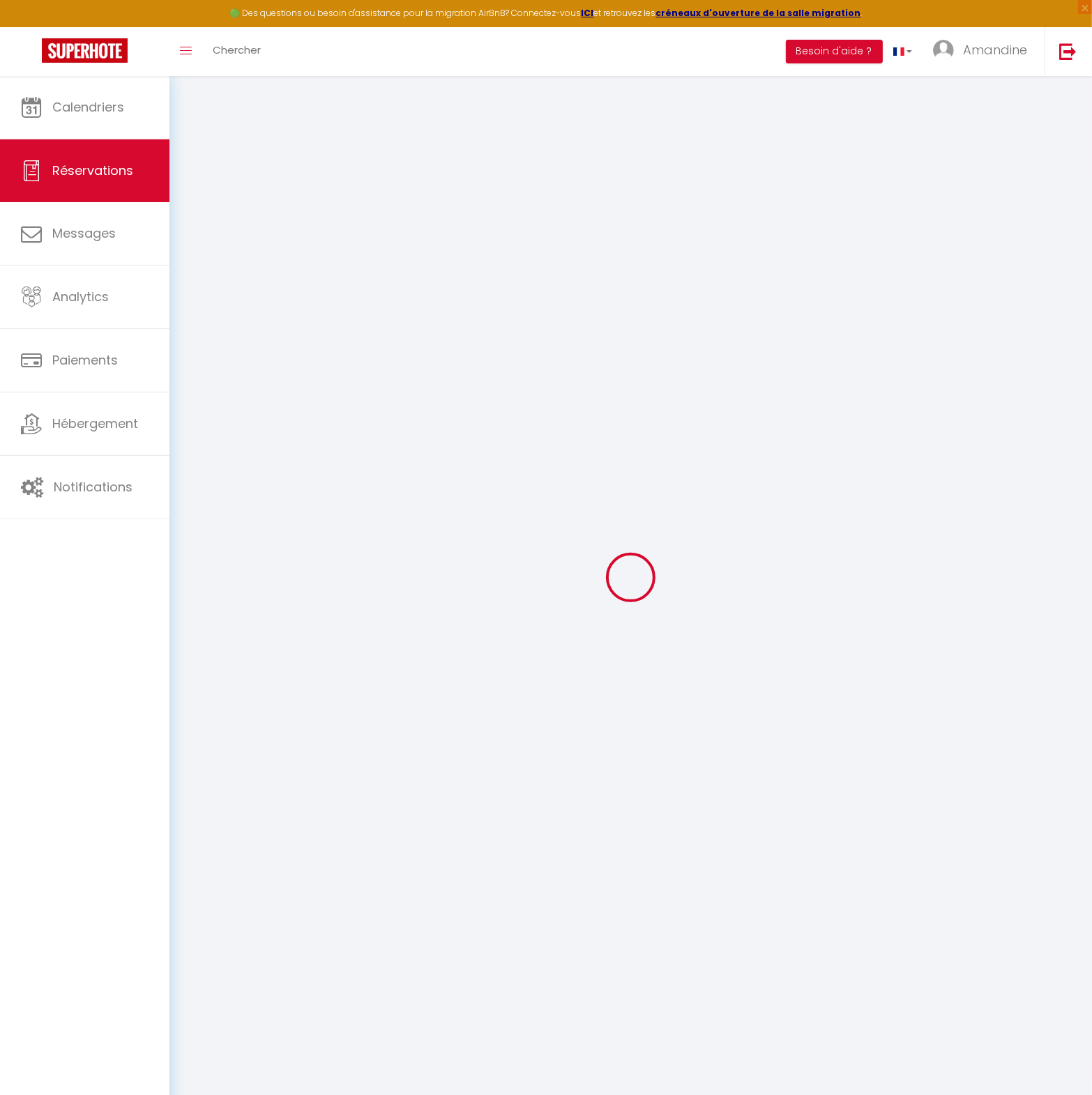
type input "308"
checkbox input "false"
type input "0"
select select "2"
type input "0"
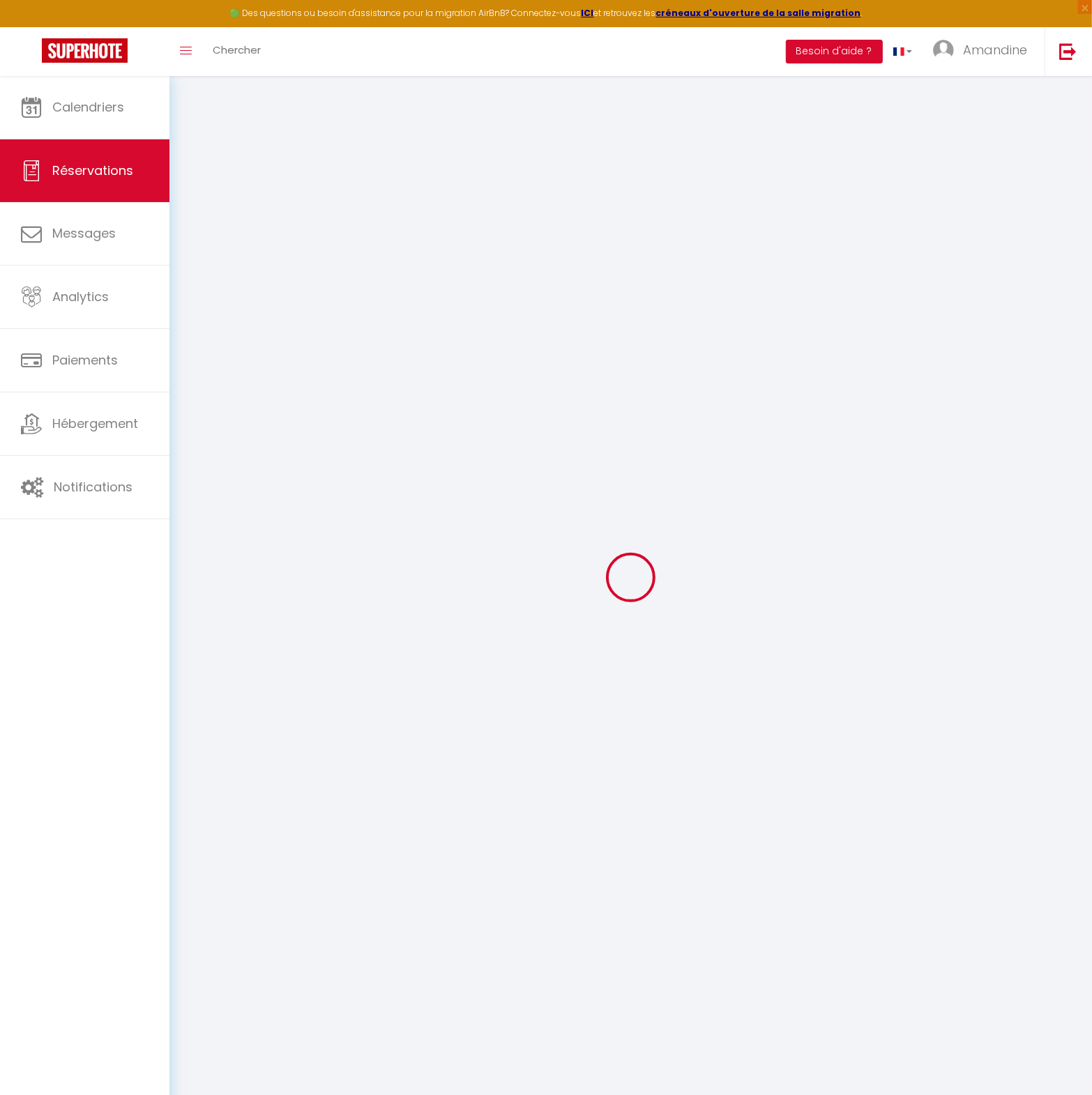
type input "0"
select select
select select "14"
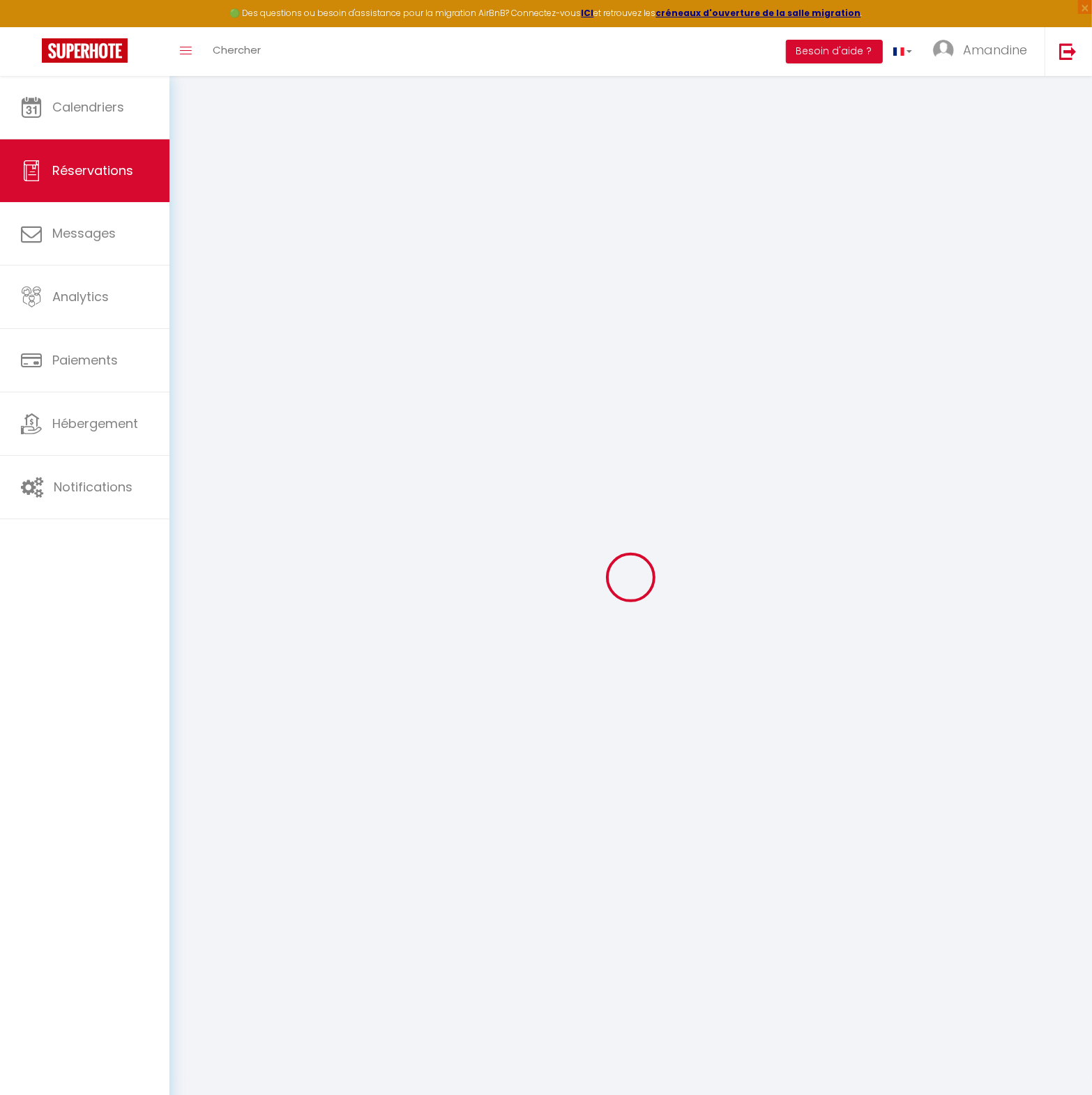
checkbox input "false"
select select
checkbox input "false"
select select
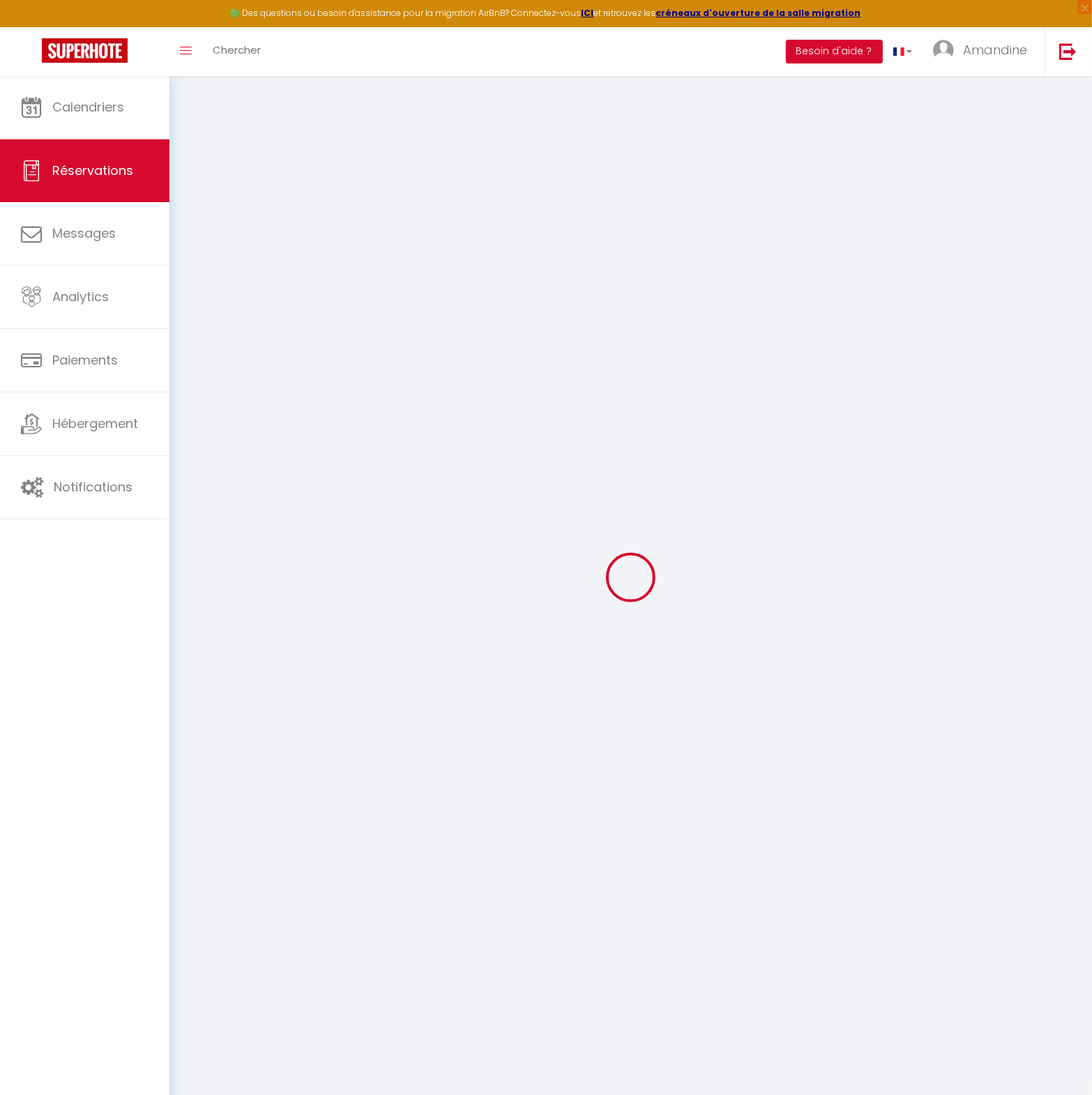
select select
checkbox input "false"
select select
checkbox input "false"
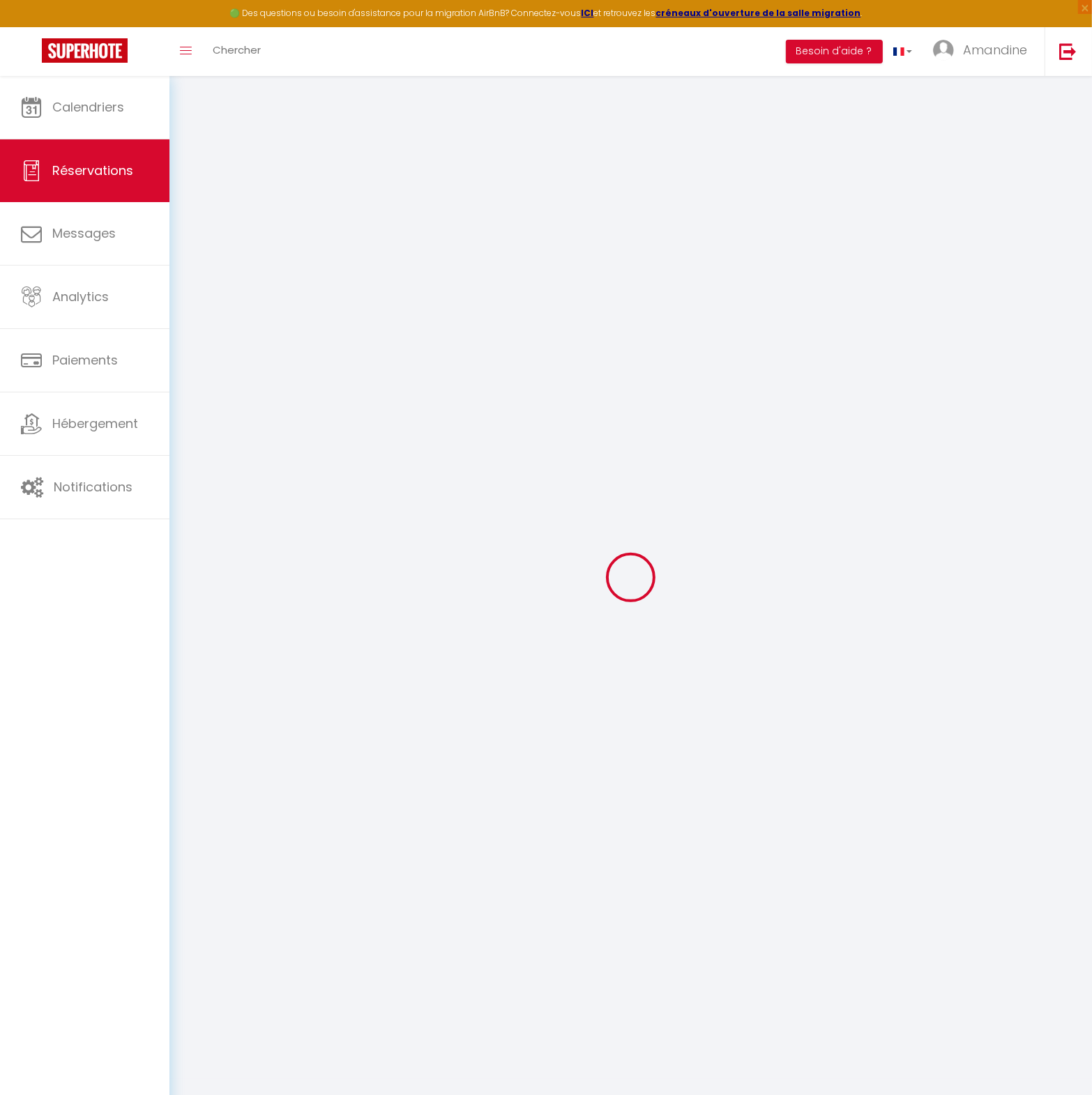
type textarea "** THIS RESERVATION HAS BEEN PRE-PAID ** BOOKING NOTE : Payment charge is EUR 5…"
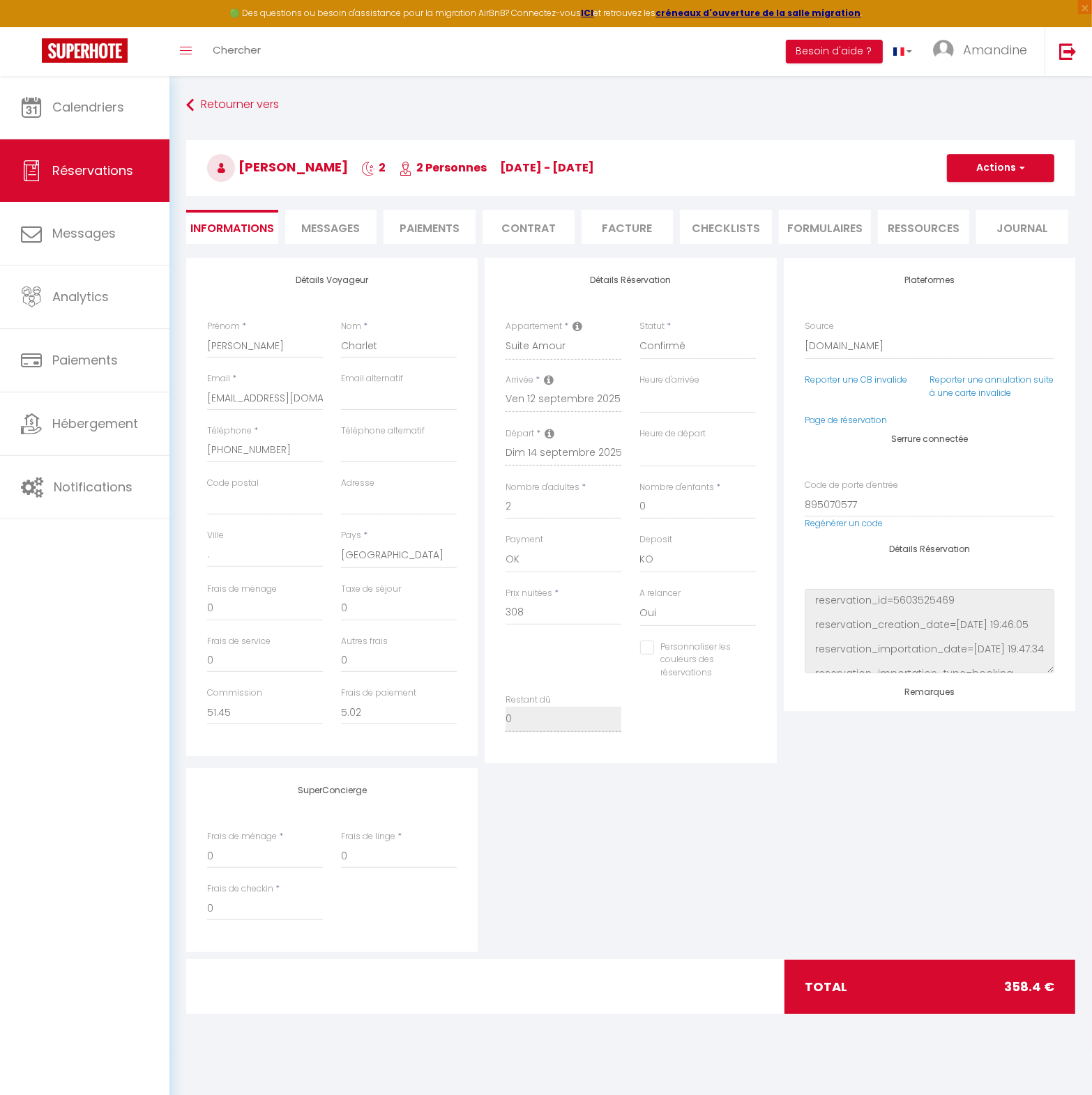
type input "35"
type input "15.4"
select select
checkbox input "false"
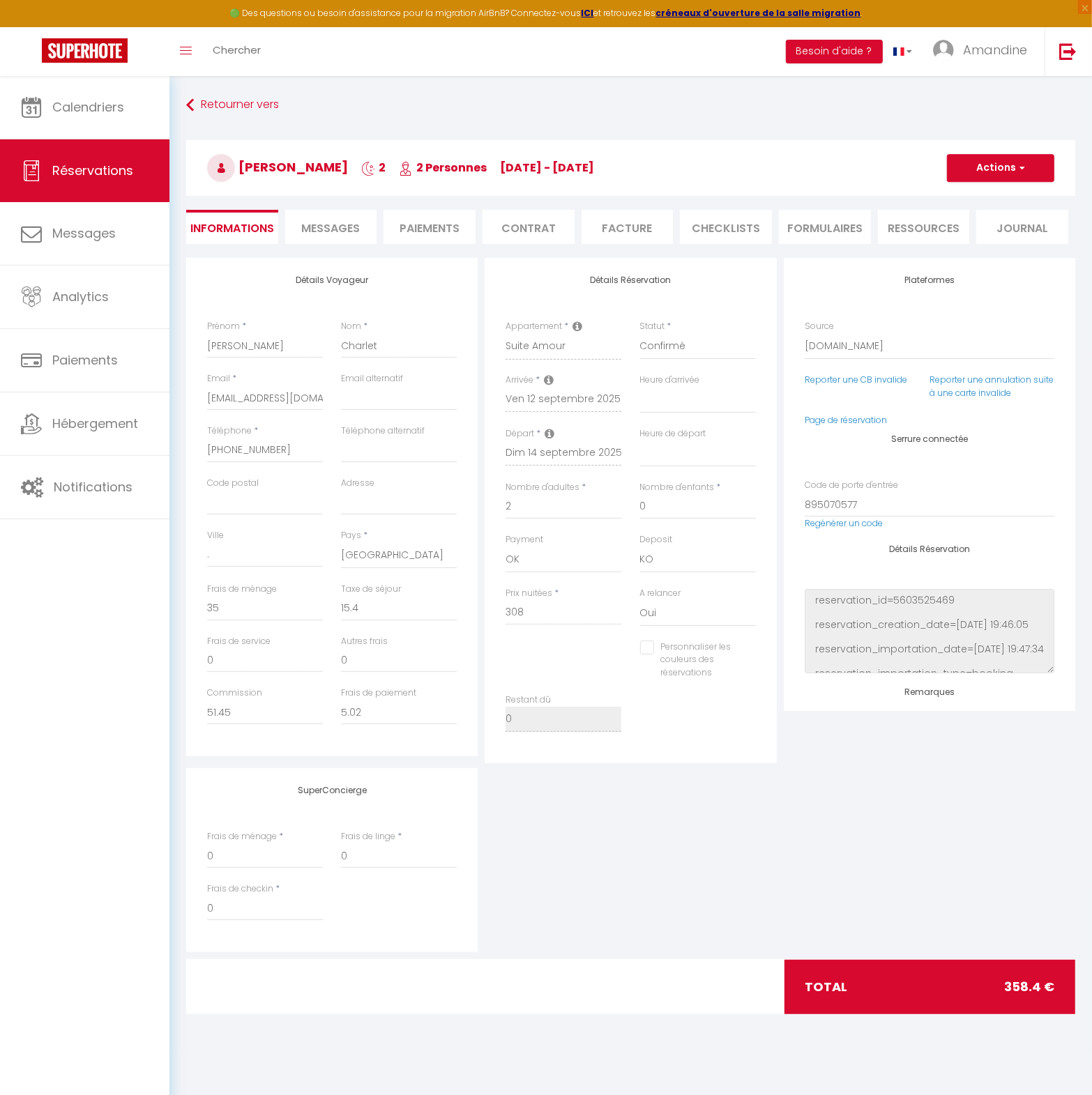
select select
click at [253, 448] on input "[PHONE_NUMBER]" at bounding box center [265, 451] width 116 height 25
drag, startPoint x: 279, startPoint y: 452, endPoint x: 292, endPoint y: 429, distance: 26.4
click at [234, 447] on input "[PHONE_NUMBER]" at bounding box center [265, 451] width 116 height 25
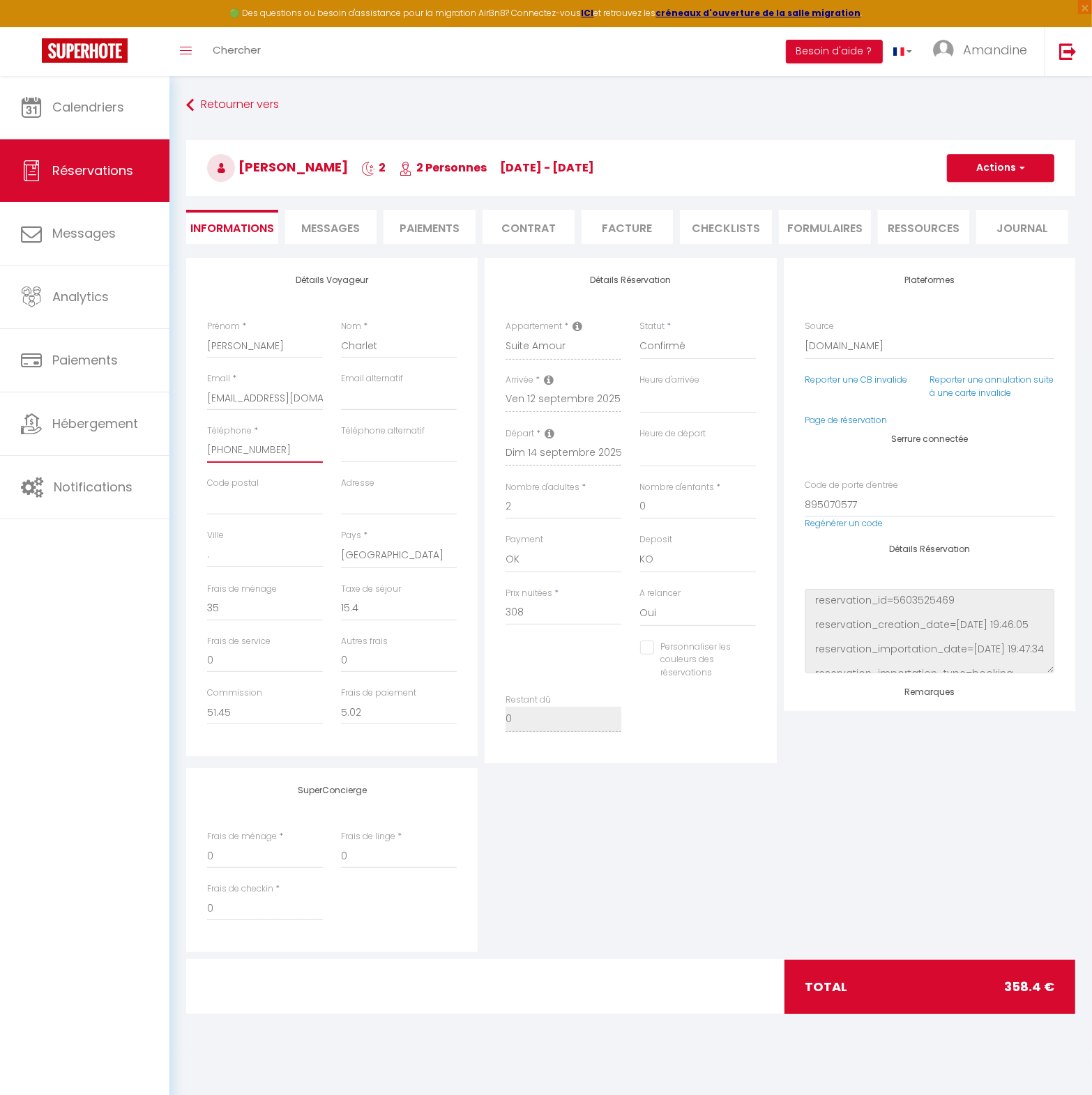
type input "+33631"
select select
checkbox input "false"
type input "+336314"
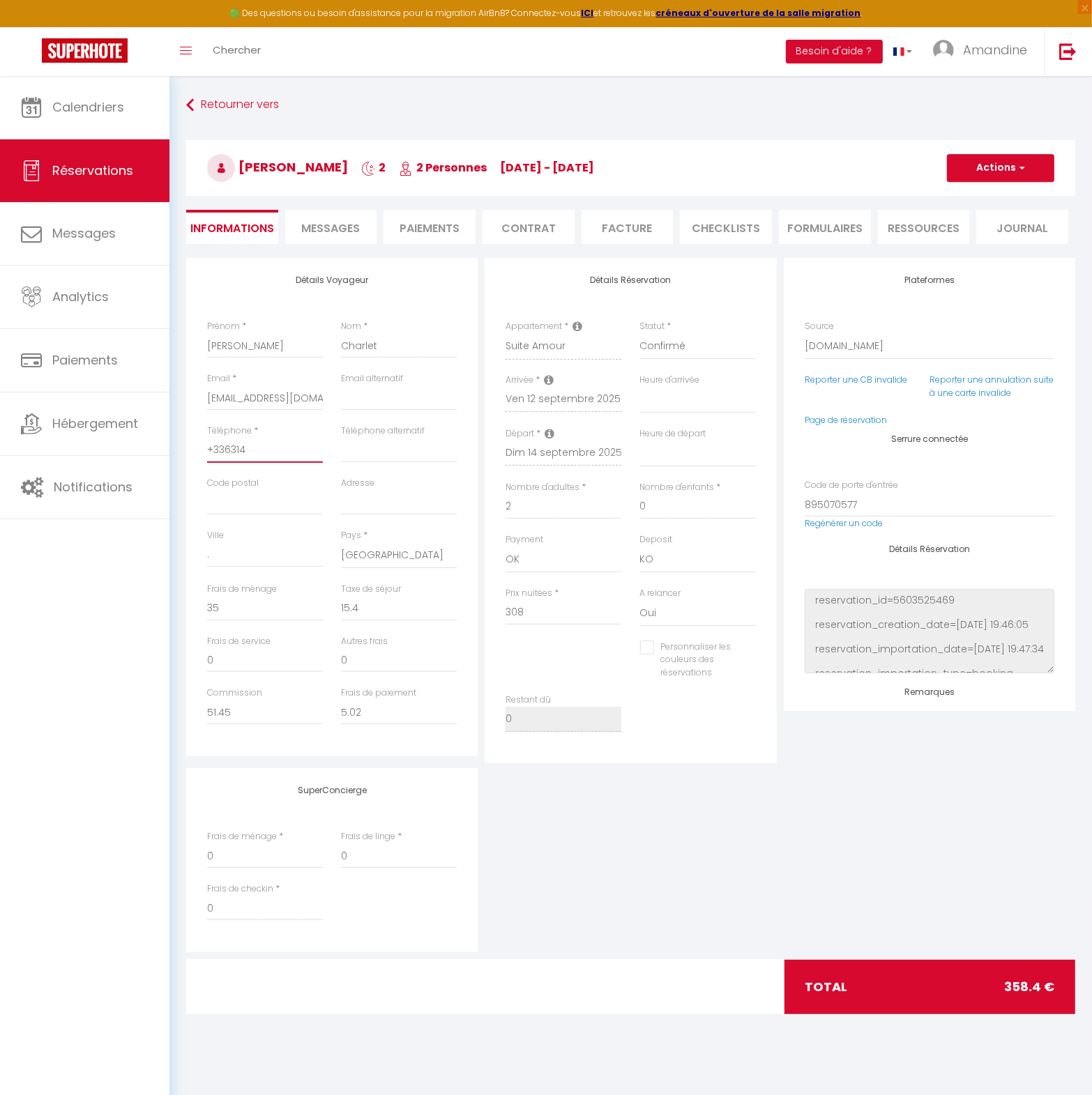
select select
checkbox input "false"
type input "+3363144"
select select
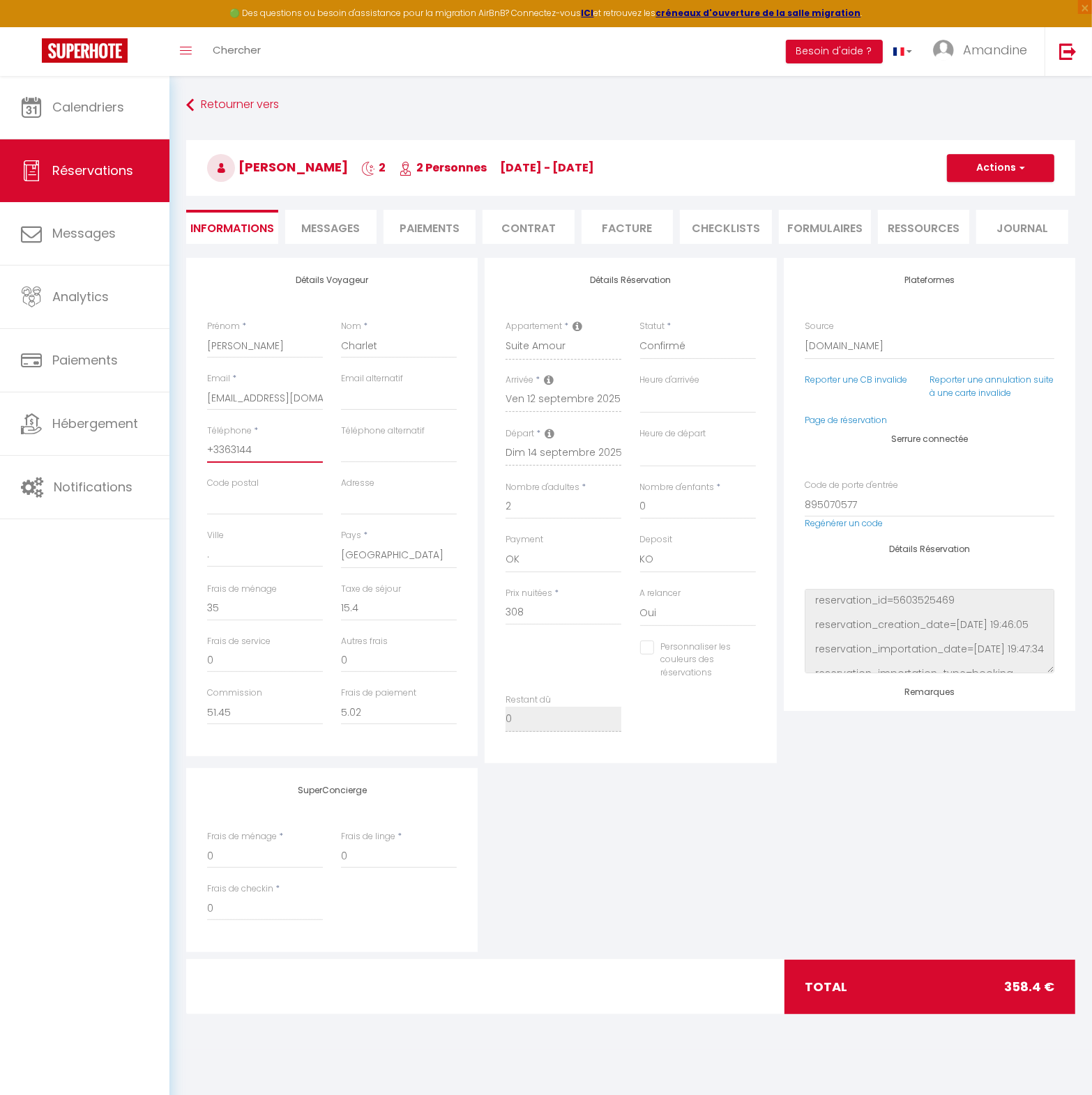
select select
checkbox input "false"
type input "+33631449"
select select
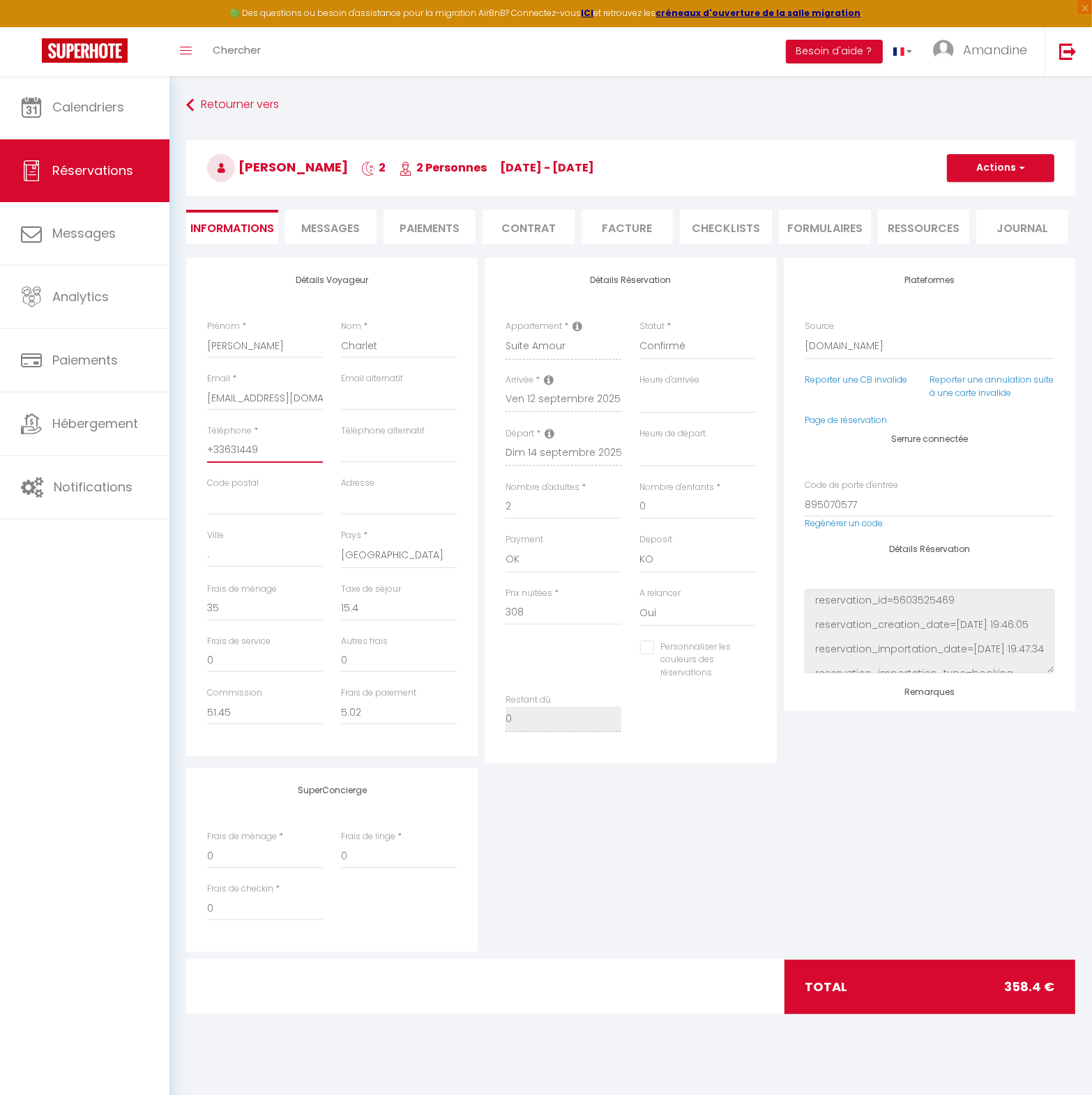
checkbox input "false"
type input "[PHONE_NUMBER]"
select select
checkbox input "false"
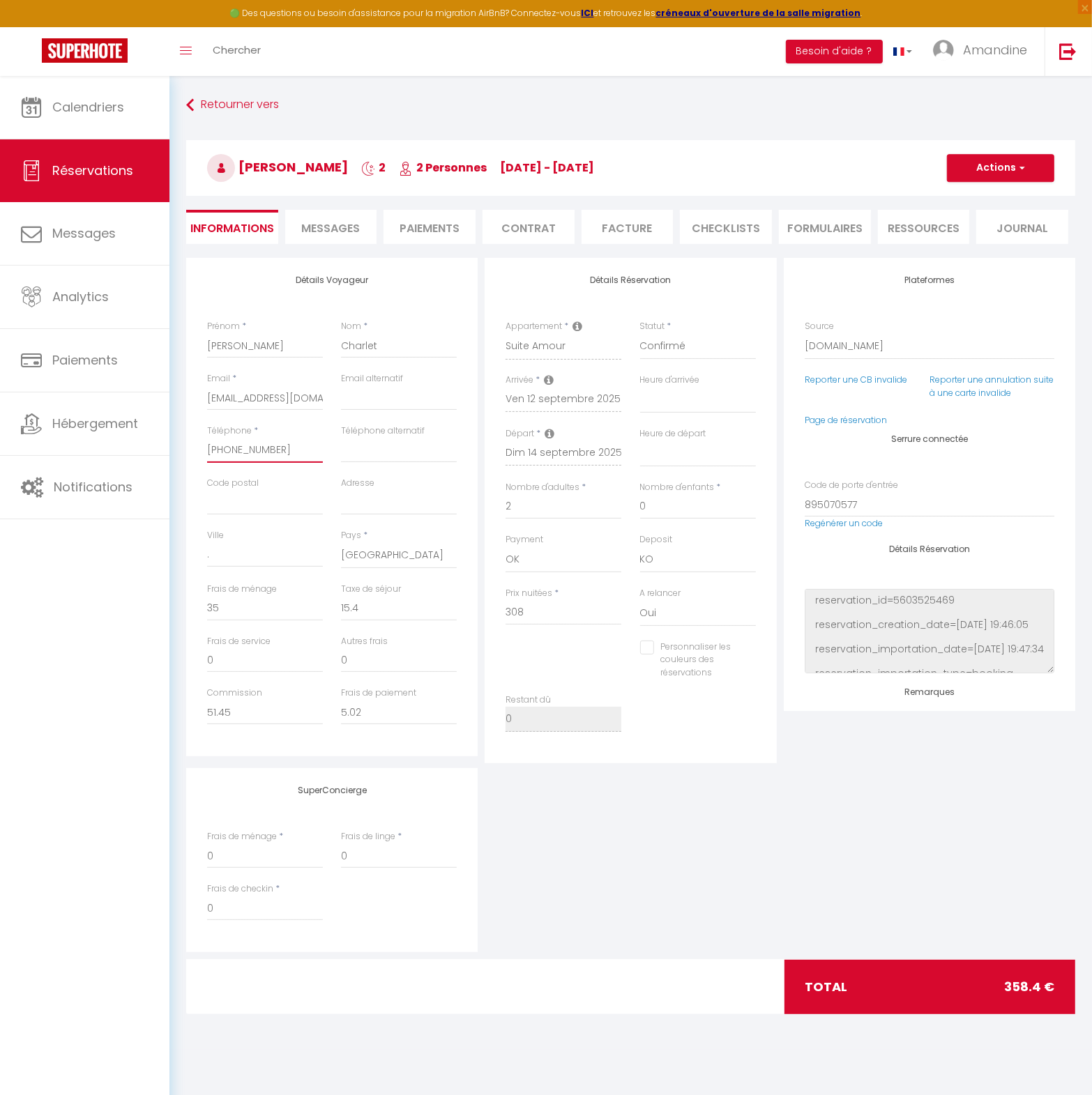
type input "[PHONE_NUMBER]"
select select
checkbox input "false"
type input "[PHONE_NUMBER]"
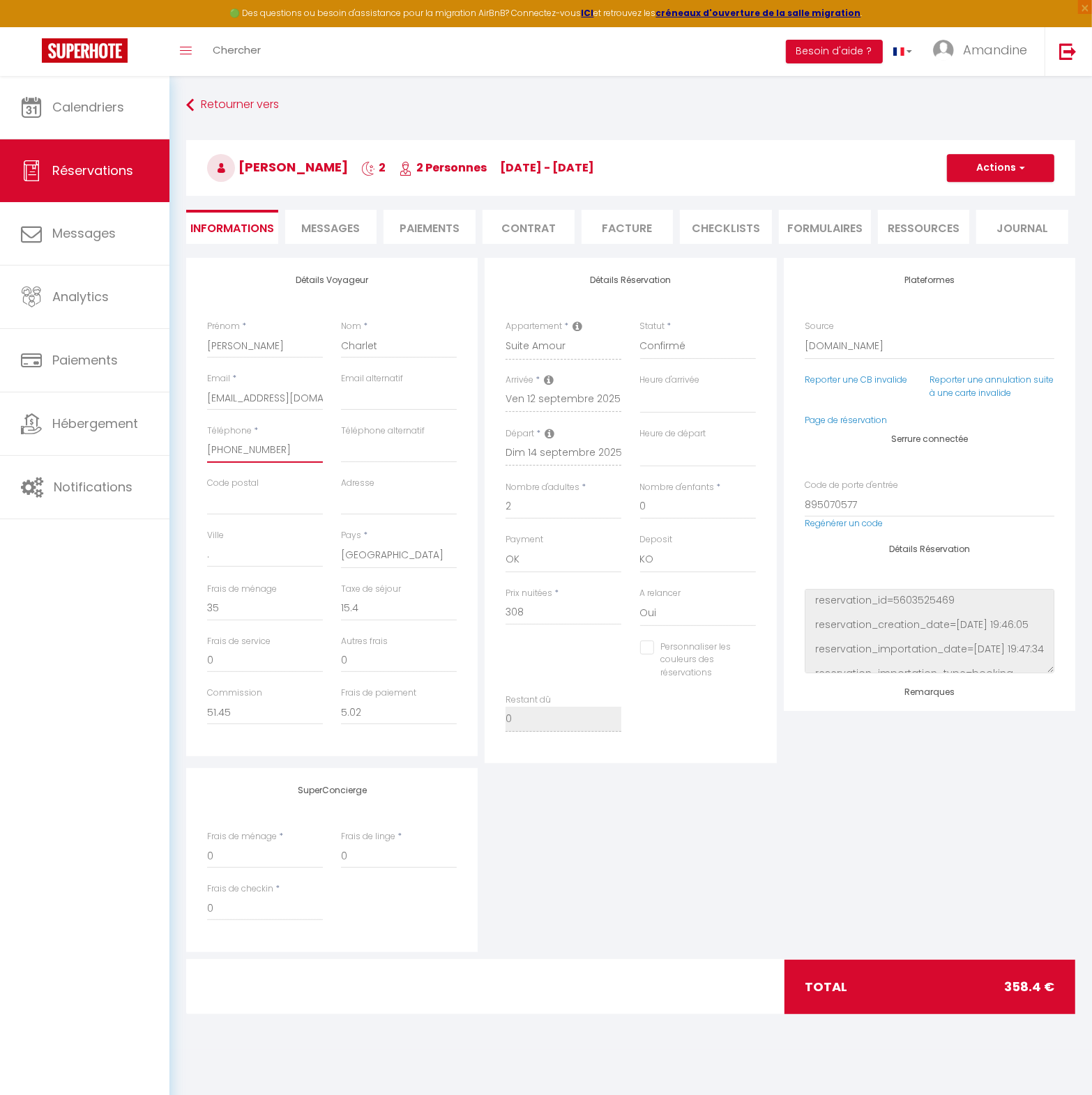
select select
checkbox input "false"
type input "[PHONE_NUMBER]"
click at [972, 167] on button "Actions" at bounding box center [1001, 168] width 107 height 28
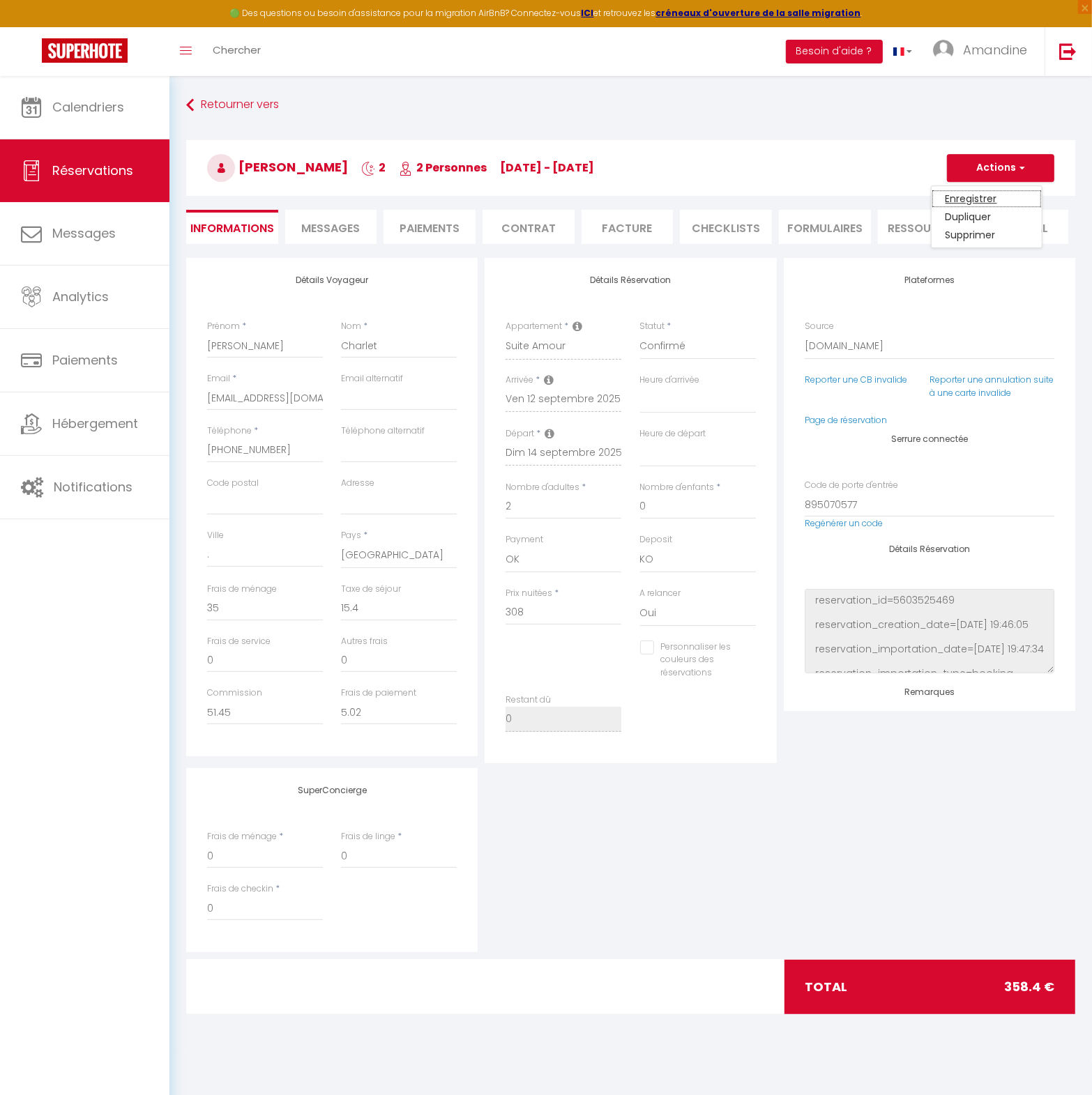
click at [982, 202] on link "Enregistrer" at bounding box center [986, 199] width 110 height 18
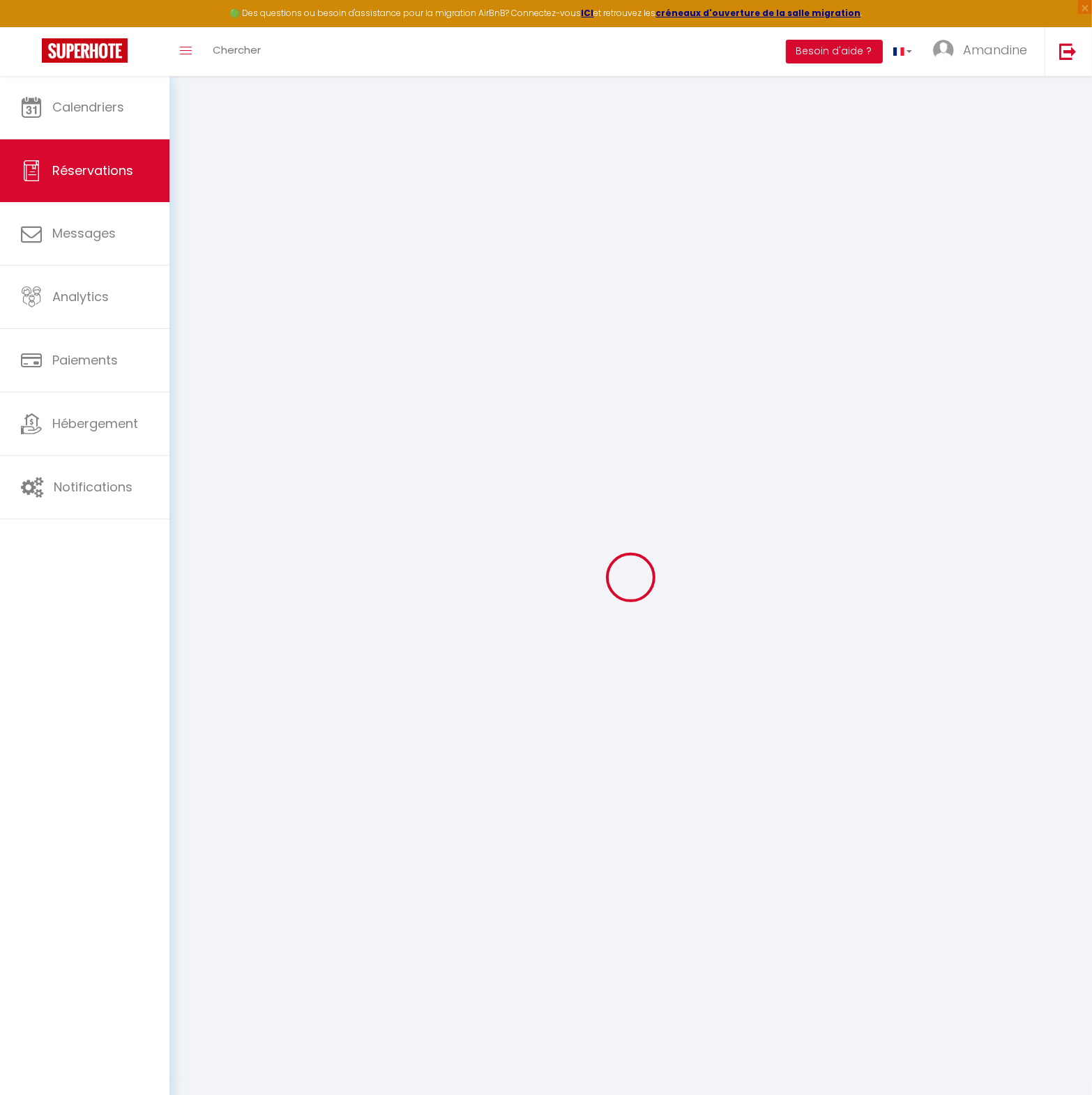
select select "not_cancelled"
